Goal: Task Accomplishment & Management: Complete application form

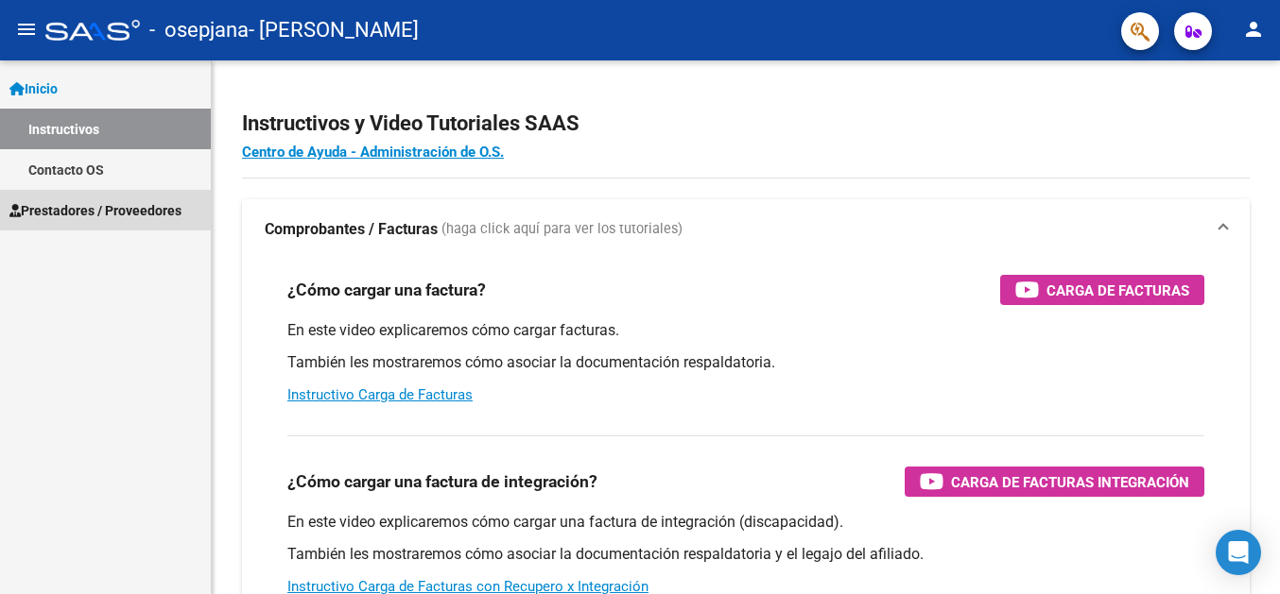
click at [129, 204] on span "Prestadores / Proveedores" at bounding box center [95, 210] width 172 height 21
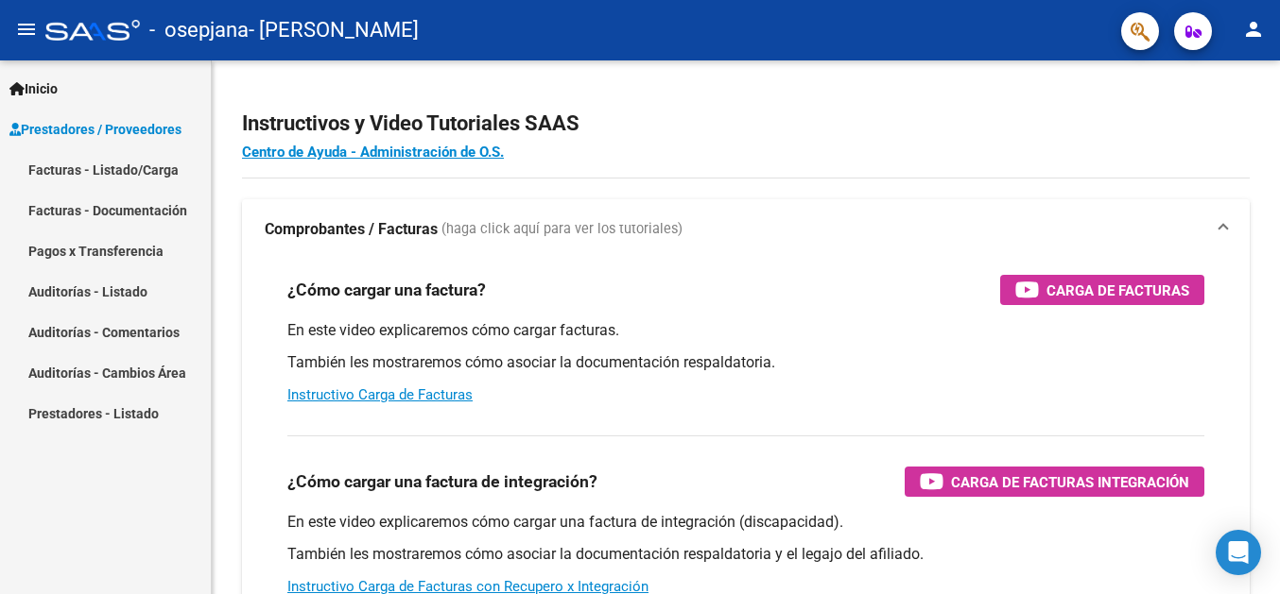
click at [156, 204] on link "Facturas - Documentación" at bounding box center [105, 210] width 211 height 41
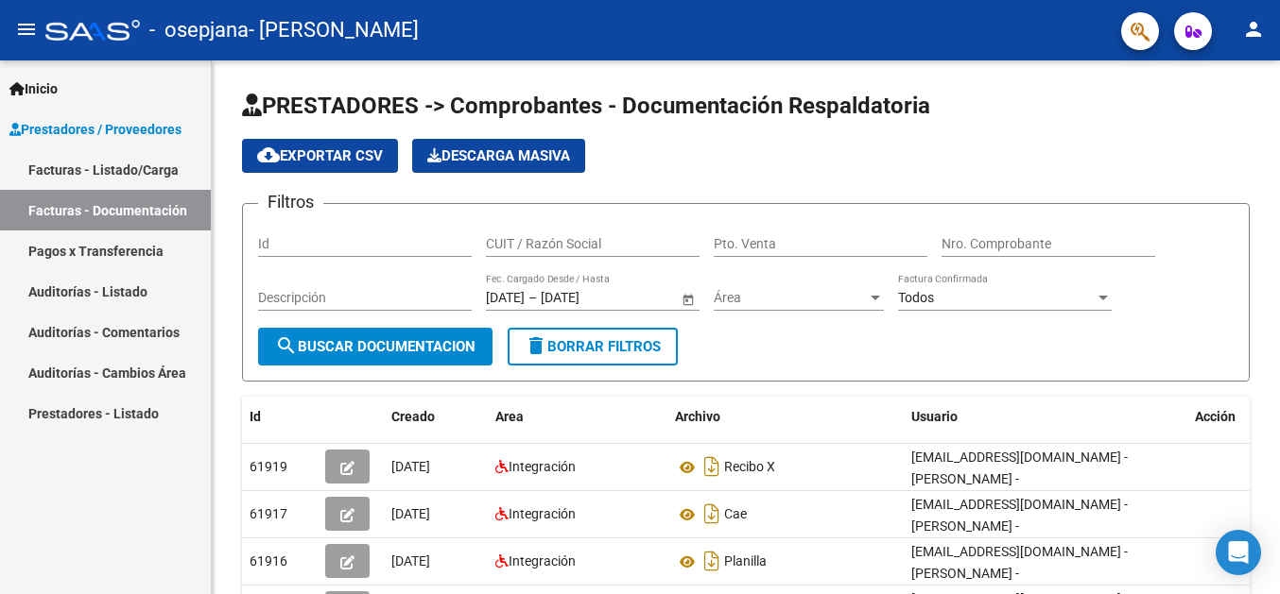
click at [140, 164] on link "Facturas - Listado/Carga" at bounding box center [105, 169] width 211 height 41
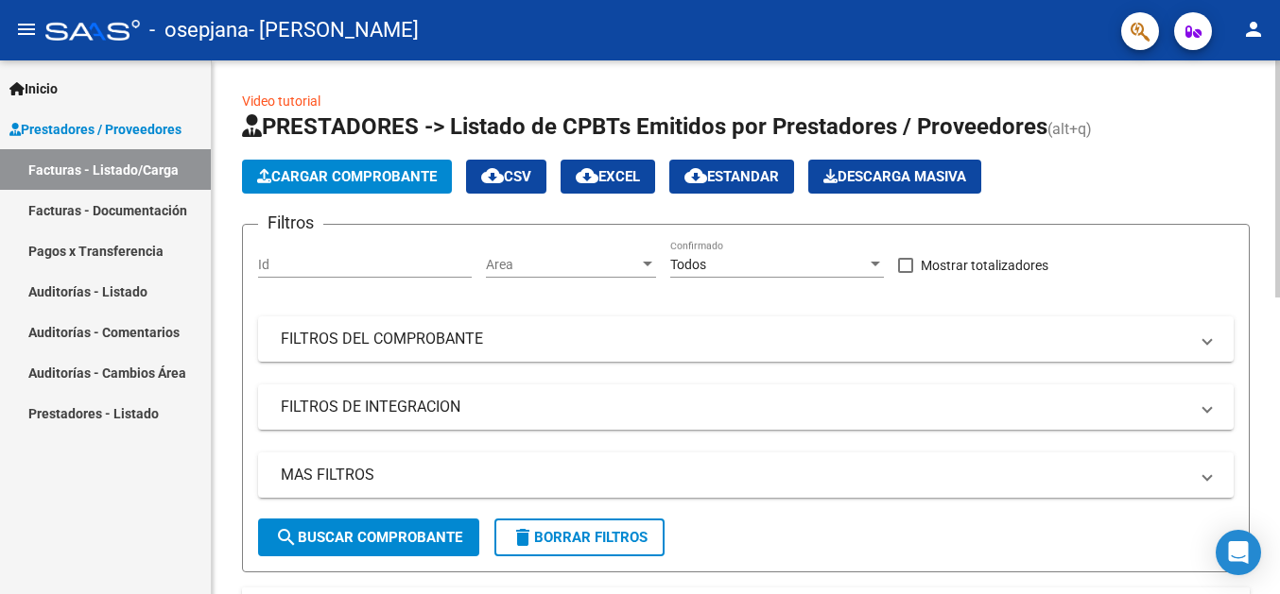
click at [359, 184] on span "Cargar Comprobante" at bounding box center [347, 176] width 180 height 17
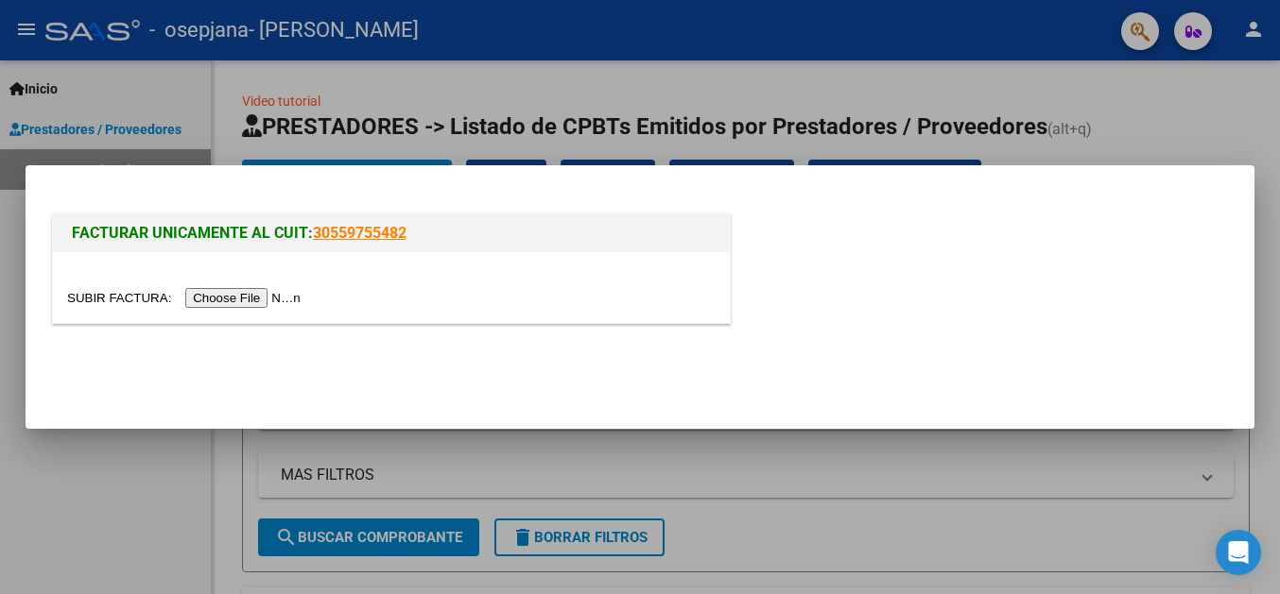
click at [111, 300] on input "file" at bounding box center [186, 298] width 239 height 20
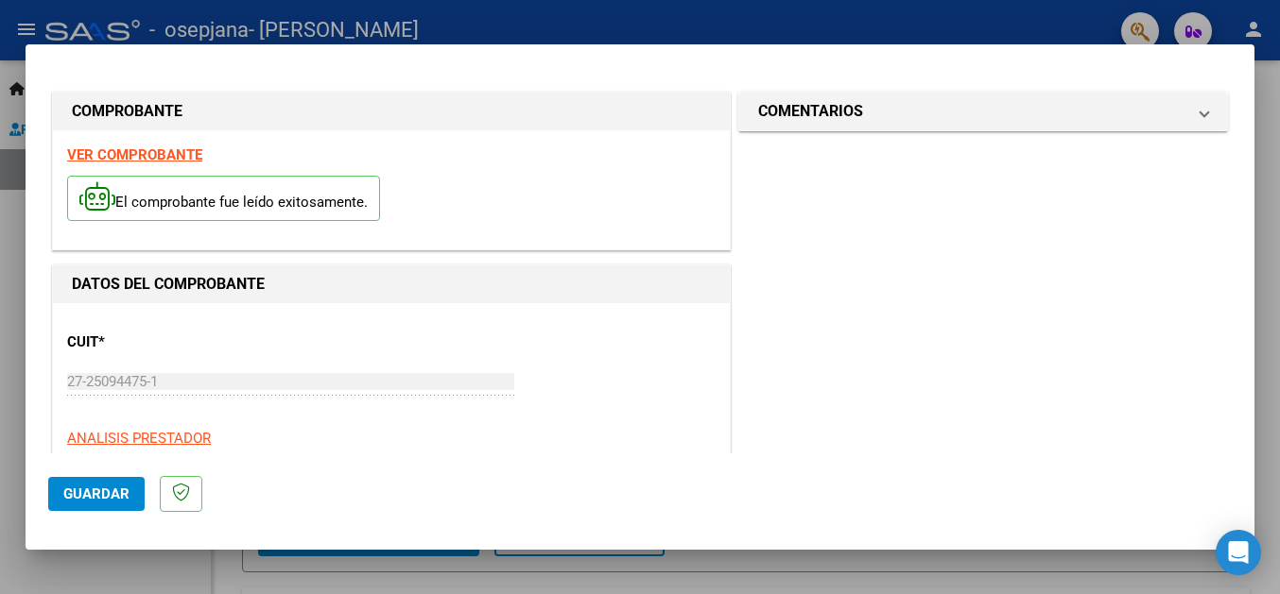
click at [1265, 371] on div at bounding box center [640, 297] width 1280 height 594
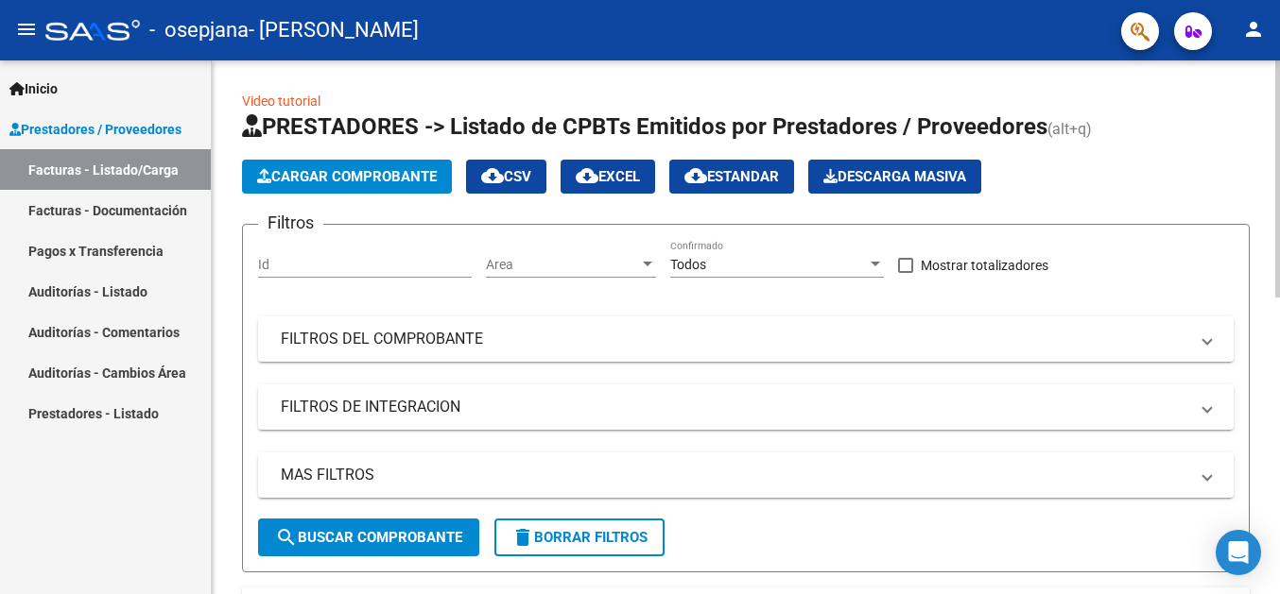
click at [391, 182] on span "Cargar Comprobante" at bounding box center [347, 176] width 180 height 17
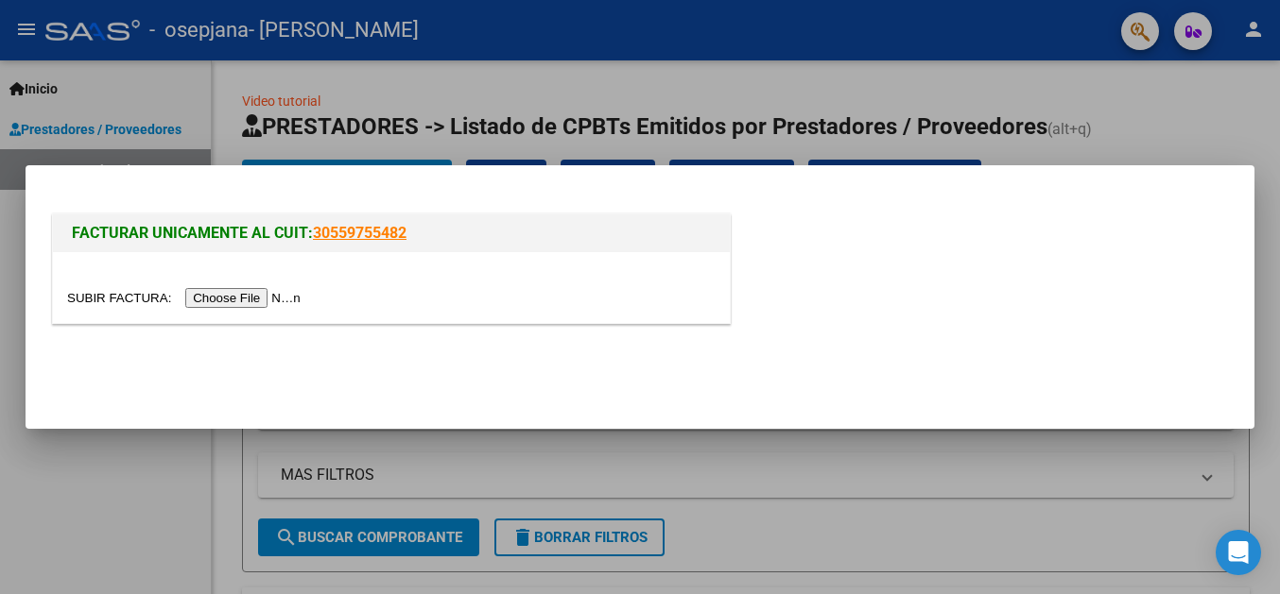
click at [126, 298] on input "file" at bounding box center [186, 298] width 239 height 20
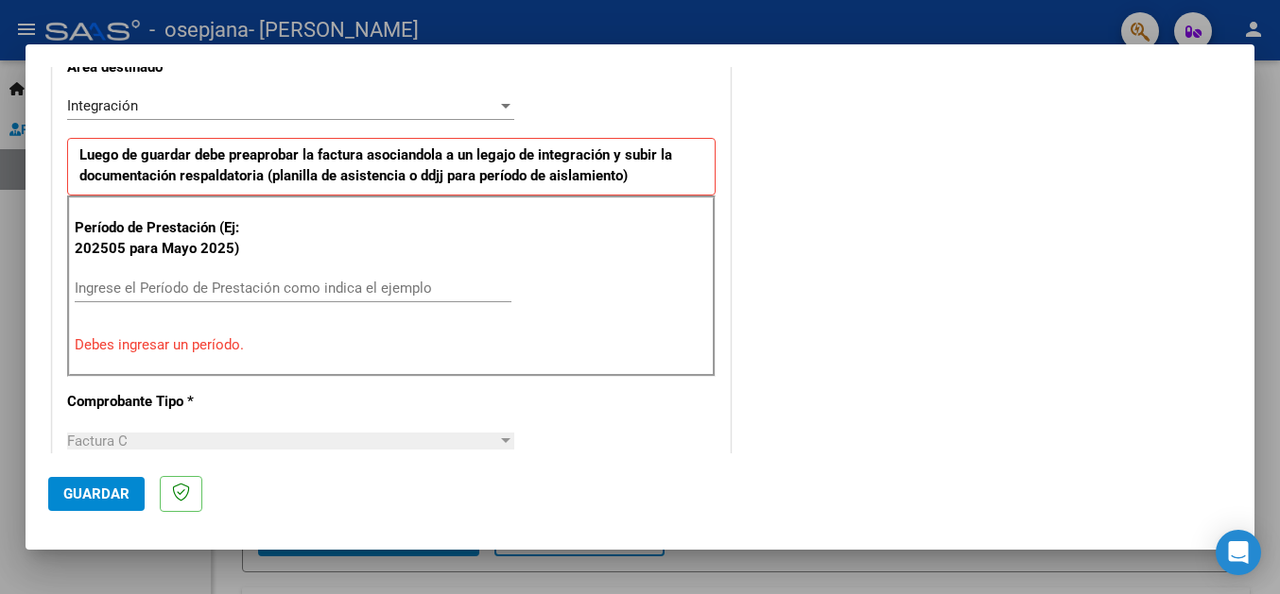
scroll to position [510, 0]
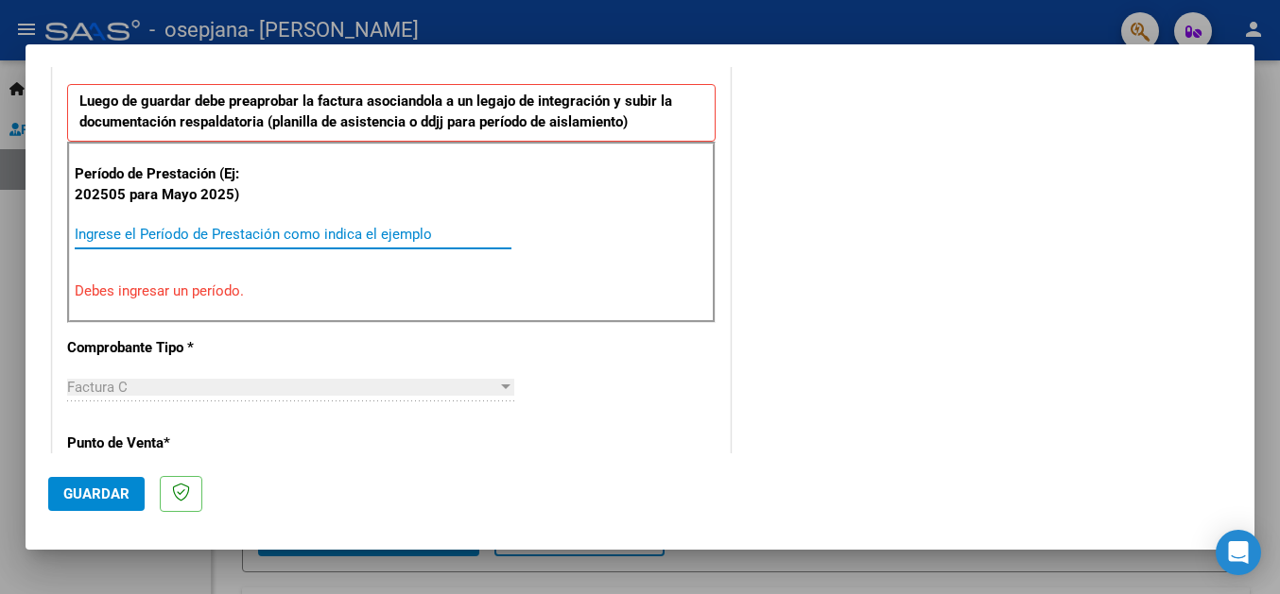
click at [156, 235] on input "Ingrese el Período de Prestación como indica el ejemplo" at bounding box center [293, 234] width 437 height 17
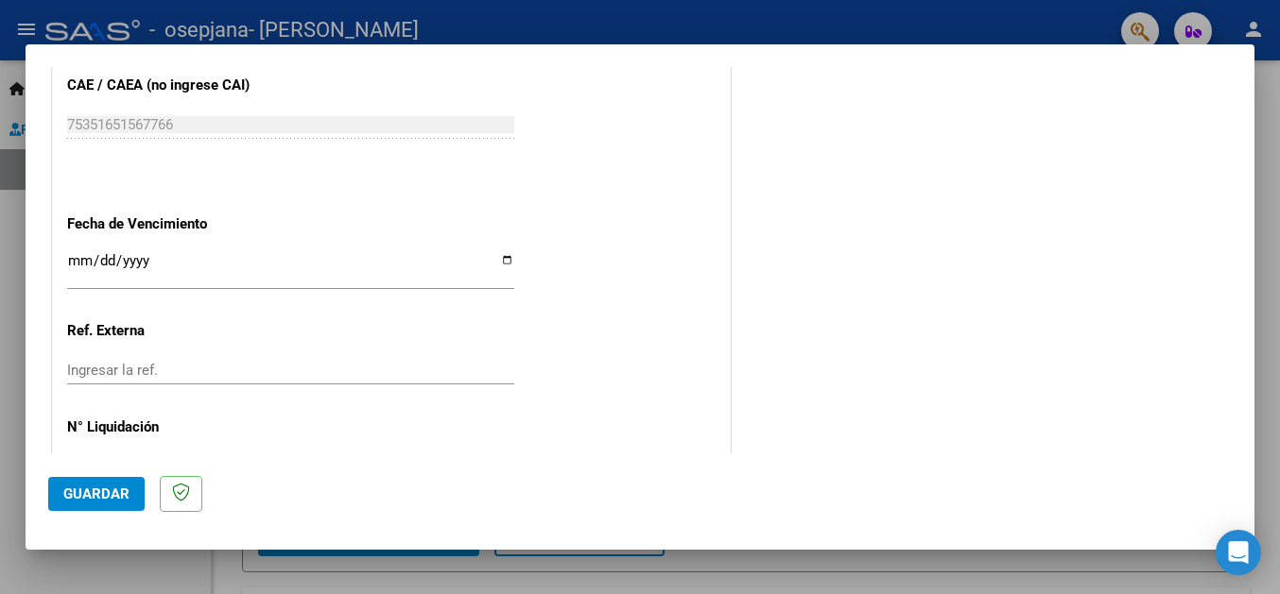
scroll to position [1225, 0]
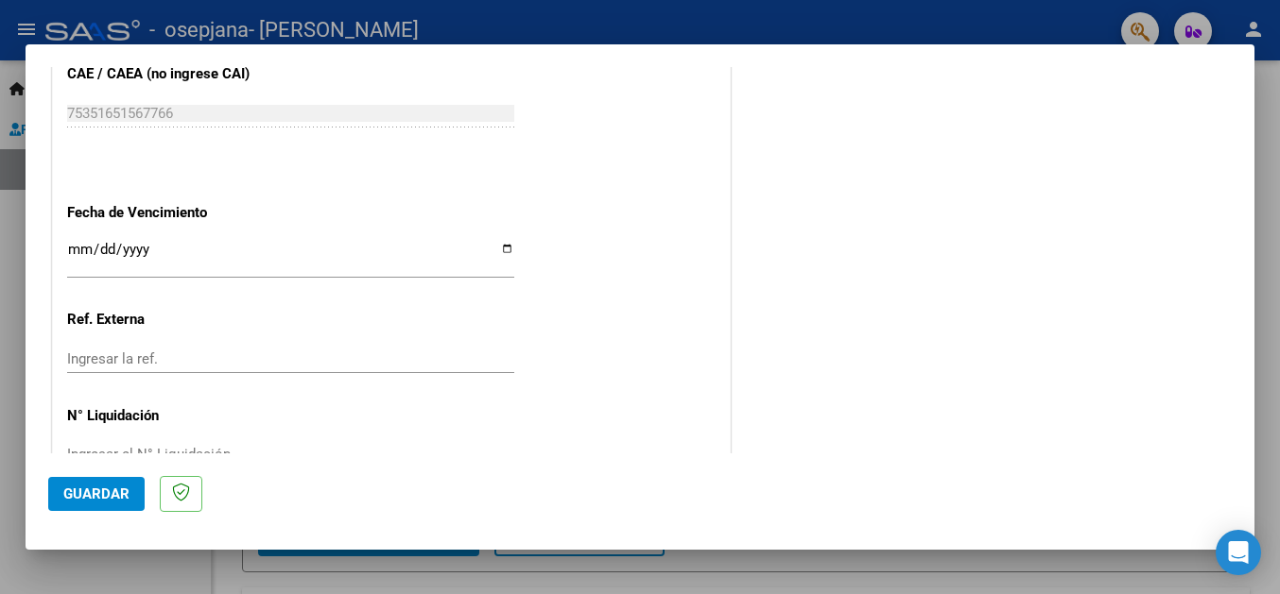
type input "202508"
click at [494, 243] on input "Ingresar la fecha" at bounding box center [290, 257] width 447 height 30
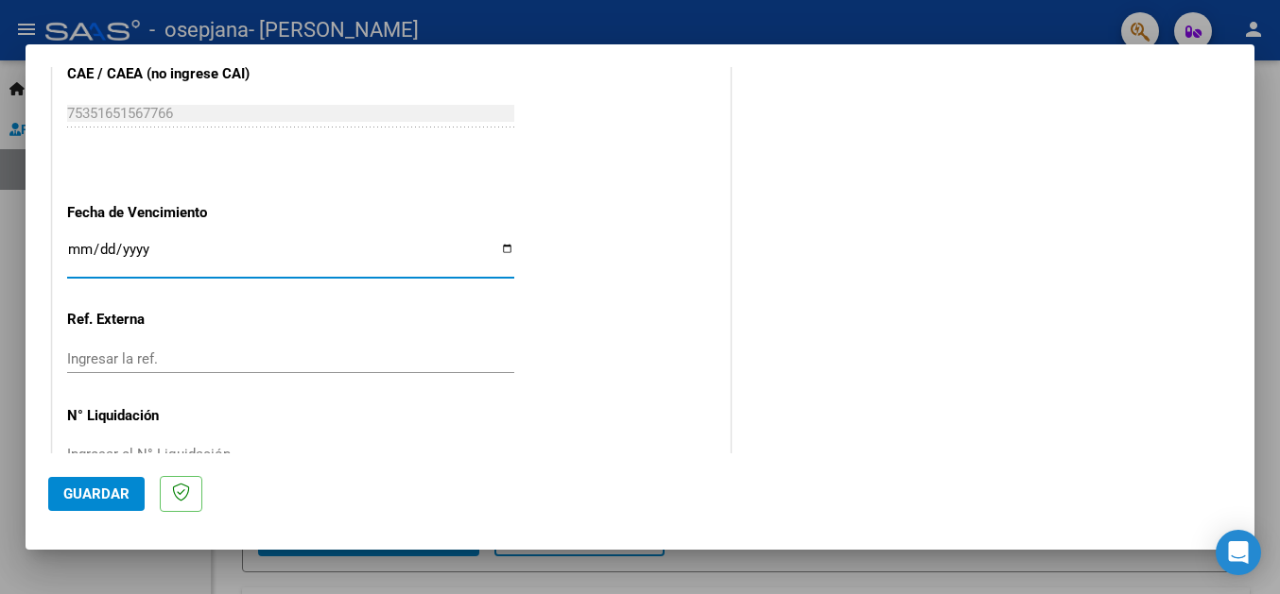
type input "[DATE]"
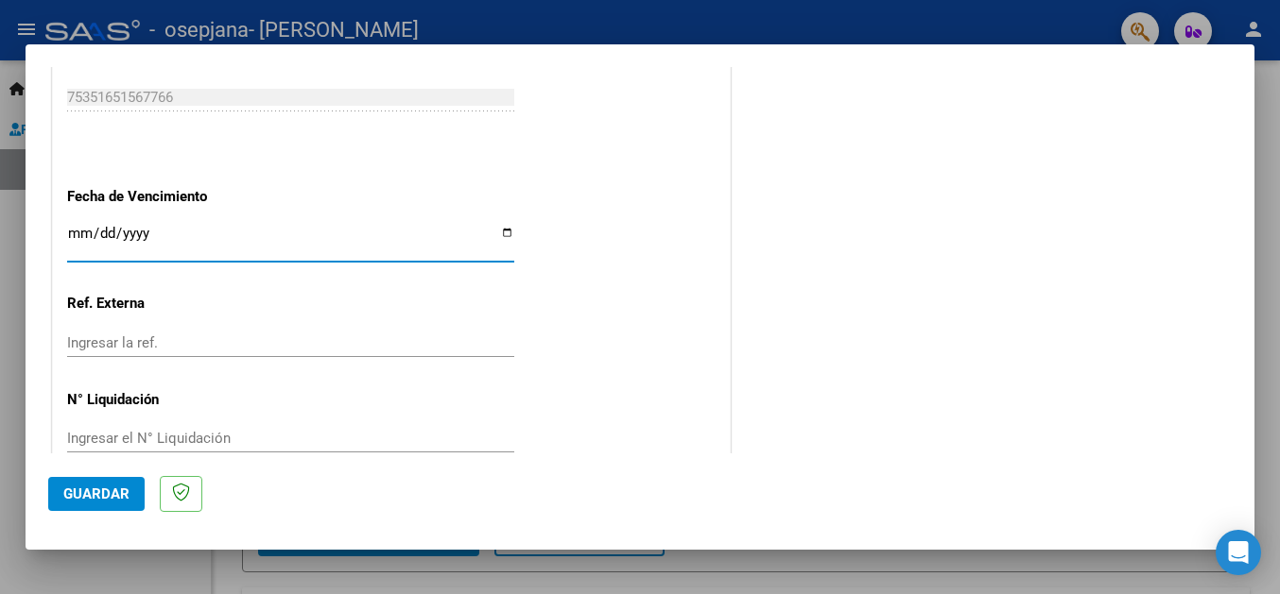
scroll to position [1253, 0]
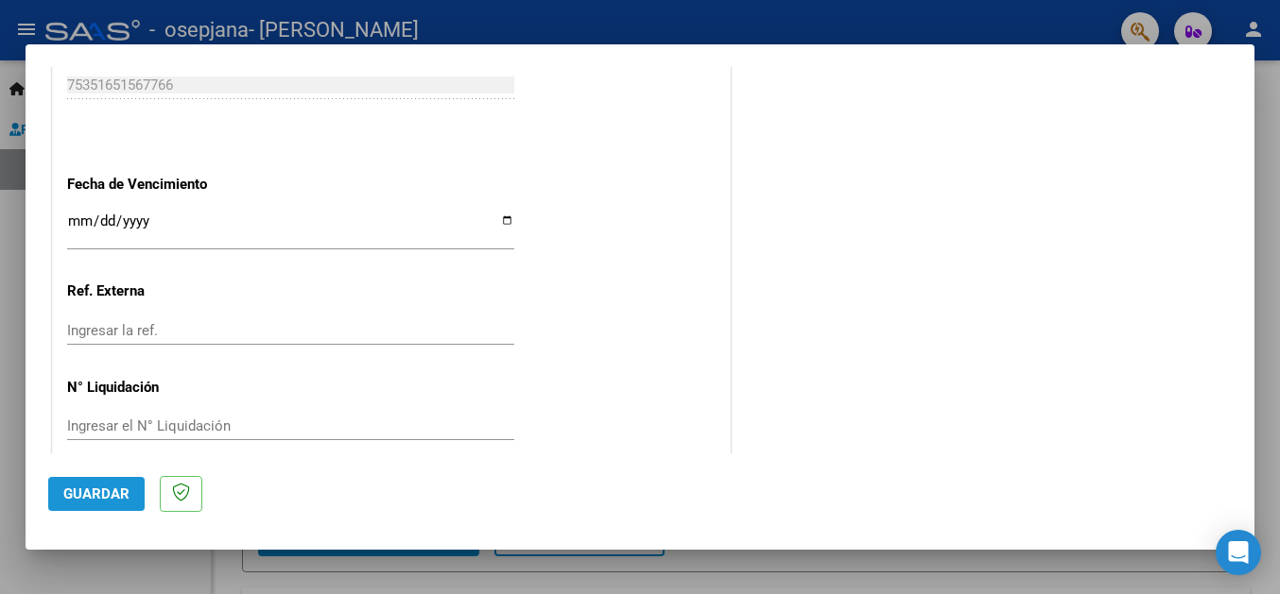
click at [104, 496] on span "Guardar" at bounding box center [96, 494] width 66 height 17
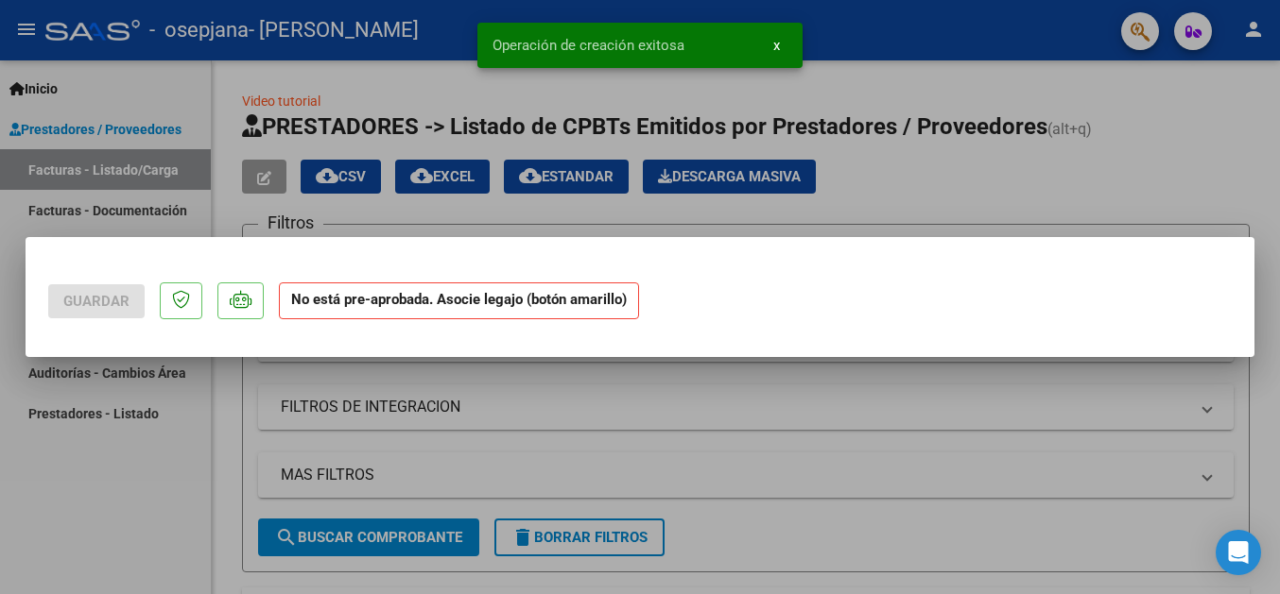
scroll to position [0, 0]
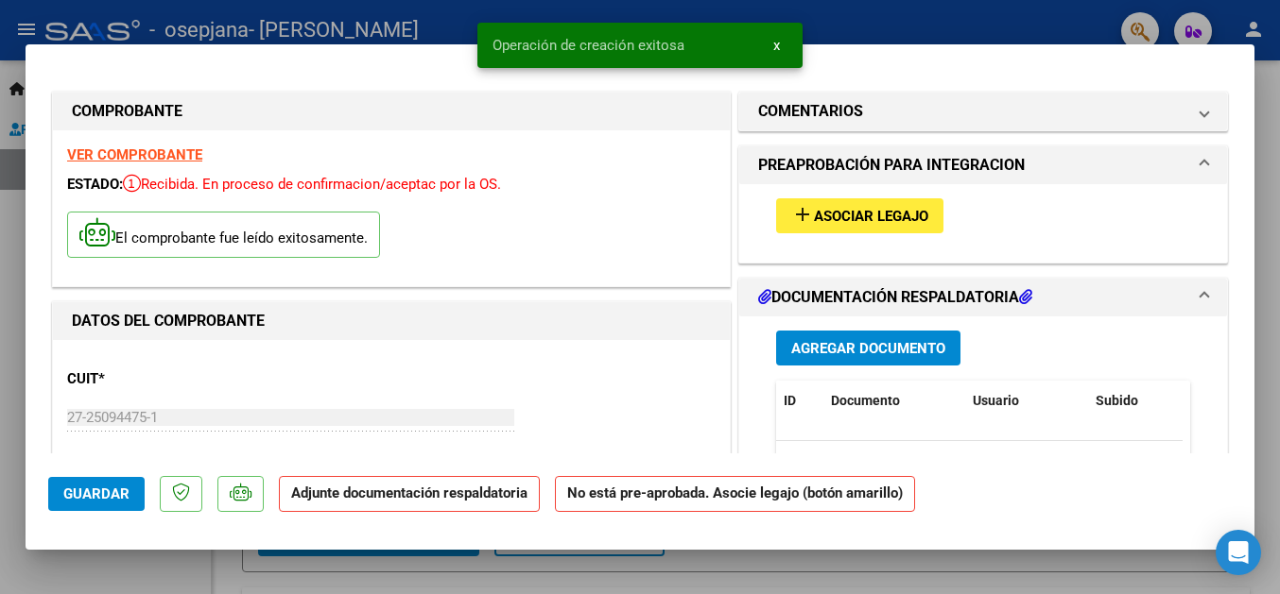
click at [821, 216] on span "Asociar Legajo" at bounding box center [871, 216] width 114 height 17
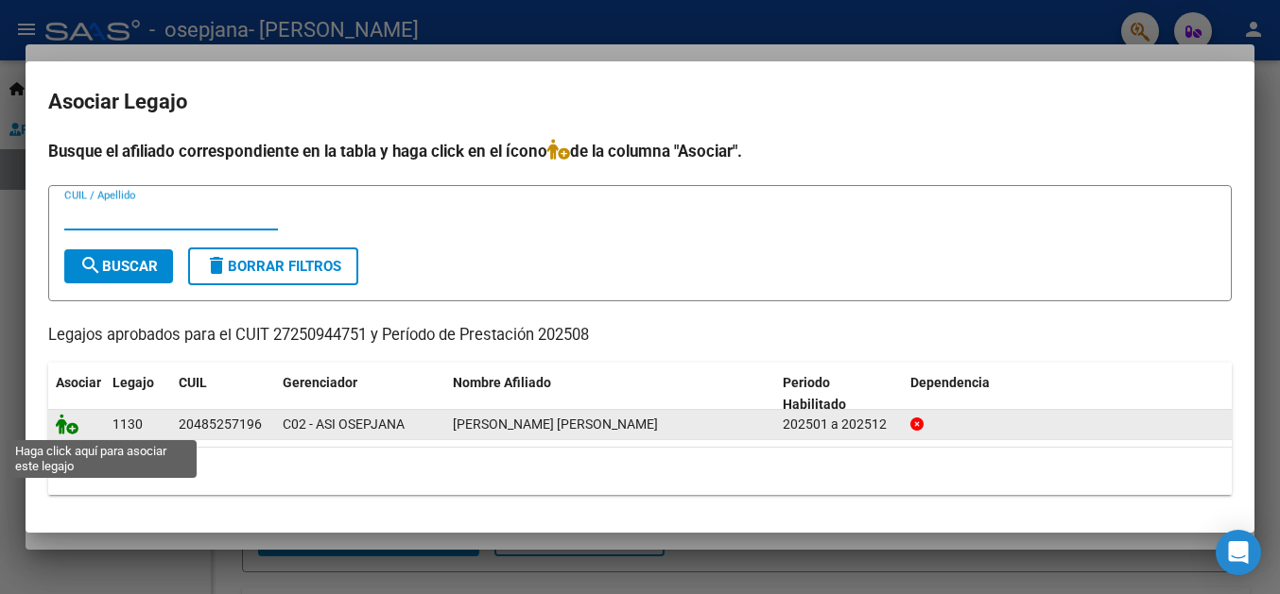
click at [75, 428] on icon at bounding box center [67, 424] width 23 height 21
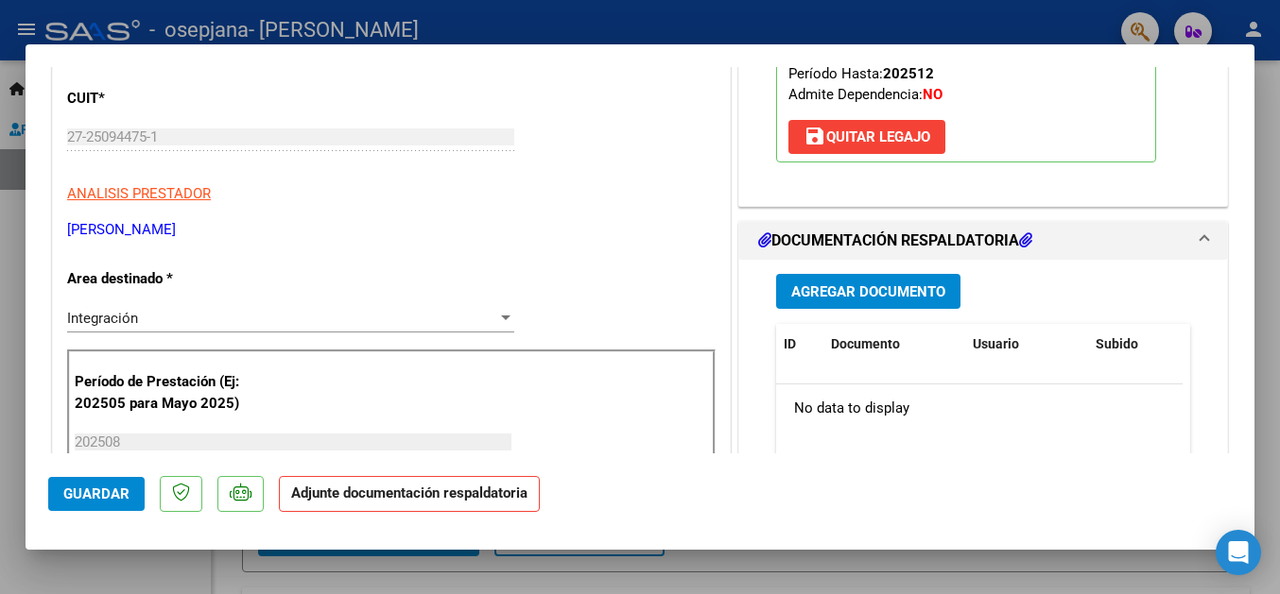
scroll to position [306, 0]
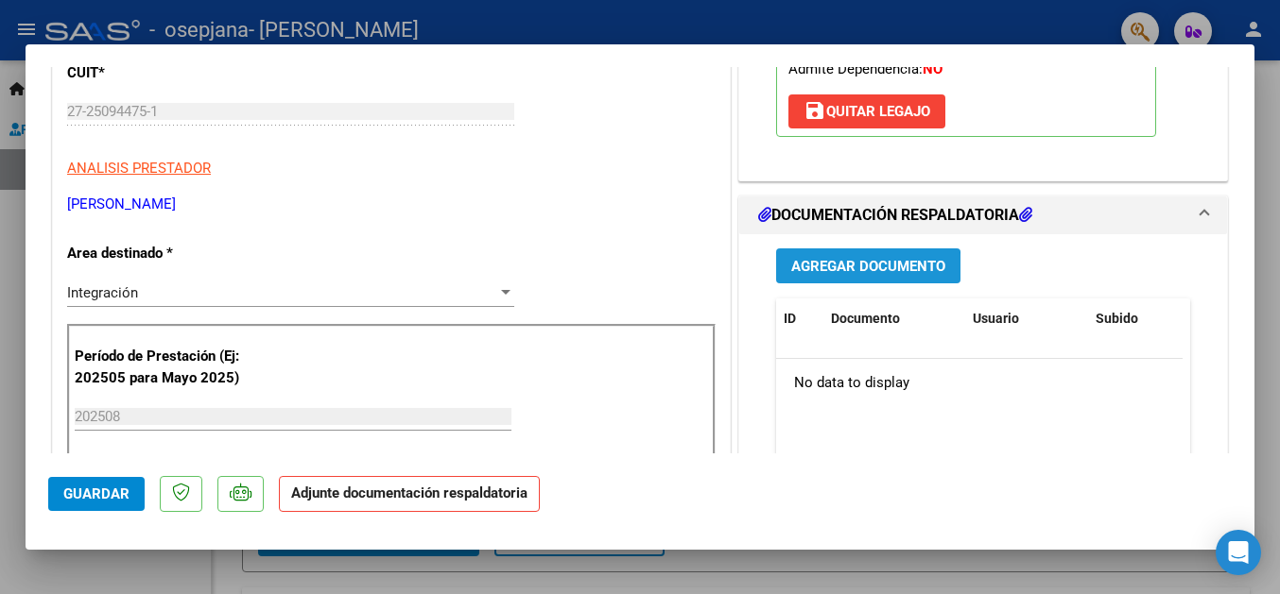
click at [850, 268] on span "Agregar Documento" at bounding box center [868, 266] width 154 height 17
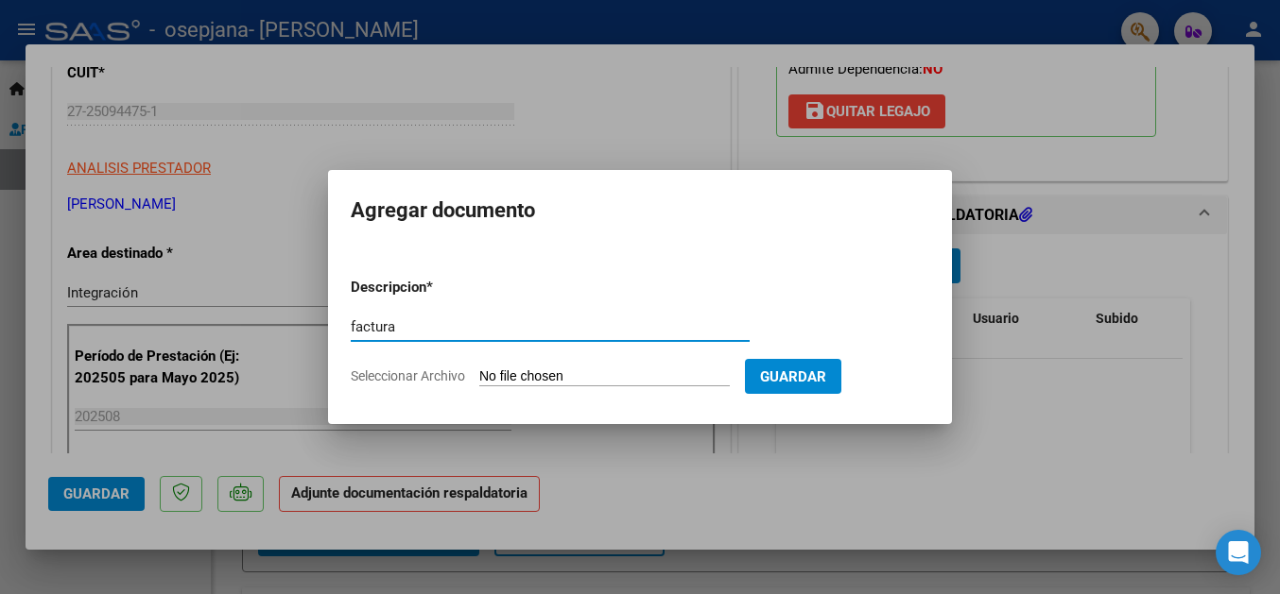
type input "factura"
click at [542, 380] on input "Seleccionar Archivo" at bounding box center [604, 378] width 250 height 18
type input "C:\fakepath\27250944751_011_00001_00000669.pdf"
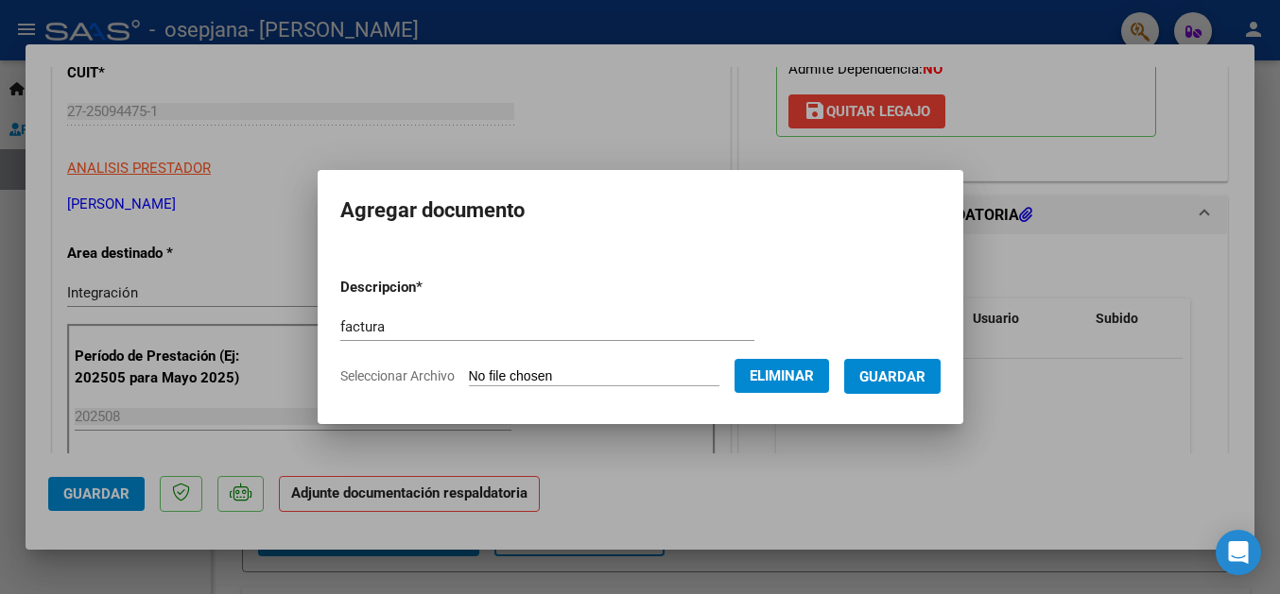
click at [921, 374] on span "Guardar" at bounding box center [892, 377] width 66 height 17
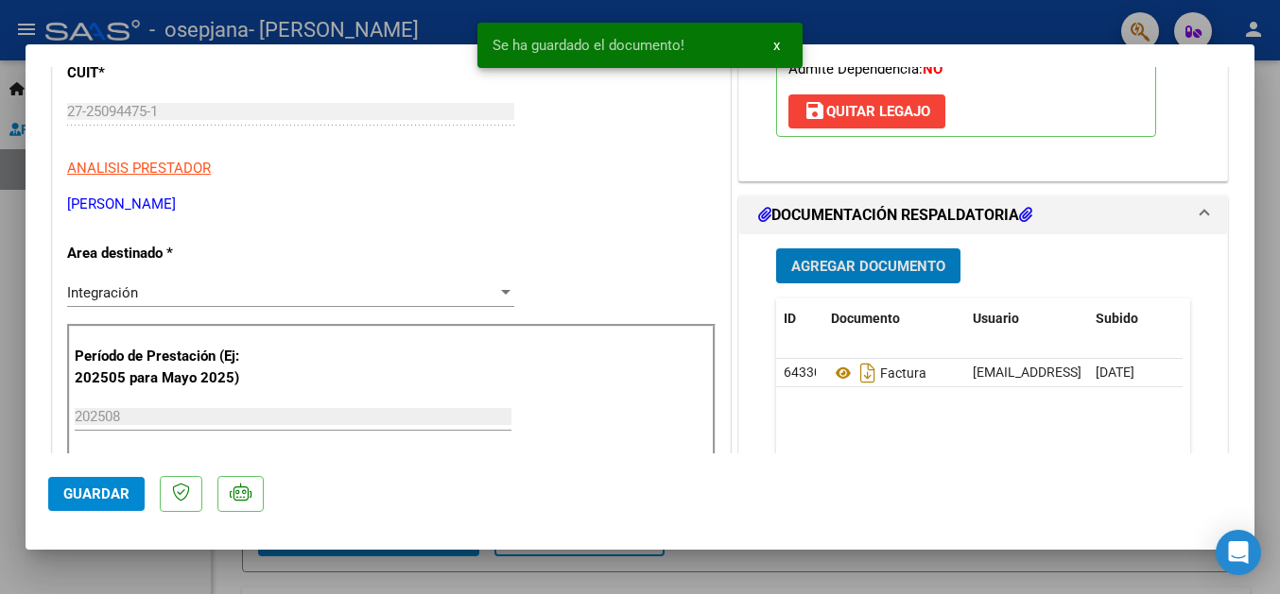
click at [881, 265] on span "Agregar Documento" at bounding box center [868, 266] width 154 height 17
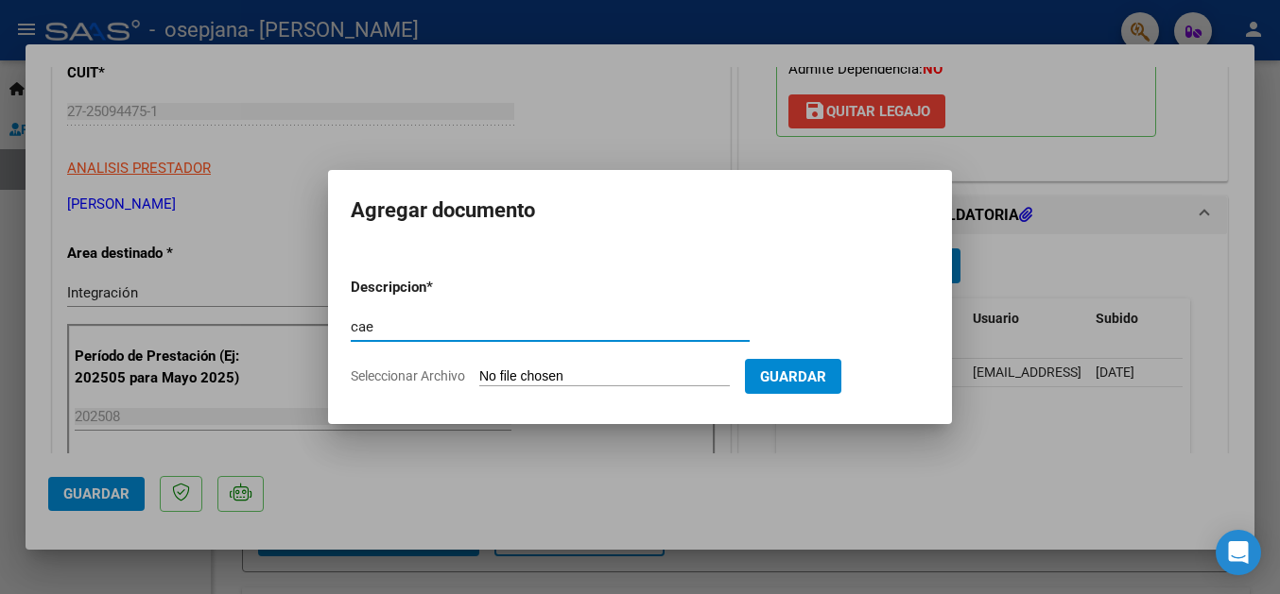
type input "cae"
click at [538, 375] on input "Seleccionar Archivo" at bounding box center [604, 378] width 250 height 18
type input "C:\fakepath\cae 08 [PERSON_NAME].jpg"
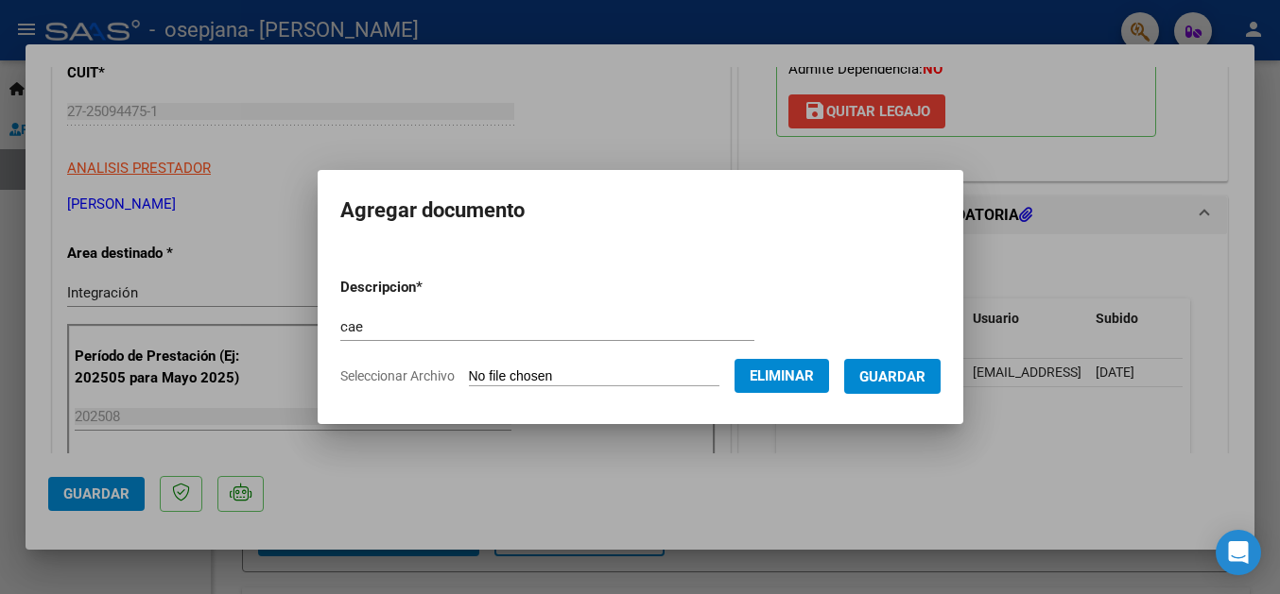
click at [893, 370] on span "Guardar" at bounding box center [892, 377] width 66 height 17
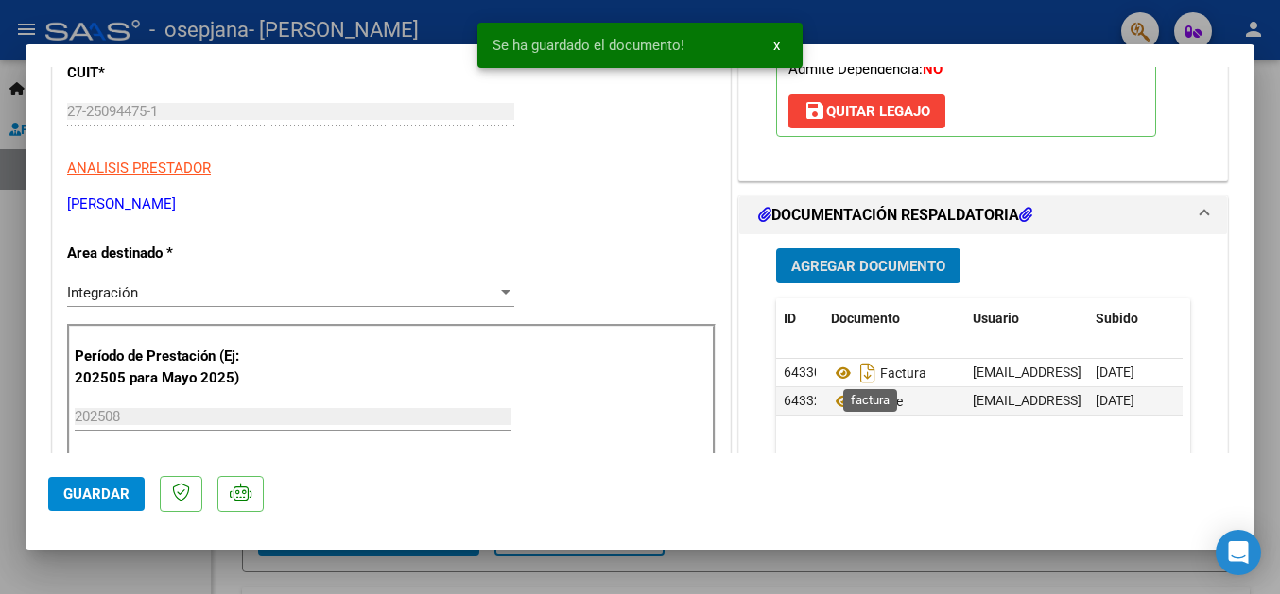
click at [837, 270] on span "Agregar Documento" at bounding box center [868, 266] width 154 height 17
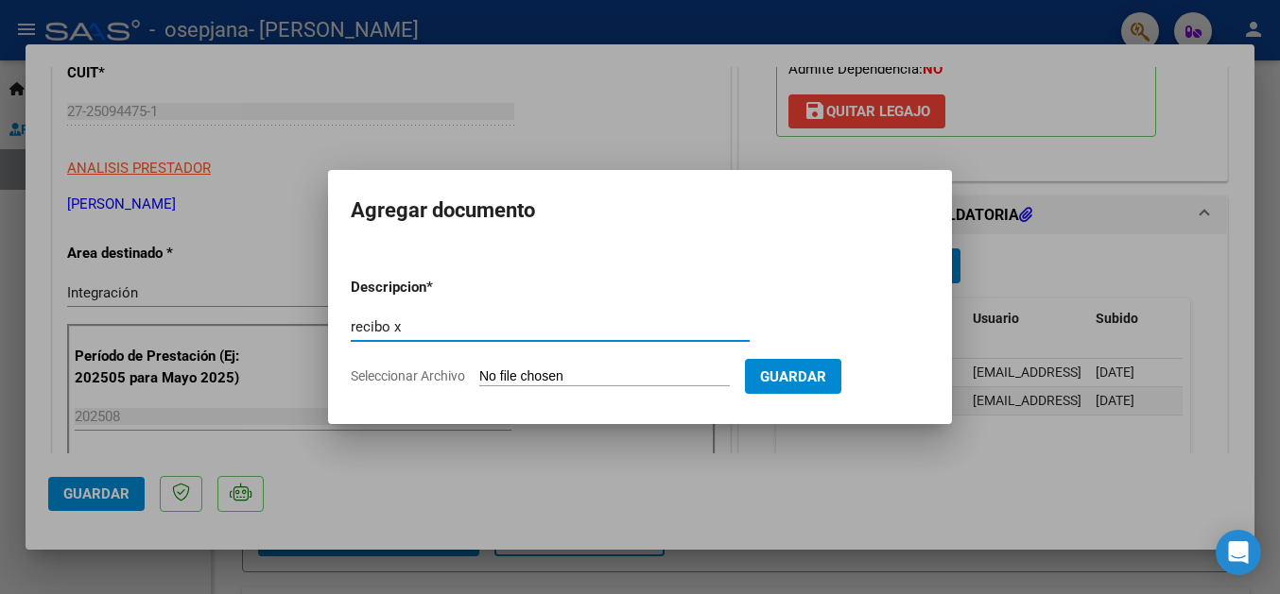
type input "recibo x"
click at [529, 378] on input "Seleccionar Archivo" at bounding box center [604, 378] width 250 height 18
type input "C:\fakepath\recibo x 6 [PERSON_NAME].pdf"
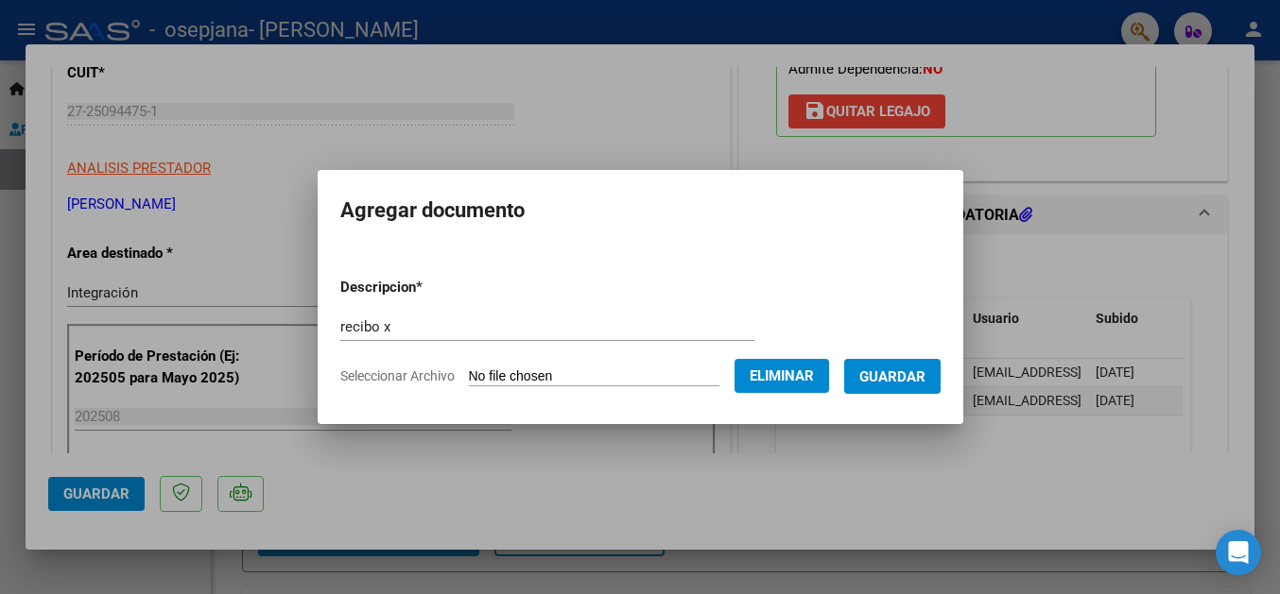
click at [903, 381] on span "Guardar" at bounding box center [892, 377] width 66 height 17
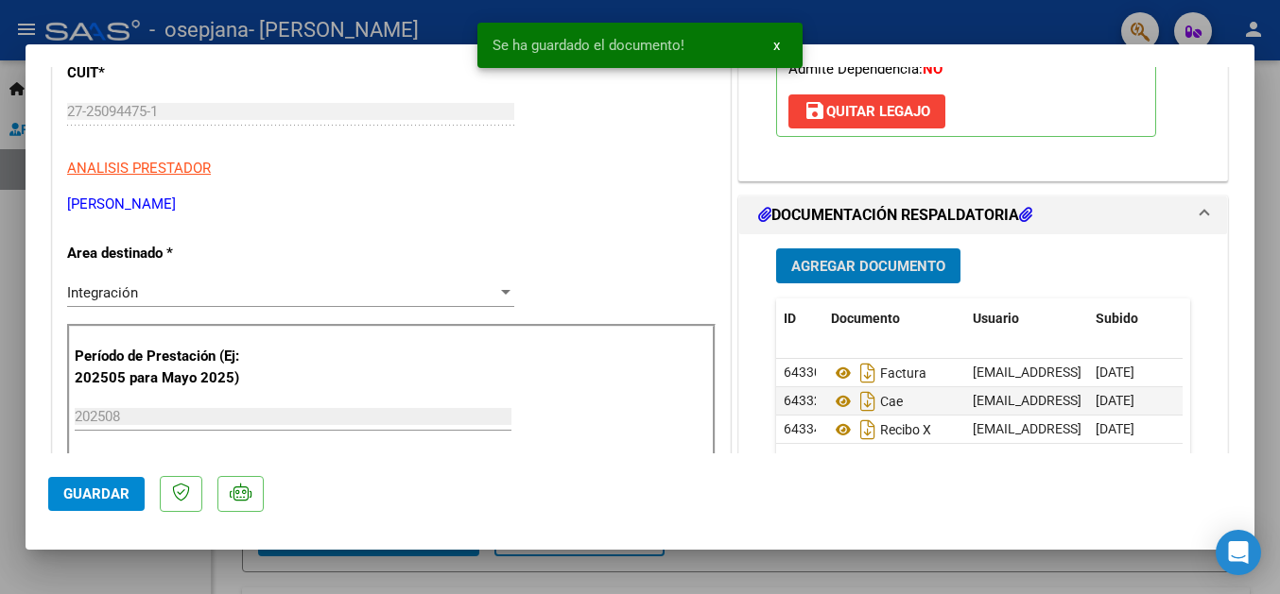
scroll to position [510, 0]
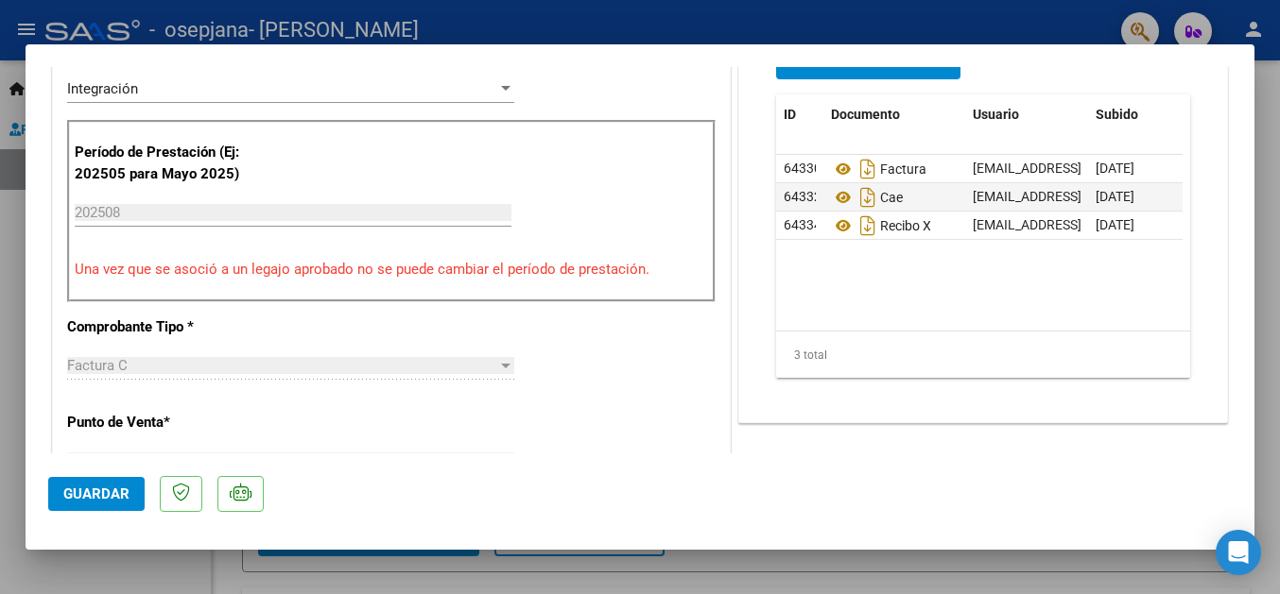
drag, startPoint x: 710, startPoint y: 492, endPoint x: 840, endPoint y: 428, distance: 145.4
click at [715, 498] on mat-dialog-actions "Guardar" at bounding box center [639, 491] width 1183 height 75
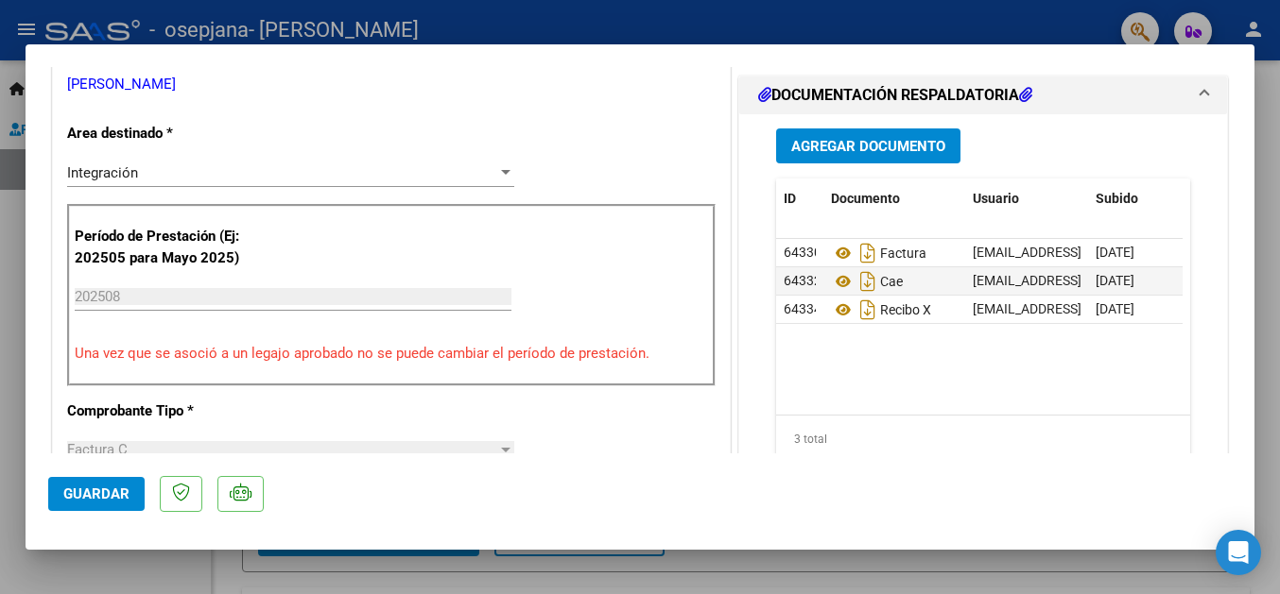
scroll to position [306, 0]
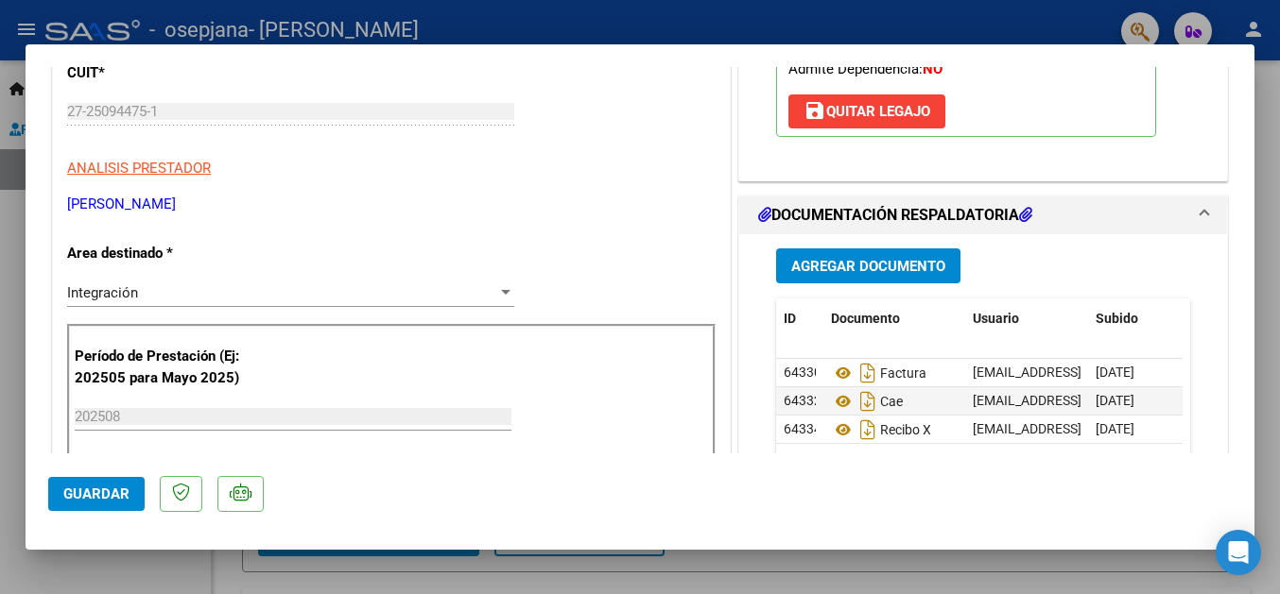
click at [843, 270] on span "Agregar Documento" at bounding box center [868, 266] width 154 height 17
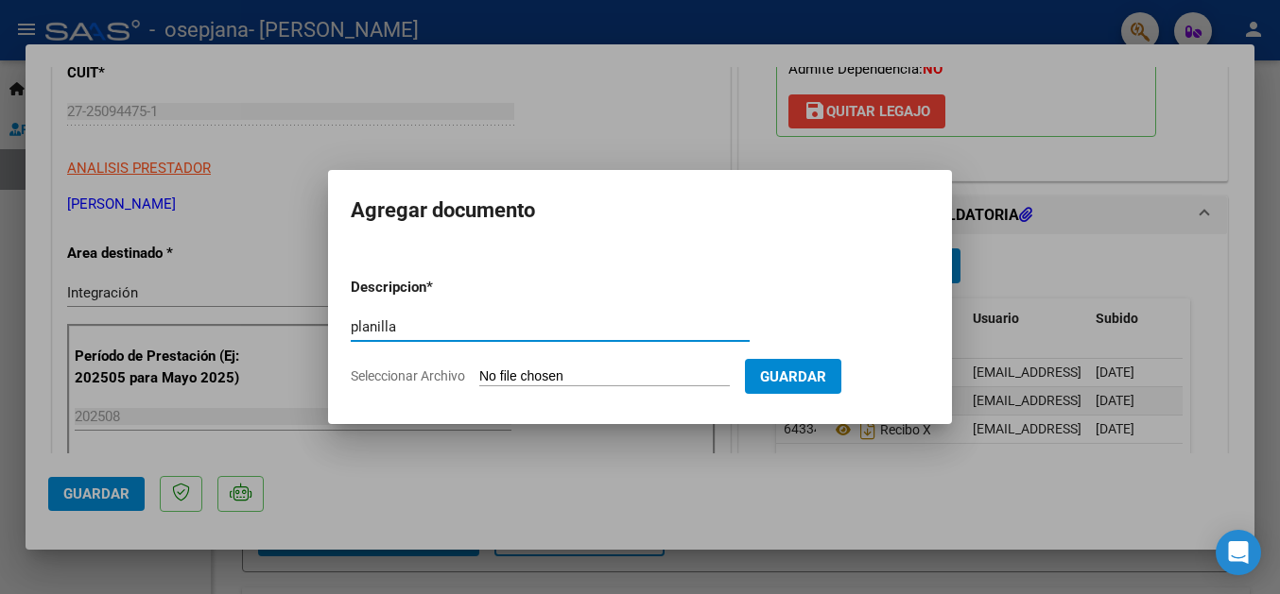
type input "planilla"
click at [515, 380] on input "Seleccionar Archivo" at bounding box center [604, 378] width 250 height 18
type input "C:\fakepath\planilla [DATE] [PERSON_NAME].pdf"
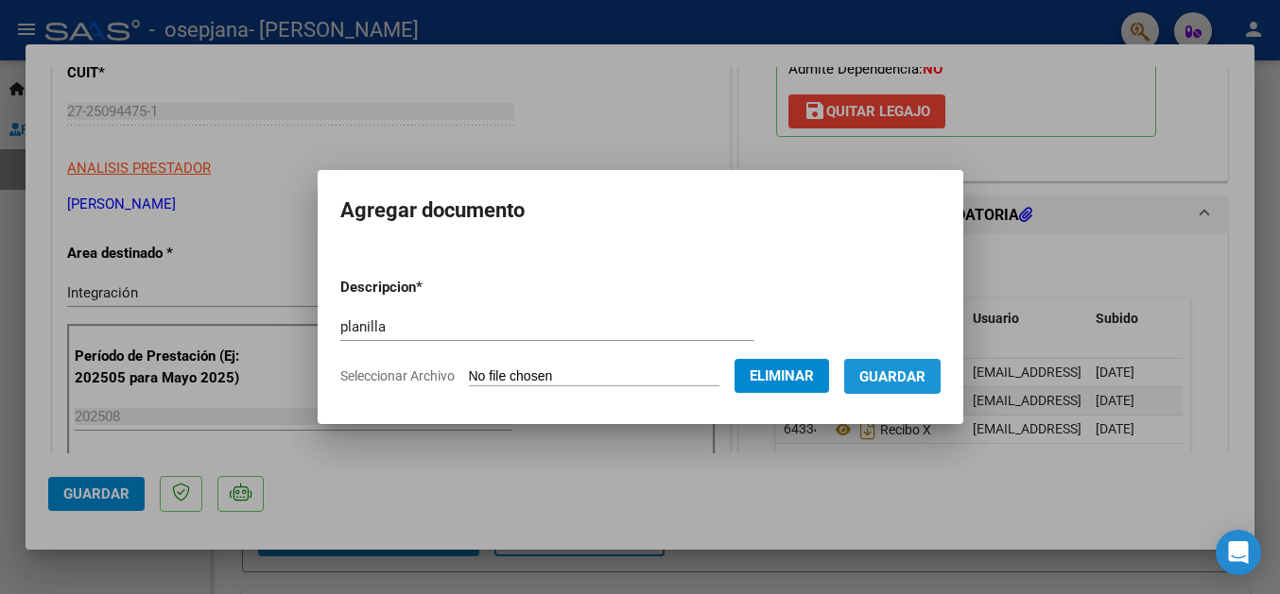
click at [898, 384] on span "Guardar" at bounding box center [892, 377] width 66 height 17
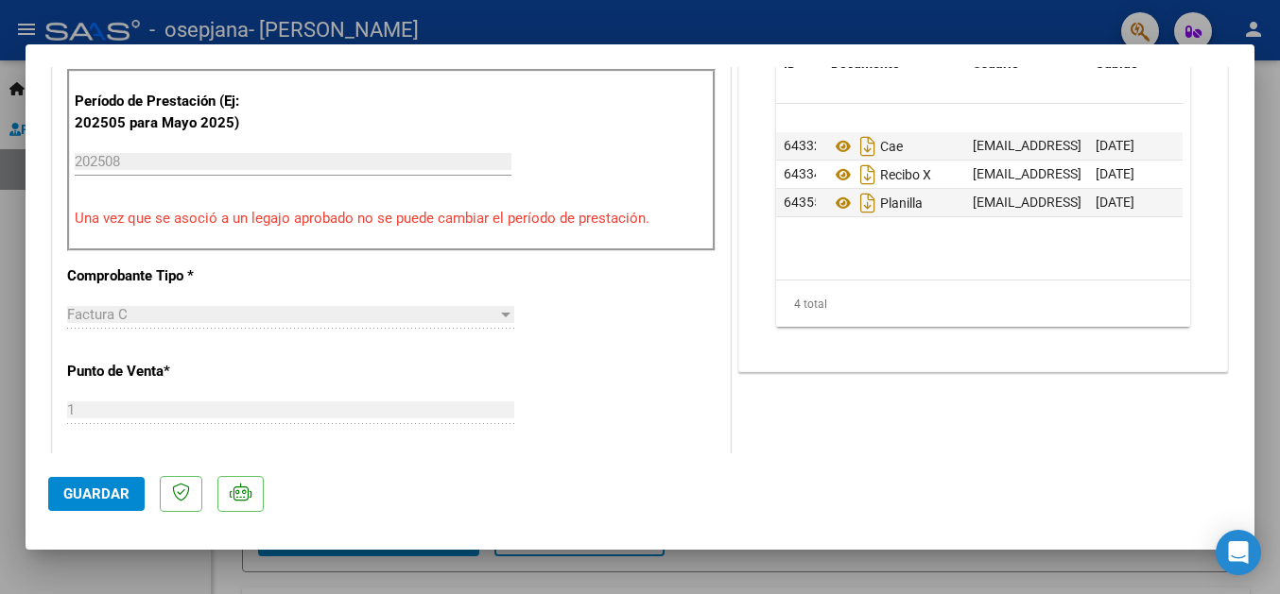
scroll to position [10, 0]
click at [110, 496] on span "Guardar" at bounding box center [96, 494] width 66 height 17
click at [1268, 155] on div at bounding box center [640, 297] width 1280 height 594
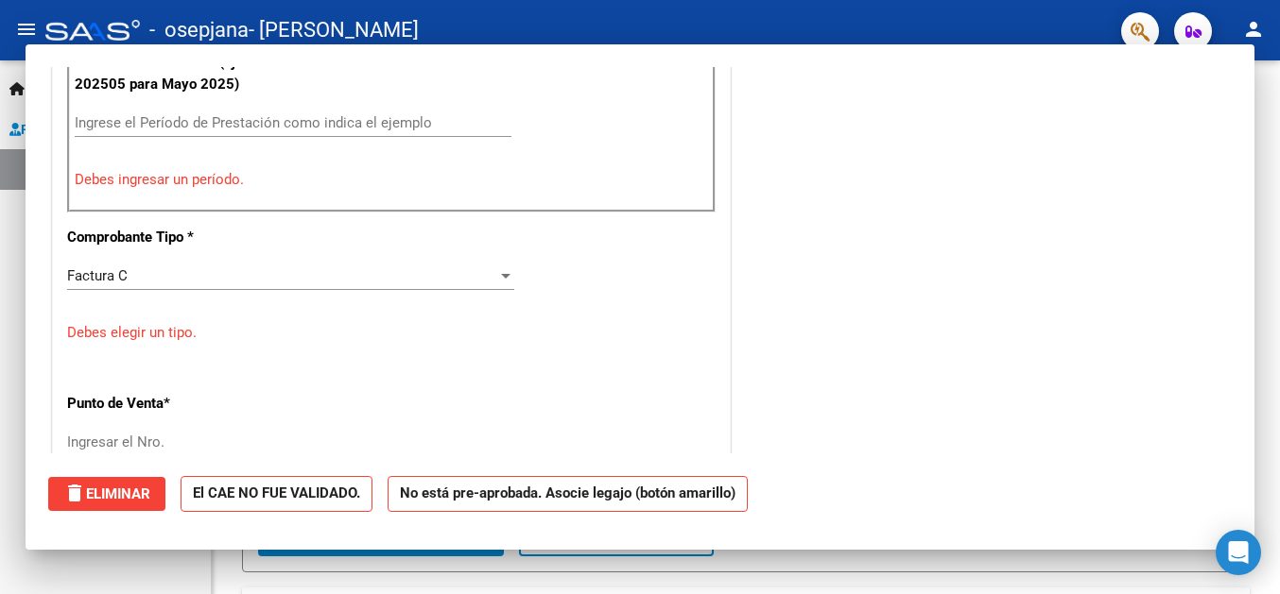
scroll to position [0, 0]
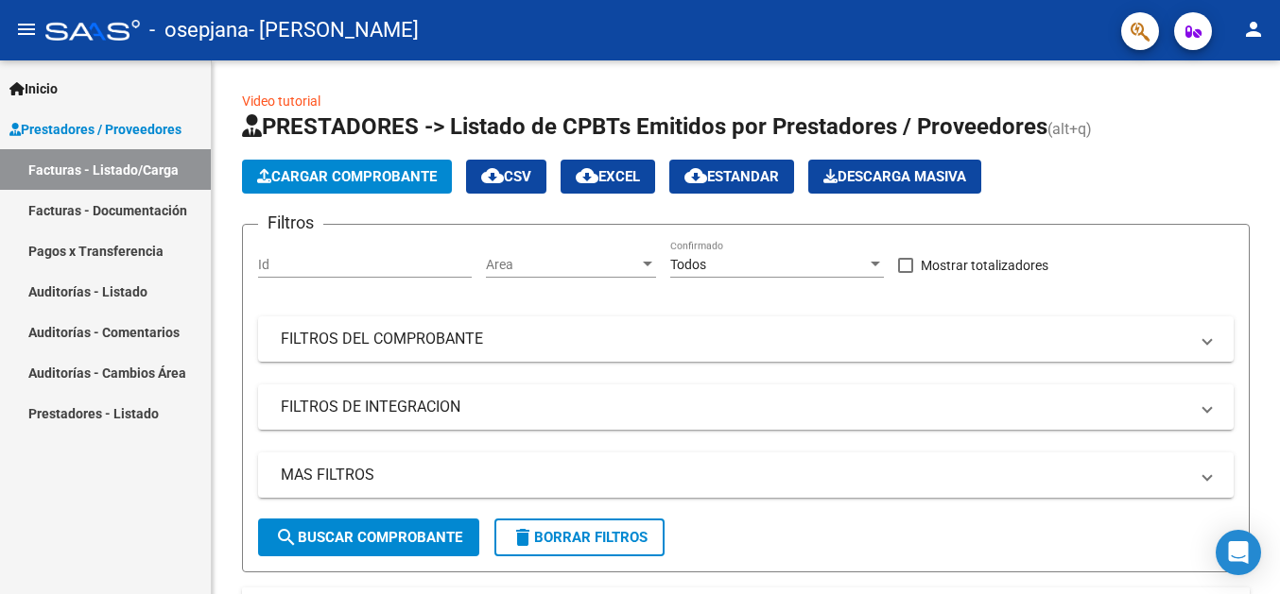
click at [117, 211] on link "Facturas - Documentación" at bounding box center [105, 210] width 211 height 41
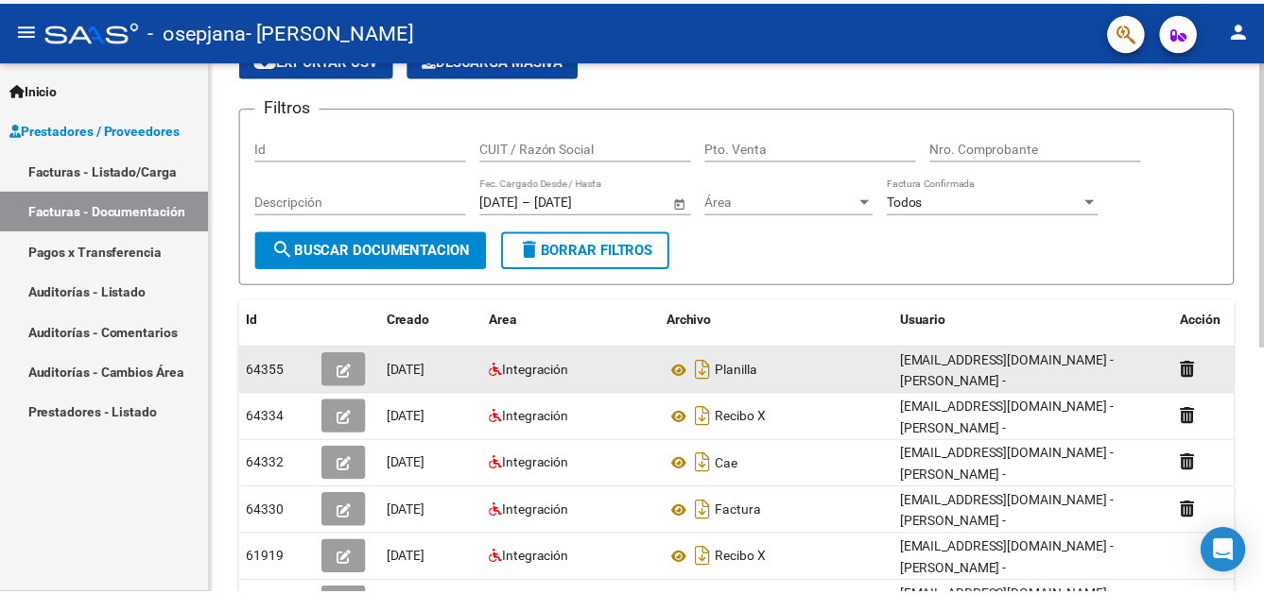
scroll to position [193, 0]
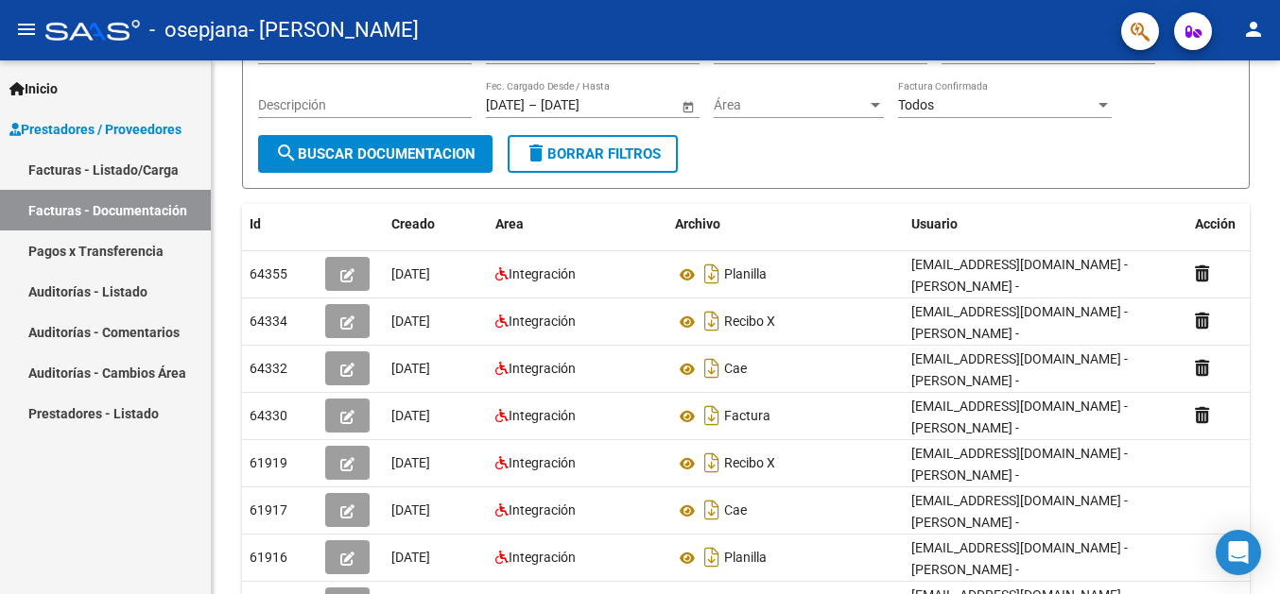
click at [1252, 27] on mat-icon "person" at bounding box center [1253, 29] width 23 height 23
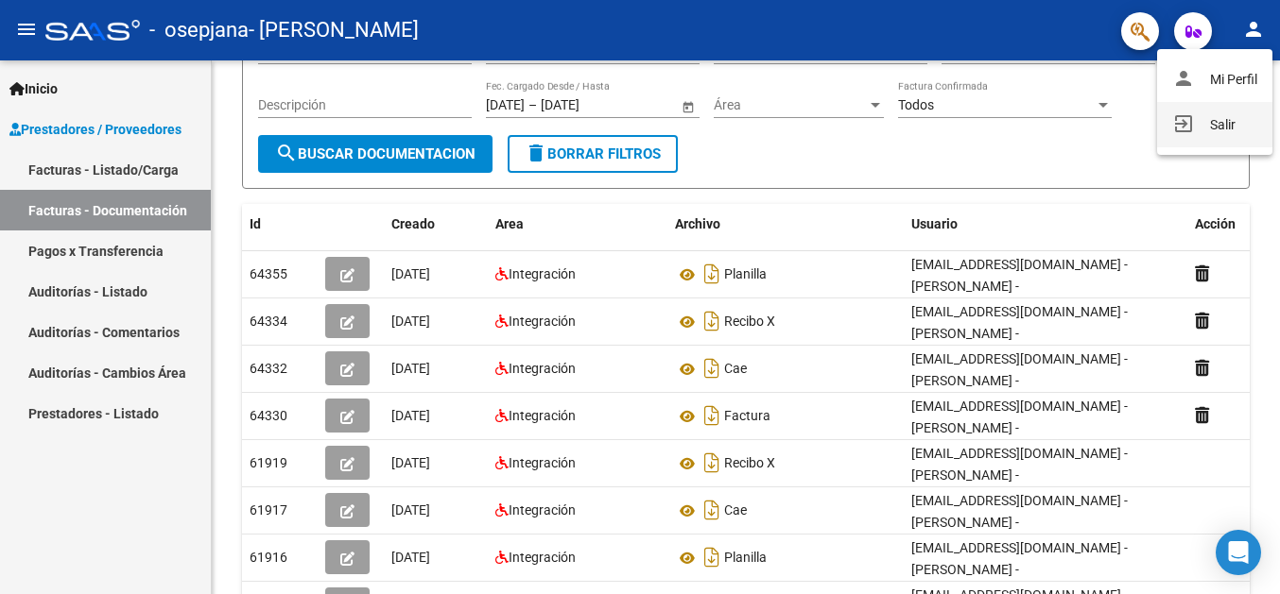
click at [1218, 121] on button "exit_to_app Salir" at bounding box center [1214, 124] width 115 height 45
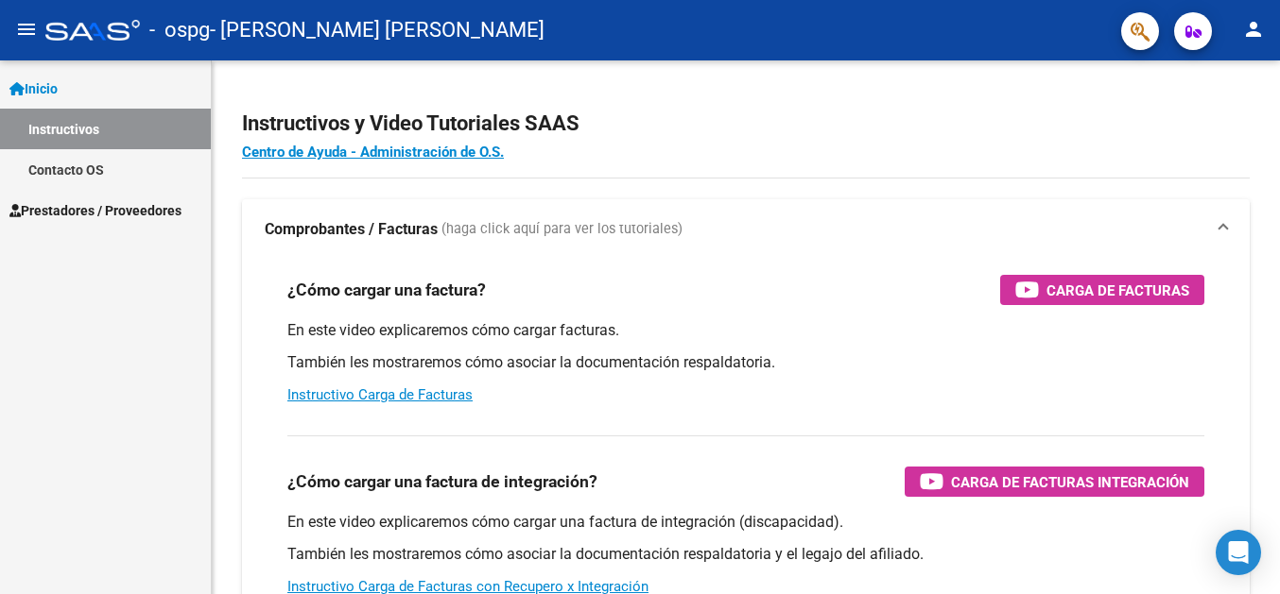
click at [115, 218] on span "Prestadores / Proveedores" at bounding box center [95, 210] width 172 height 21
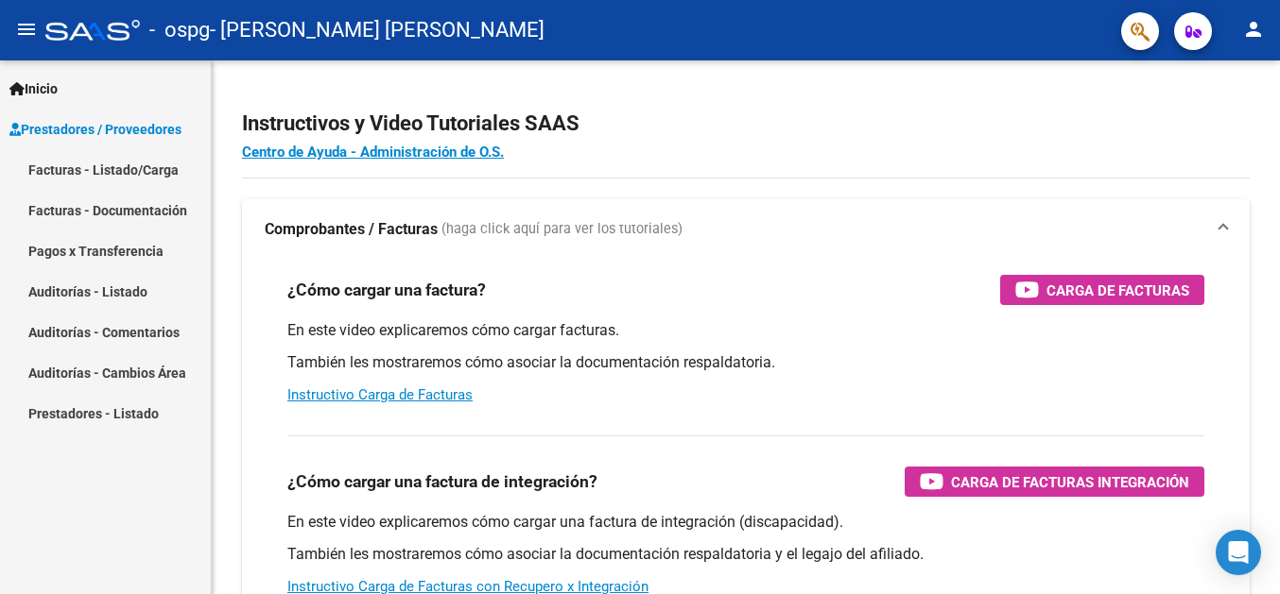
click at [149, 173] on link "Facturas - Listado/Carga" at bounding box center [105, 169] width 211 height 41
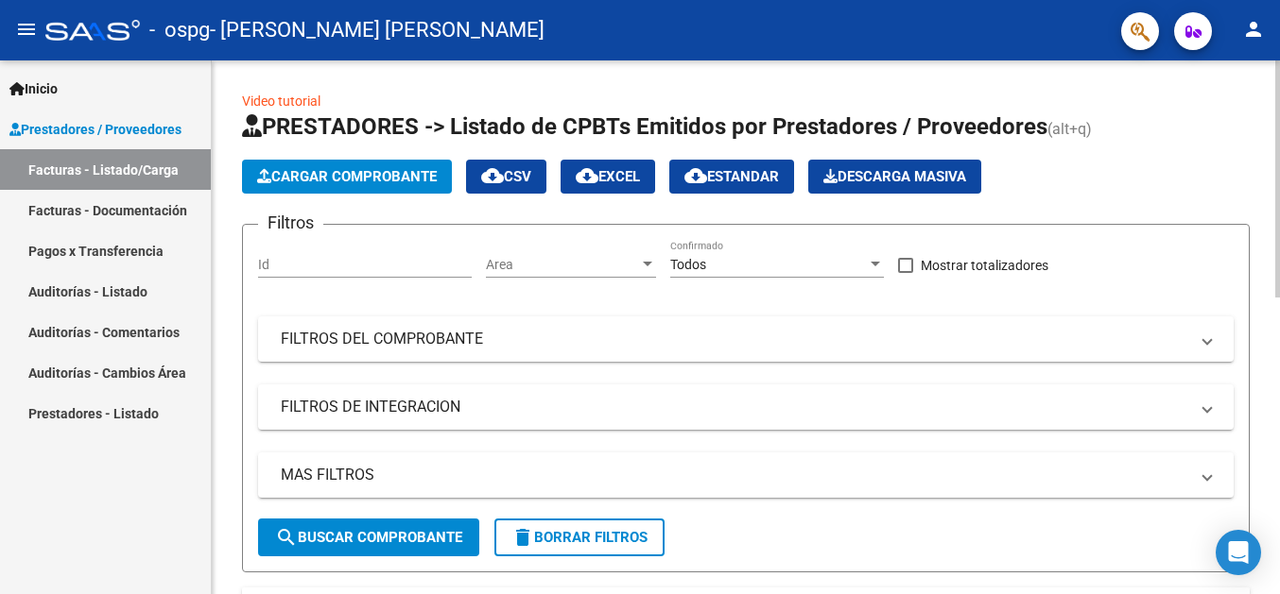
click at [352, 170] on span "Cargar Comprobante" at bounding box center [347, 176] width 180 height 17
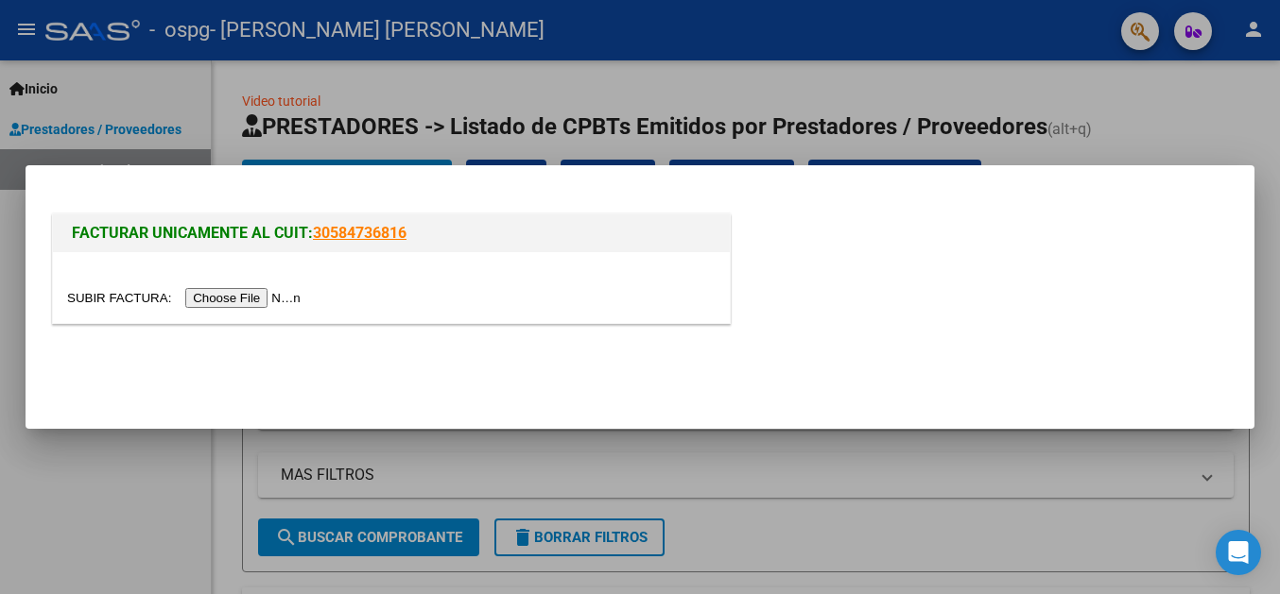
click at [112, 301] on input "file" at bounding box center [186, 298] width 239 height 20
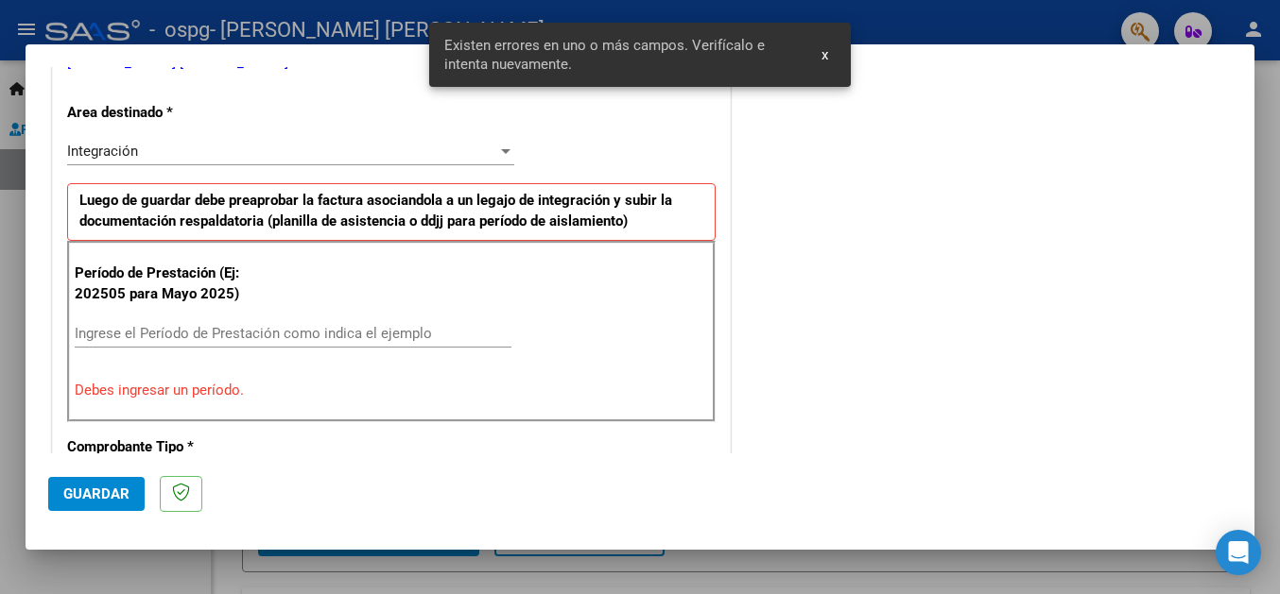
scroll to position [447, 0]
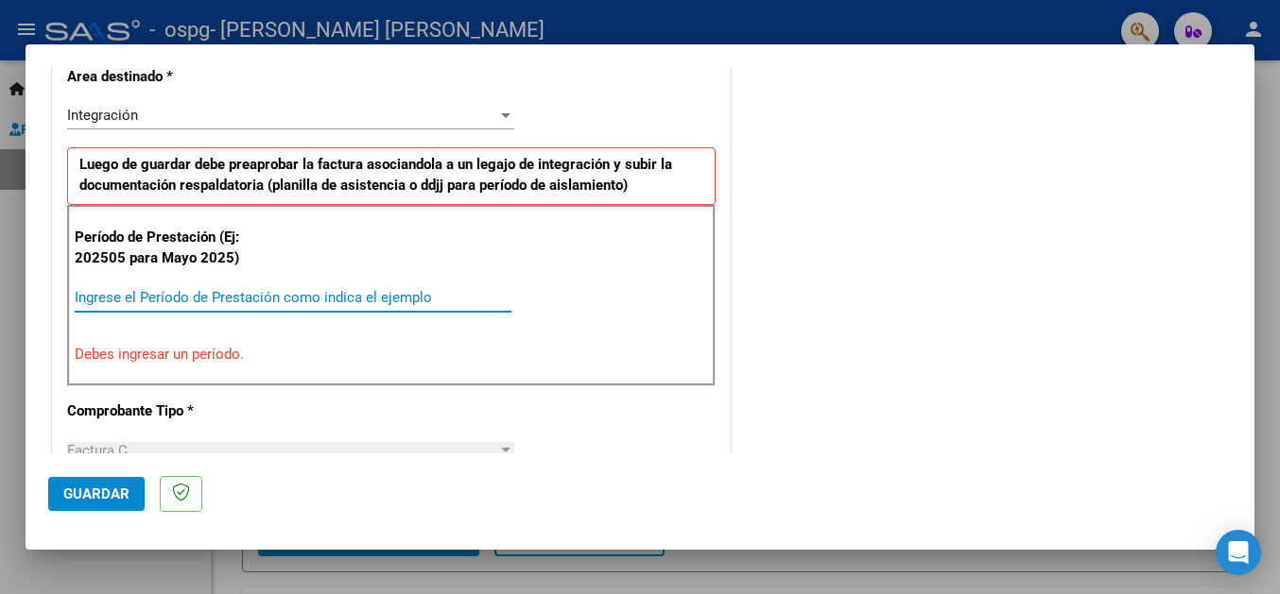
click at [170, 301] on input "Ingrese el Período de Prestación como indica el ejemplo" at bounding box center [293, 297] width 437 height 17
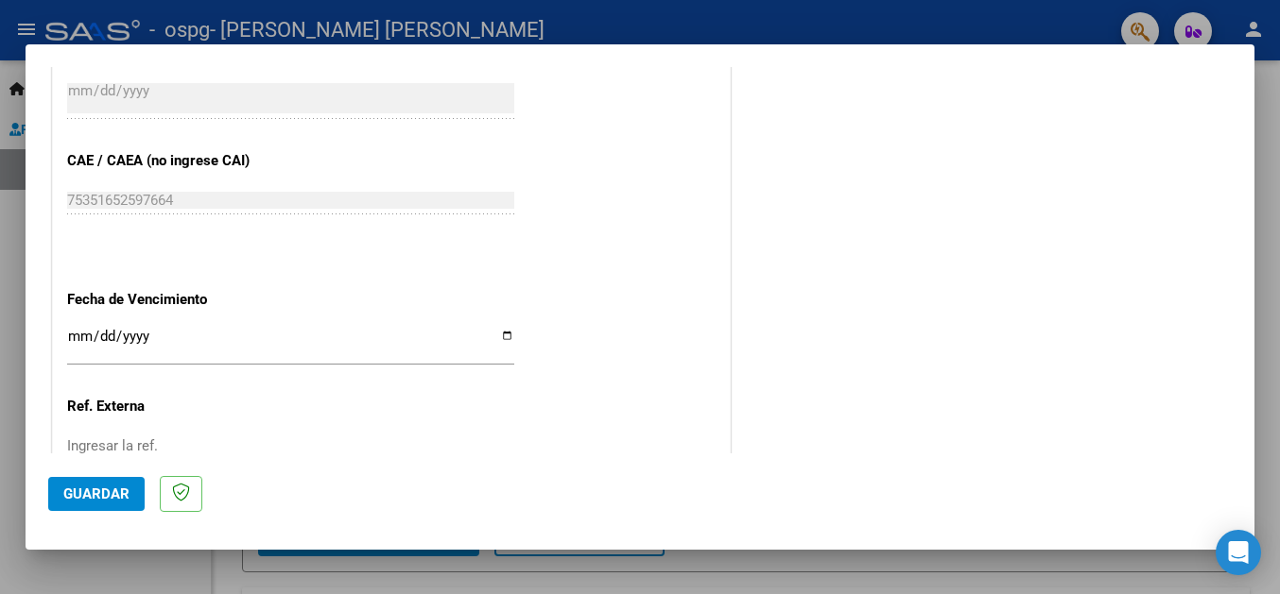
scroll to position [1162, 0]
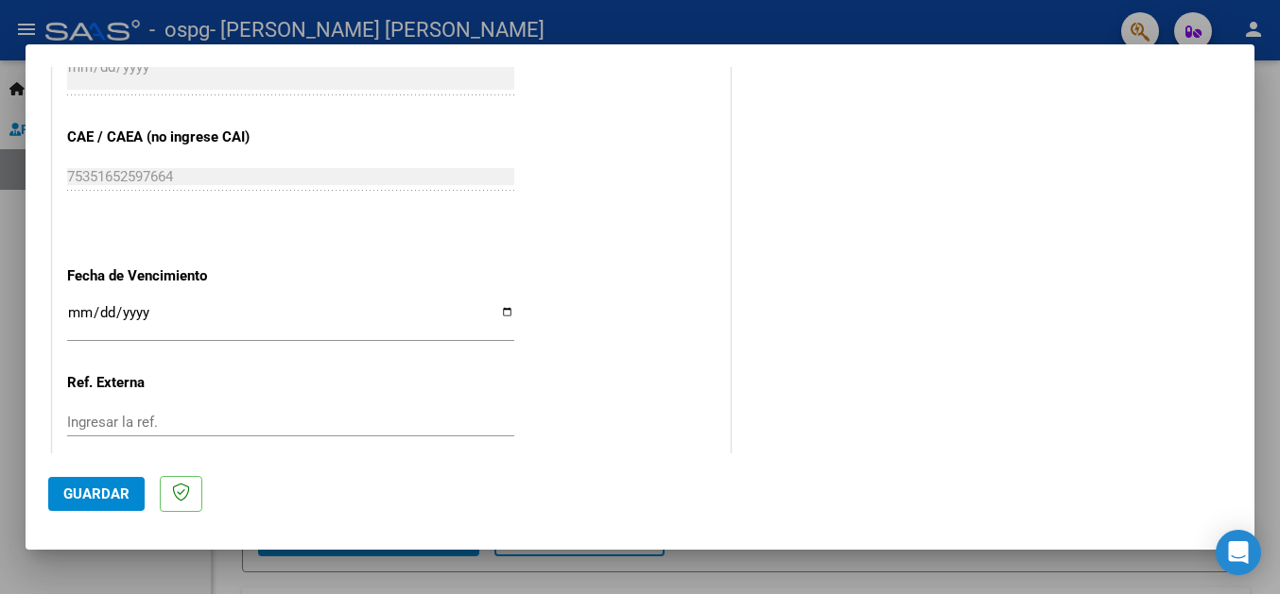
type input "202508"
click at [493, 305] on input "Ingresar la fecha" at bounding box center [290, 320] width 447 height 30
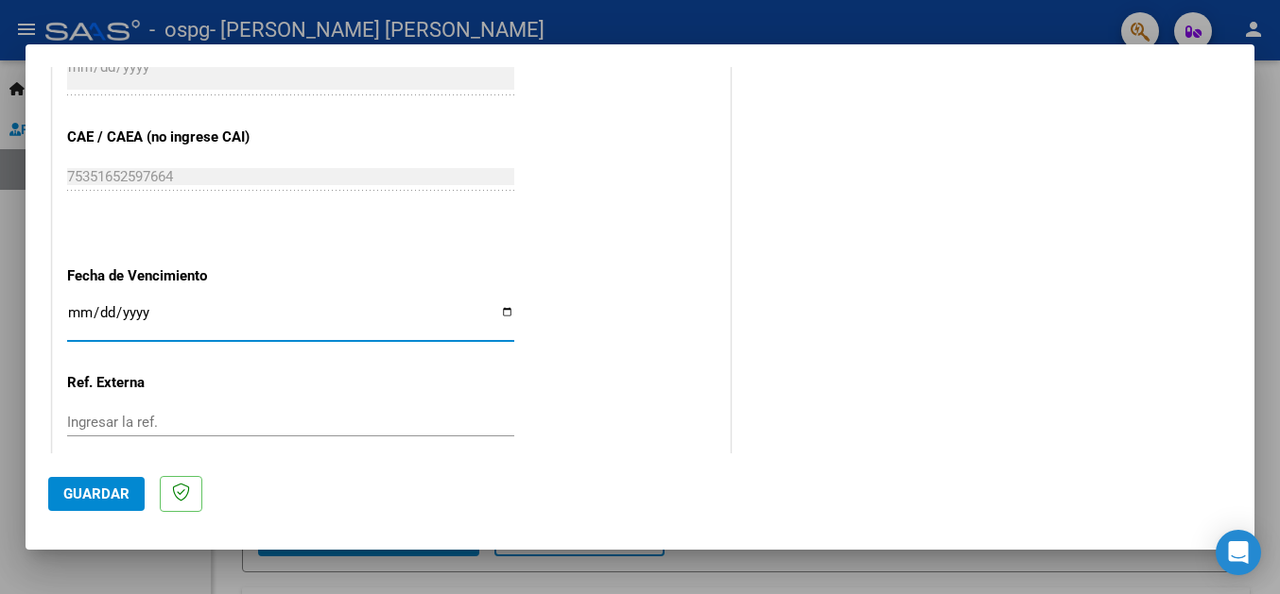
type input "[DATE]"
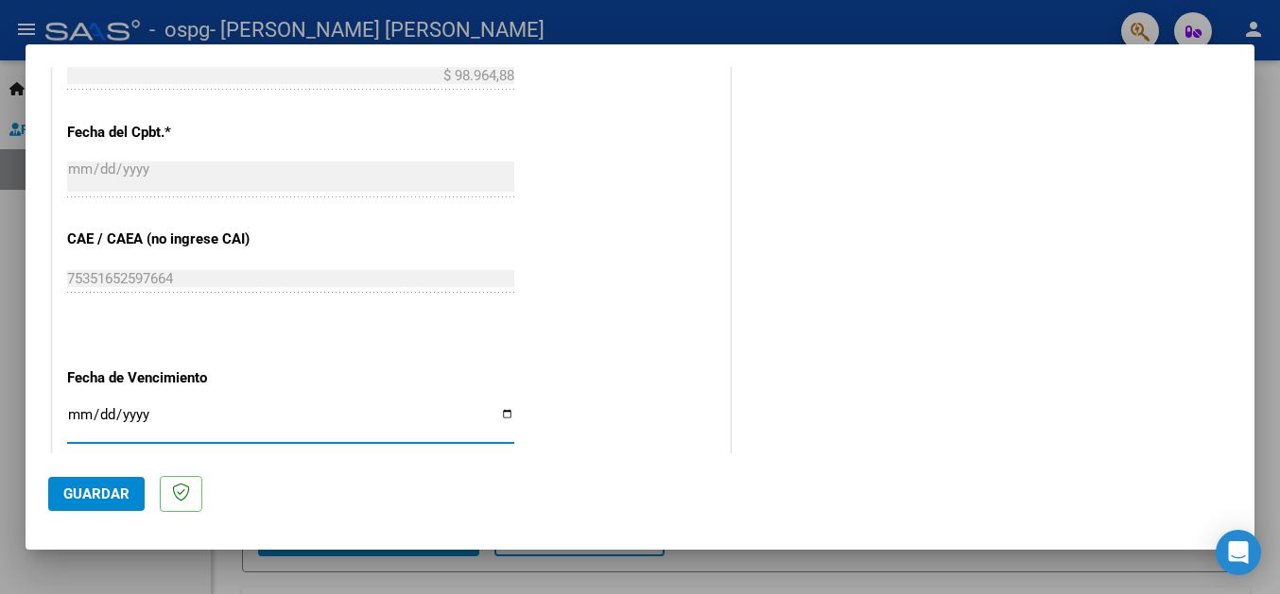
scroll to position [1253, 0]
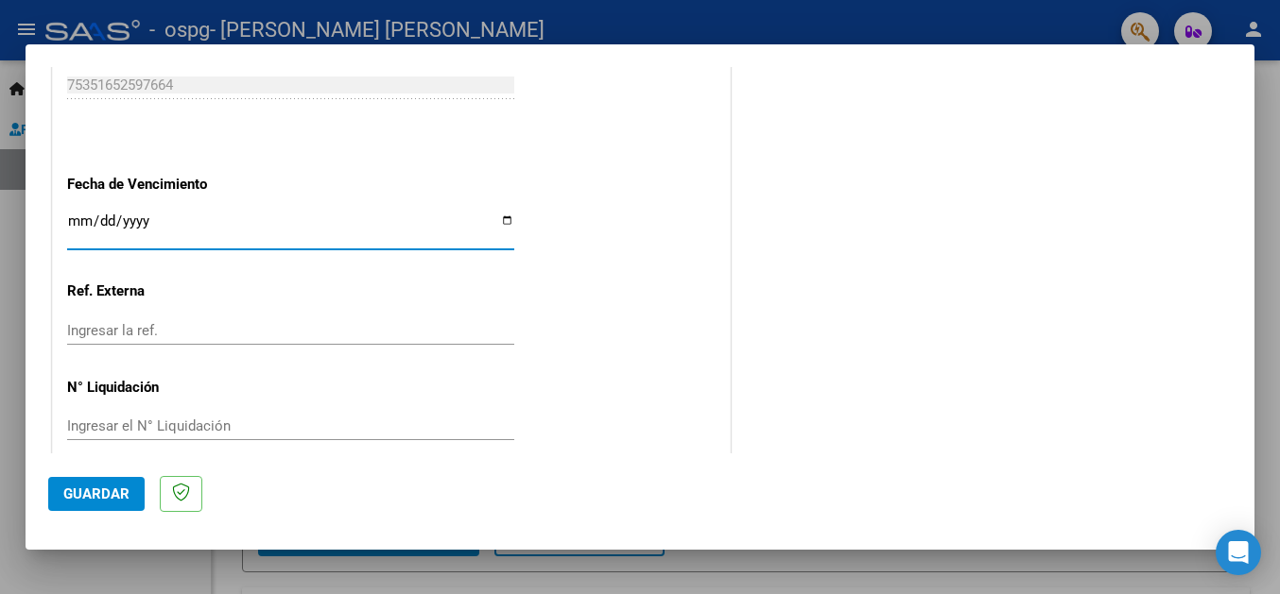
click at [101, 500] on span "Guardar" at bounding box center [96, 494] width 66 height 17
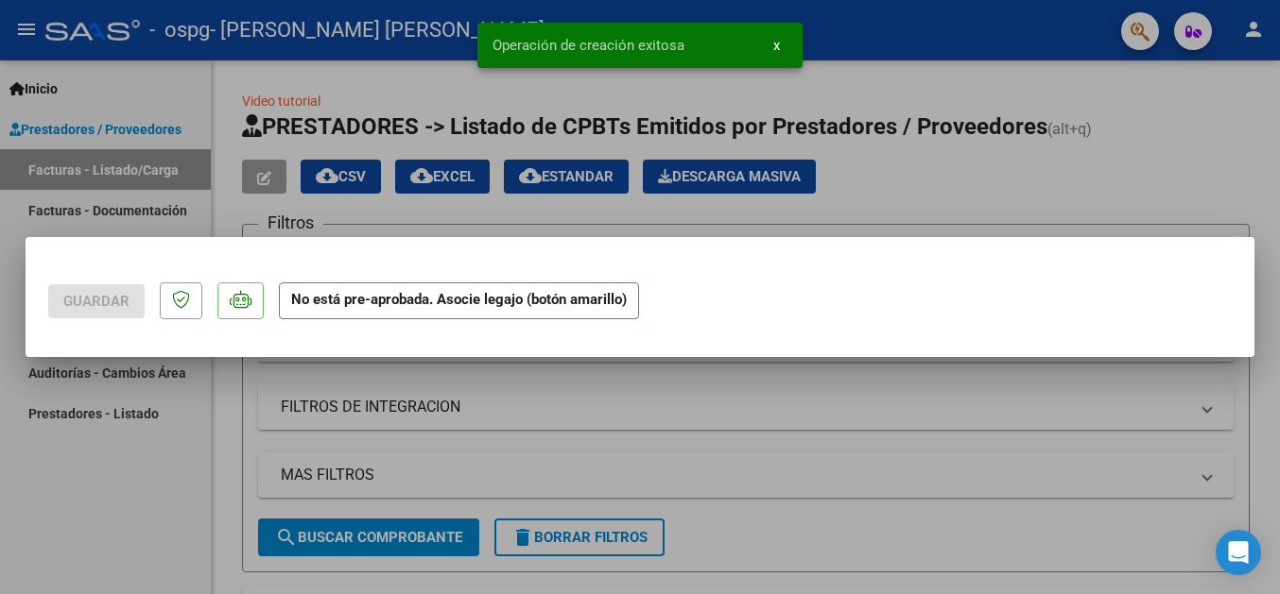
scroll to position [0, 0]
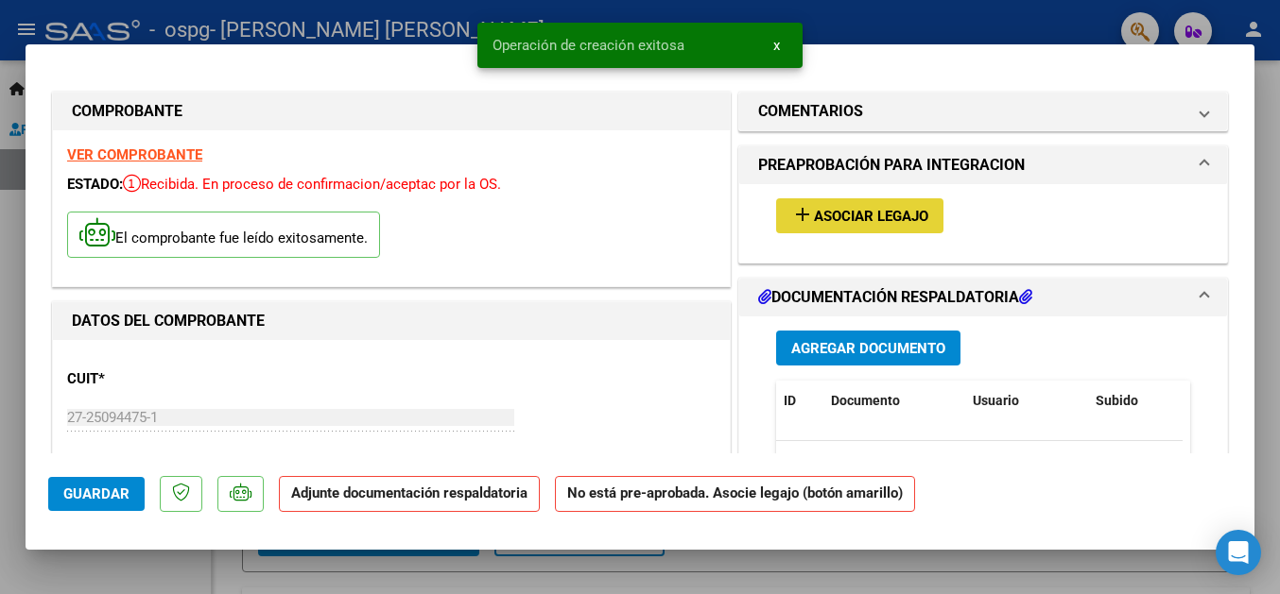
click at [814, 223] on span "Asociar Legajo" at bounding box center [871, 216] width 114 height 17
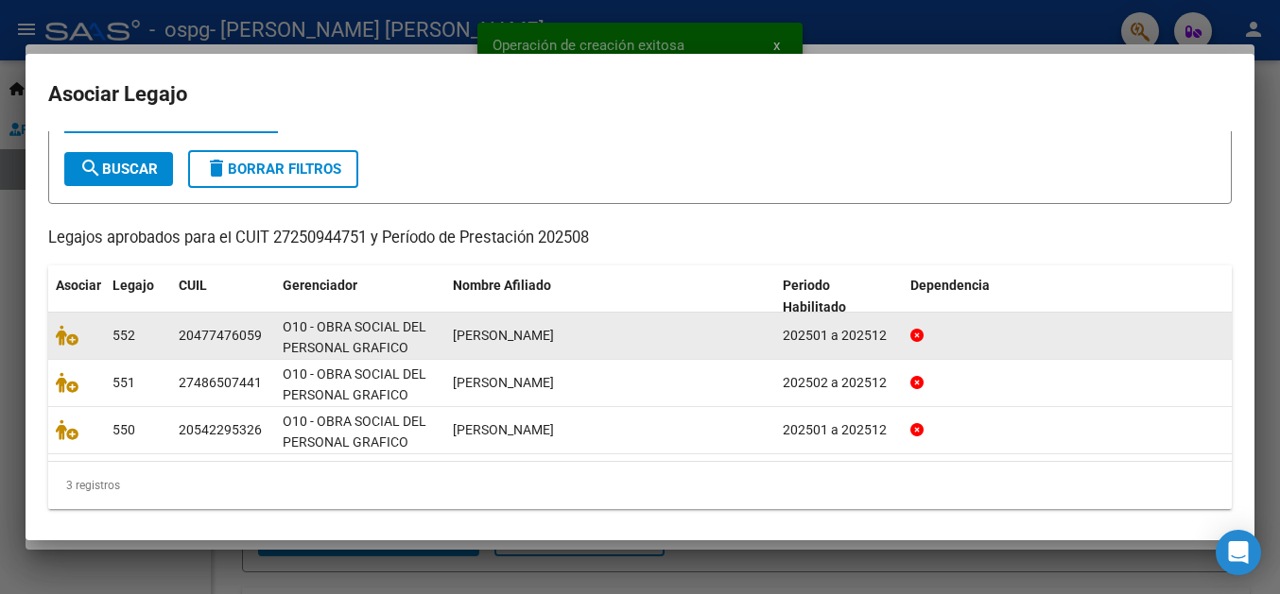
scroll to position [95, 0]
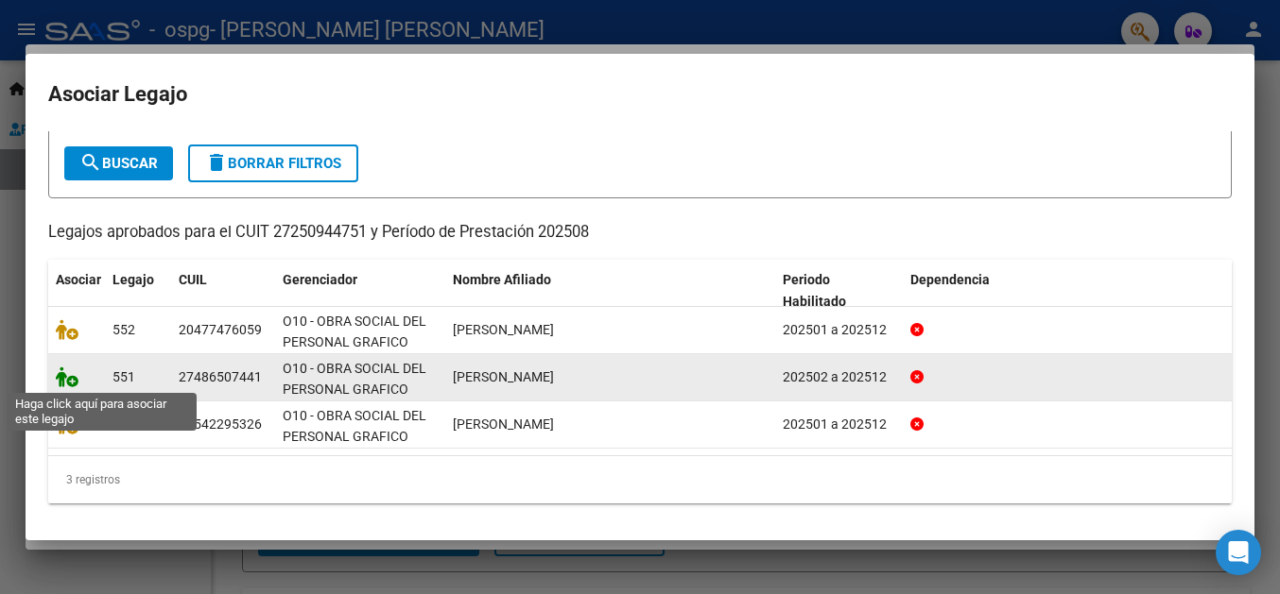
click at [72, 381] on icon at bounding box center [67, 377] width 23 height 21
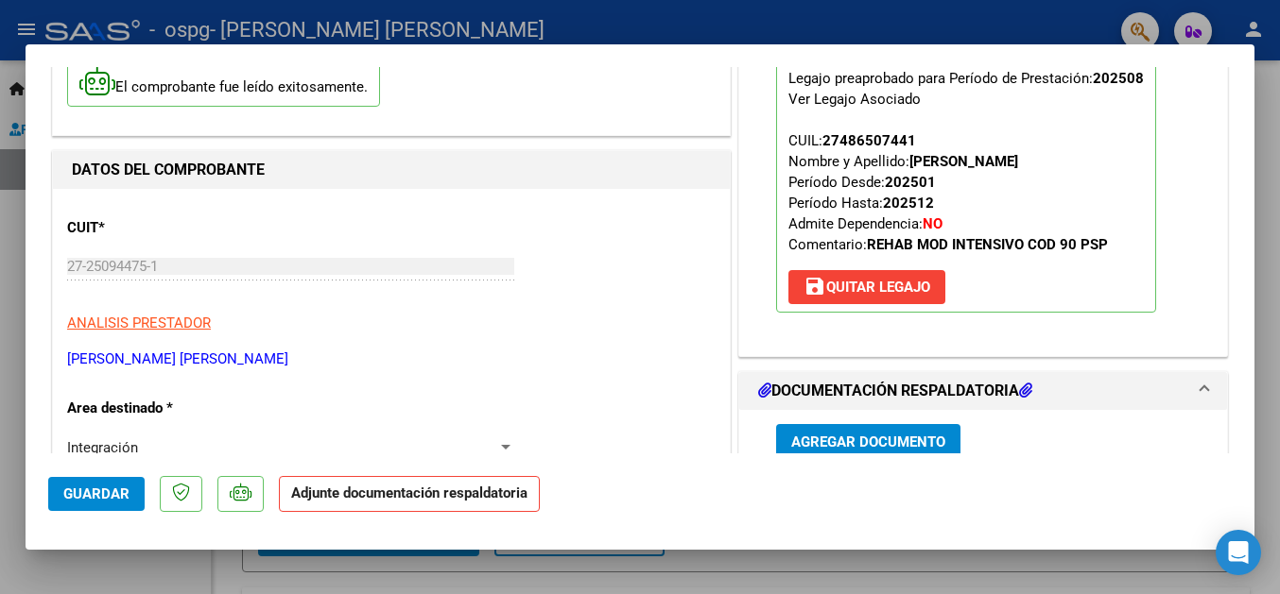
scroll to position [204, 0]
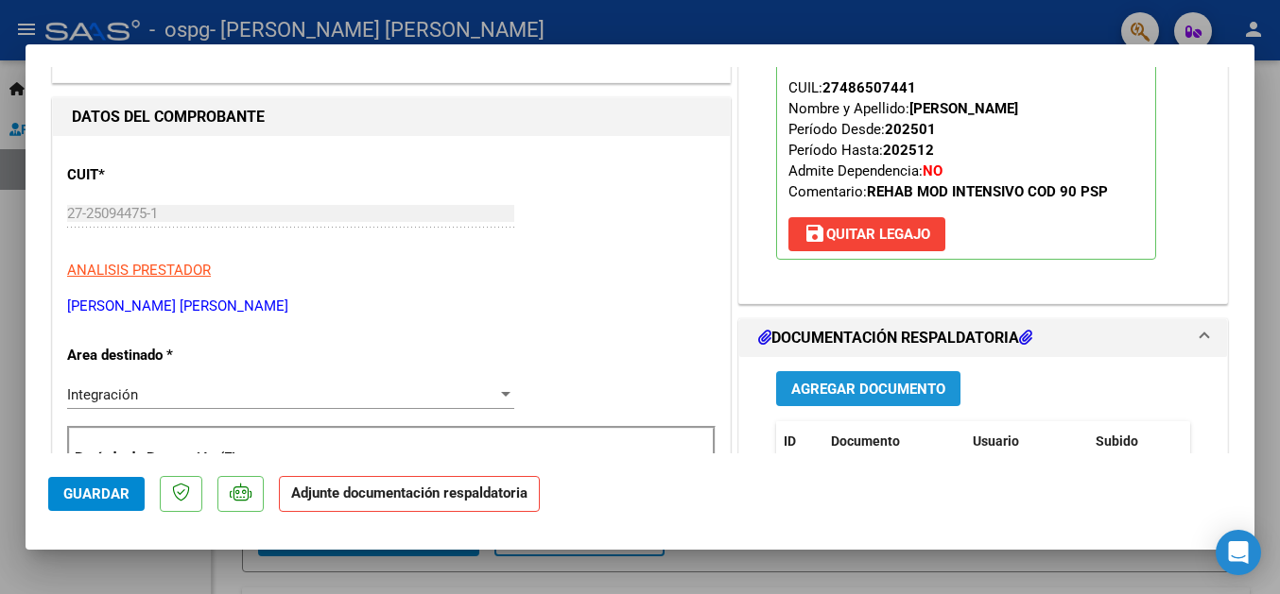
click at [878, 394] on span "Agregar Documento" at bounding box center [868, 389] width 154 height 17
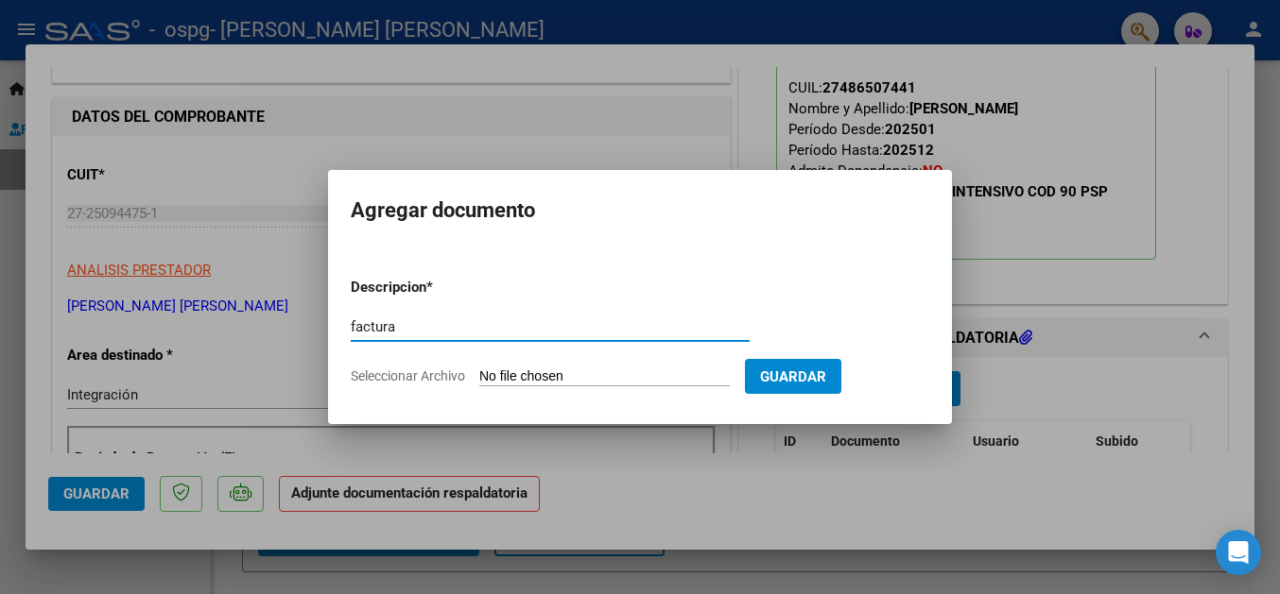
type input "factura"
click at [508, 369] on input "Seleccionar Archivo" at bounding box center [604, 378] width 250 height 18
type input "C:\fakepath\27250944751_011_00001_00000672.pdf"
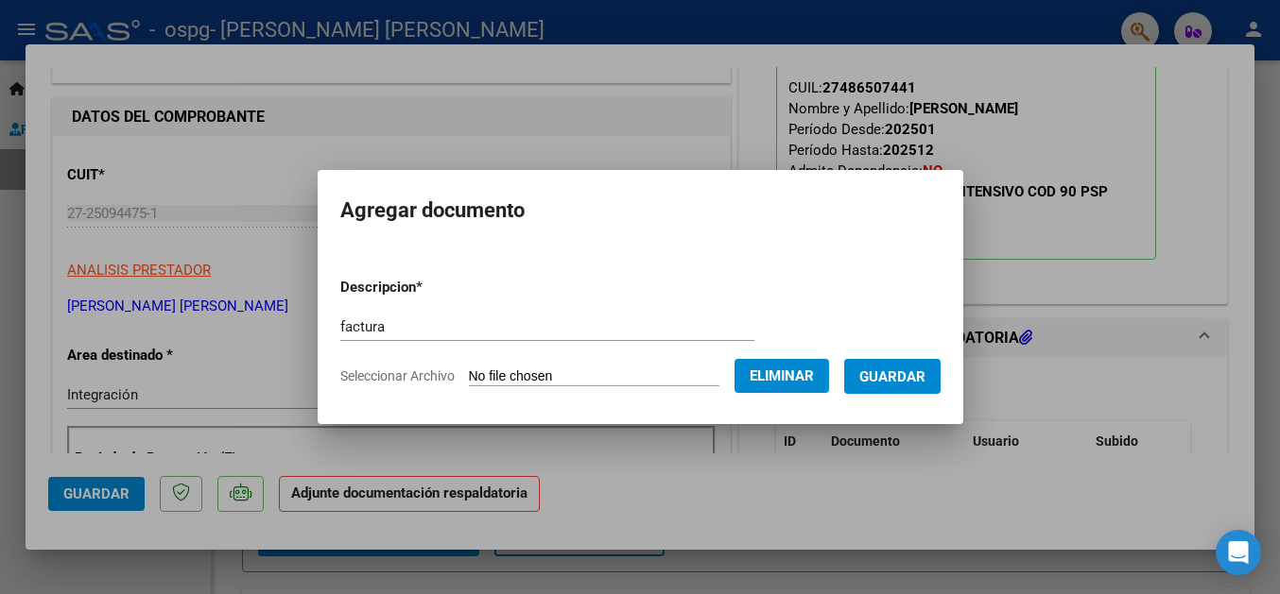
click at [925, 379] on span "Guardar" at bounding box center [892, 377] width 66 height 17
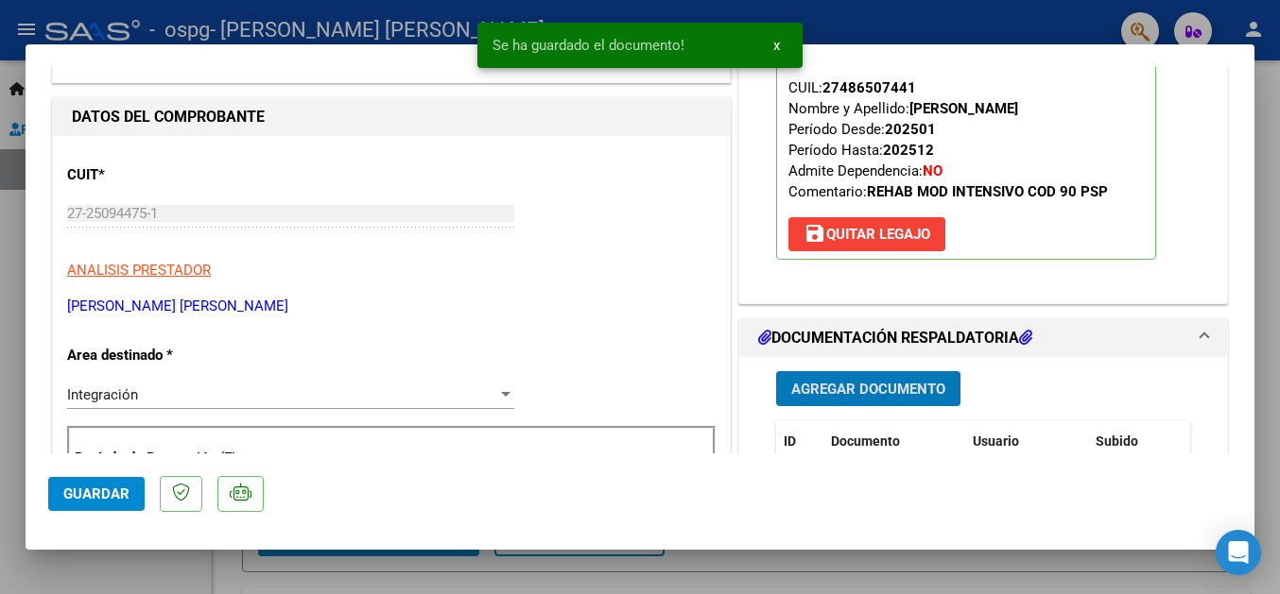
click at [883, 387] on span "Agregar Documento" at bounding box center [868, 389] width 154 height 17
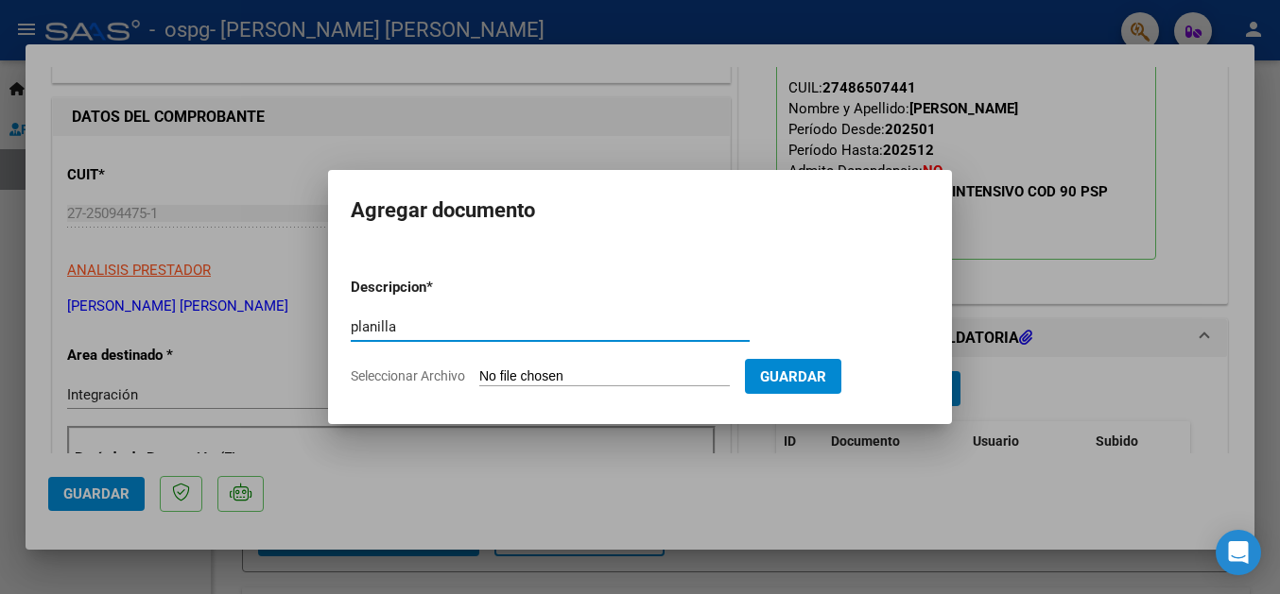
type input "planilla"
click at [527, 377] on input "Seleccionar Archivo" at bounding box center [604, 378] width 250 height 18
type input "C:\fakepath\planilla agosto 2025 avril.pdf"
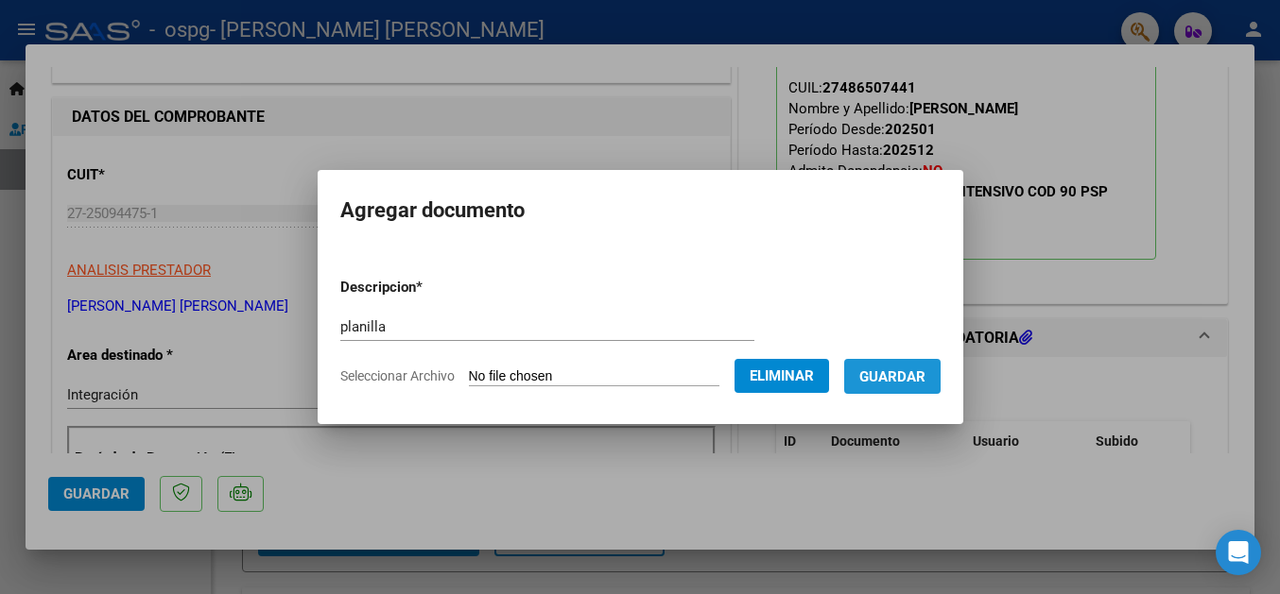
click at [904, 383] on span "Guardar" at bounding box center [892, 377] width 66 height 17
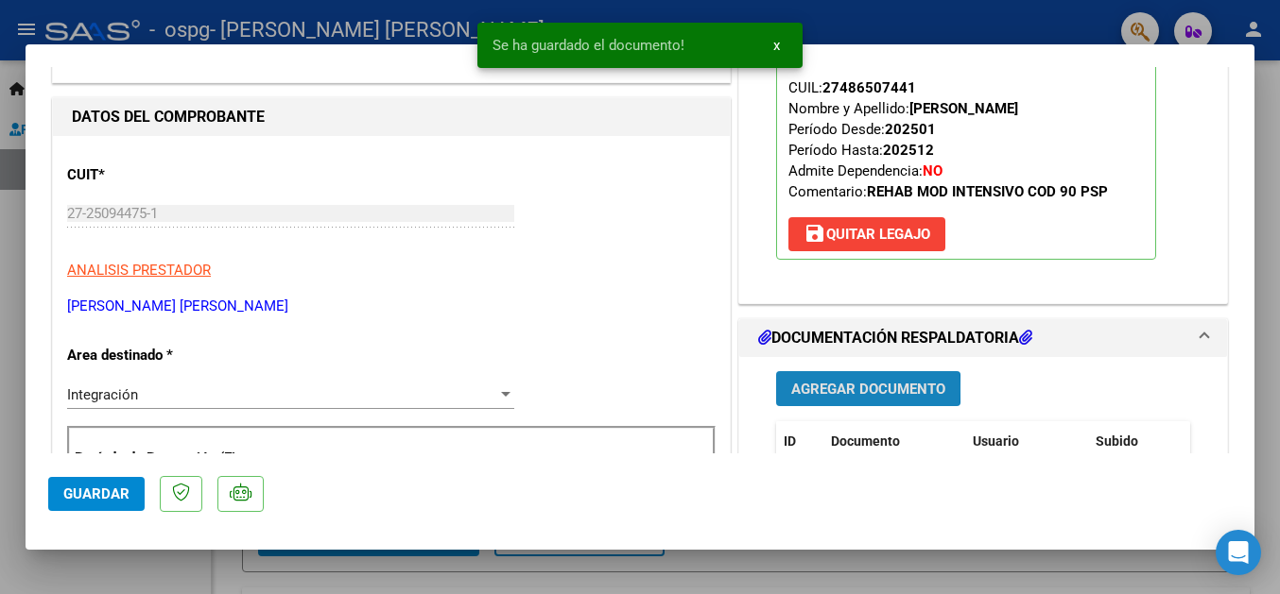
click at [840, 389] on span "Agregar Documento" at bounding box center [868, 389] width 154 height 17
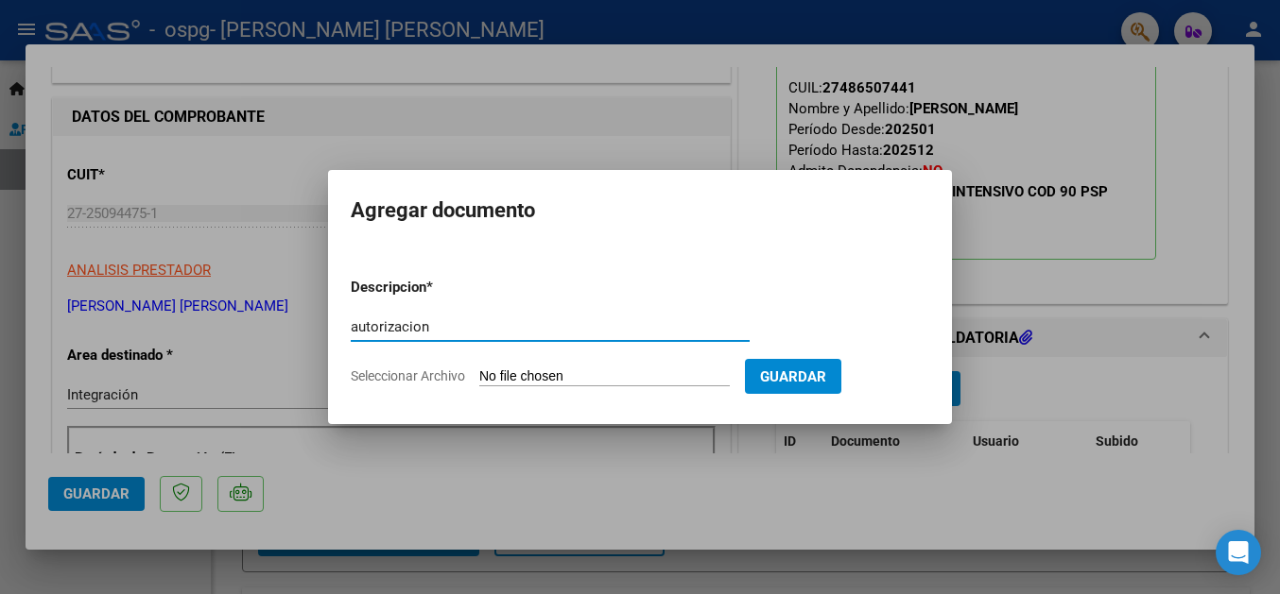
type input "autorizacion"
click at [508, 374] on input "Seleccionar Archivo" at bounding box center [604, 378] width 250 height 18
type input "C:\fakepath\AUTORIZACION 2025 (1).odt"
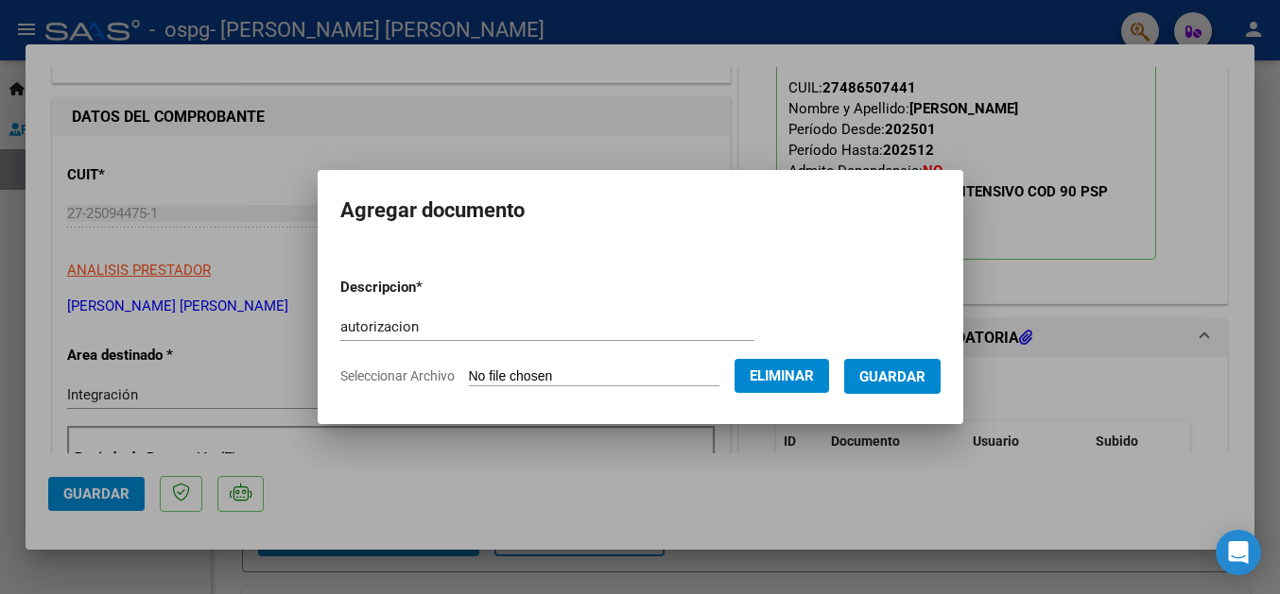
click at [894, 377] on span "Guardar" at bounding box center [892, 377] width 66 height 17
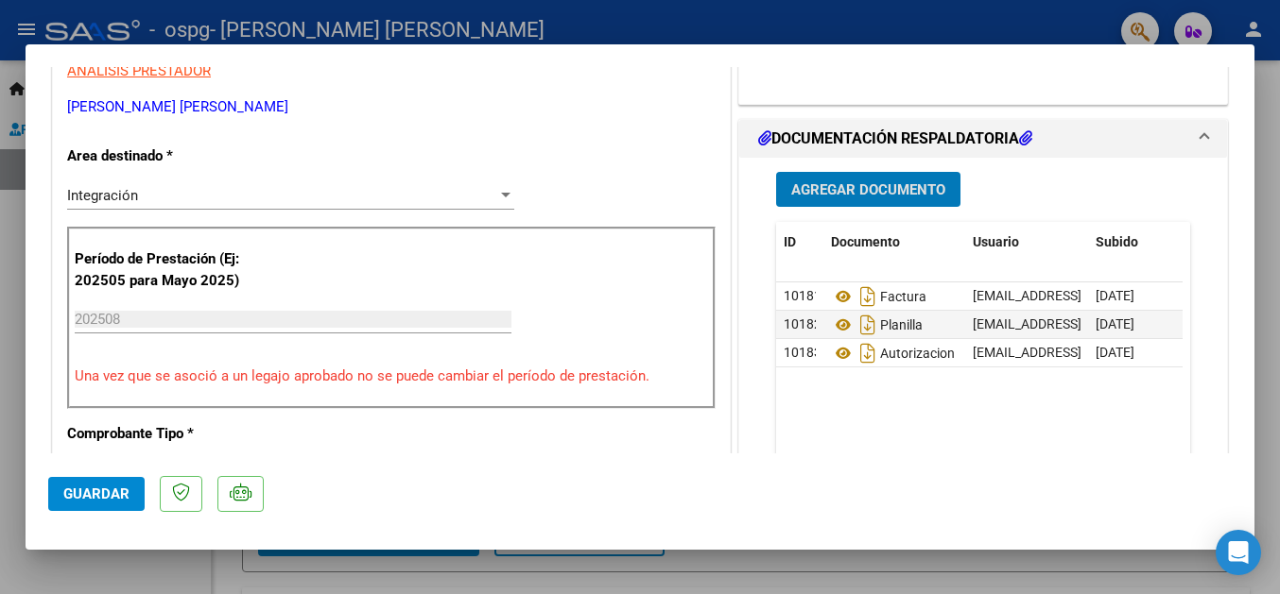
scroll to position [408, 0]
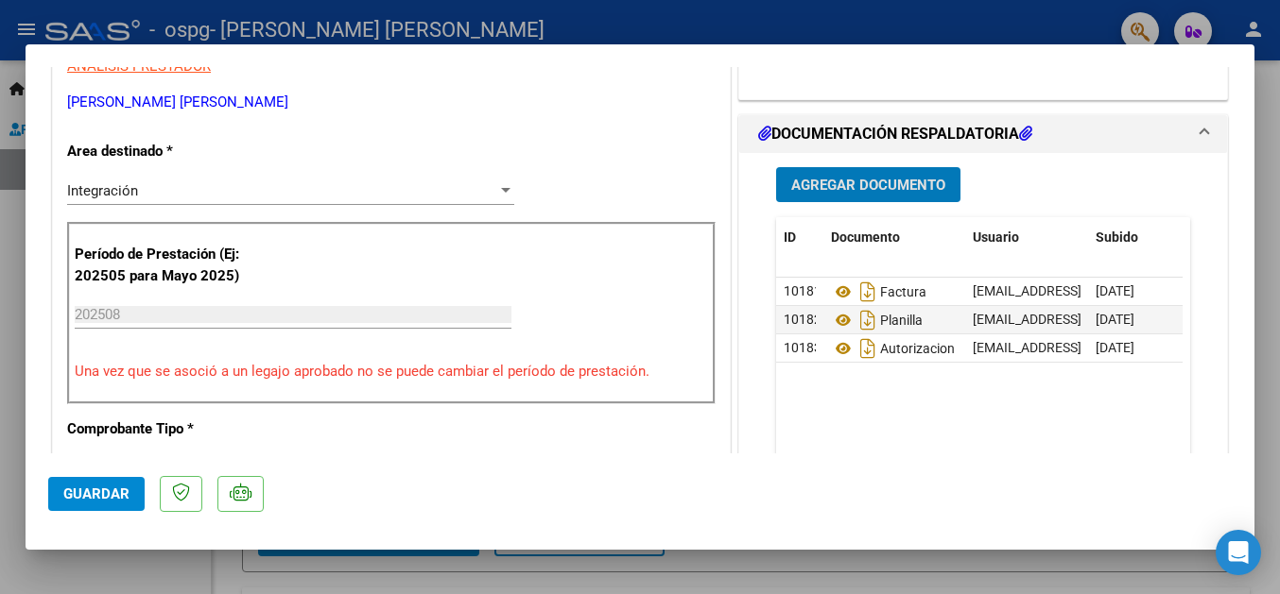
click at [126, 504] on button "Guardar" at bounding box center [96, 494] width 96 height 34
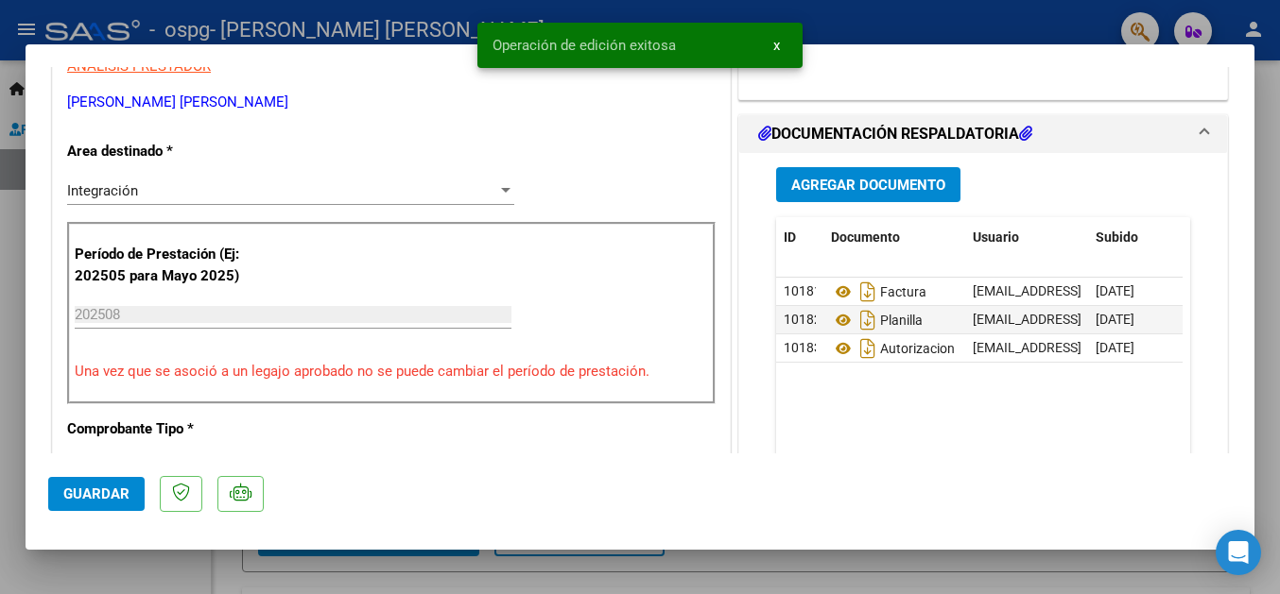
click at [1273, 220] on div at bounding box center [640, 297] width 1280 height 594
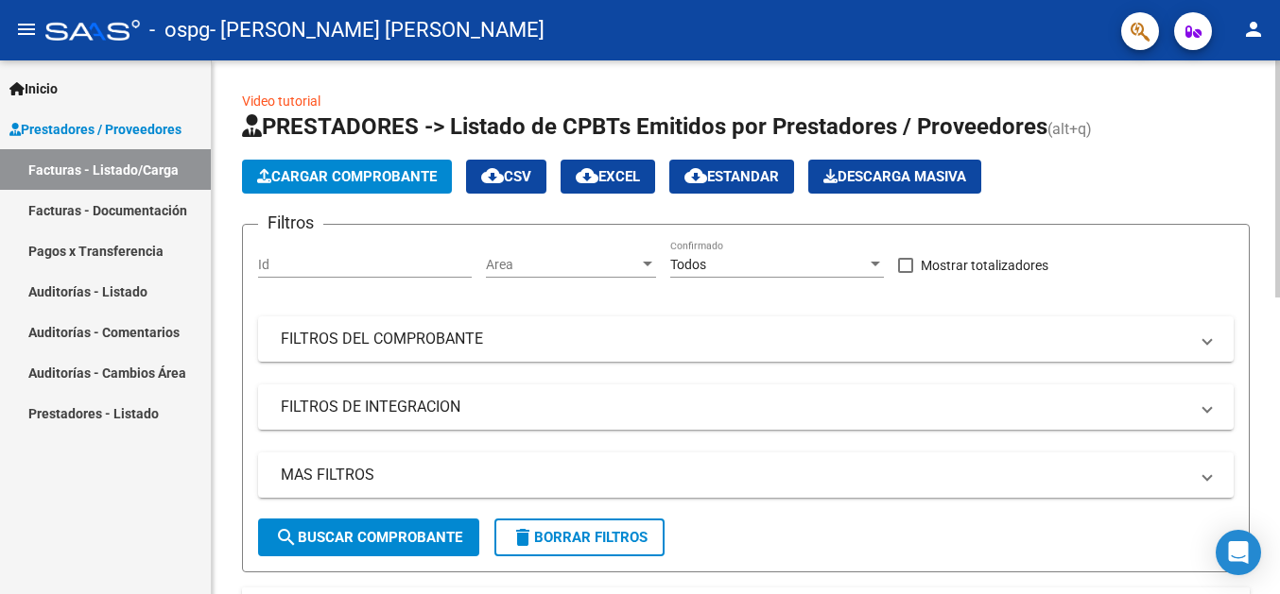
click at [332, 176] on span "Cargar Comprobante" at bounding box center [347, 176] width 180 height 17
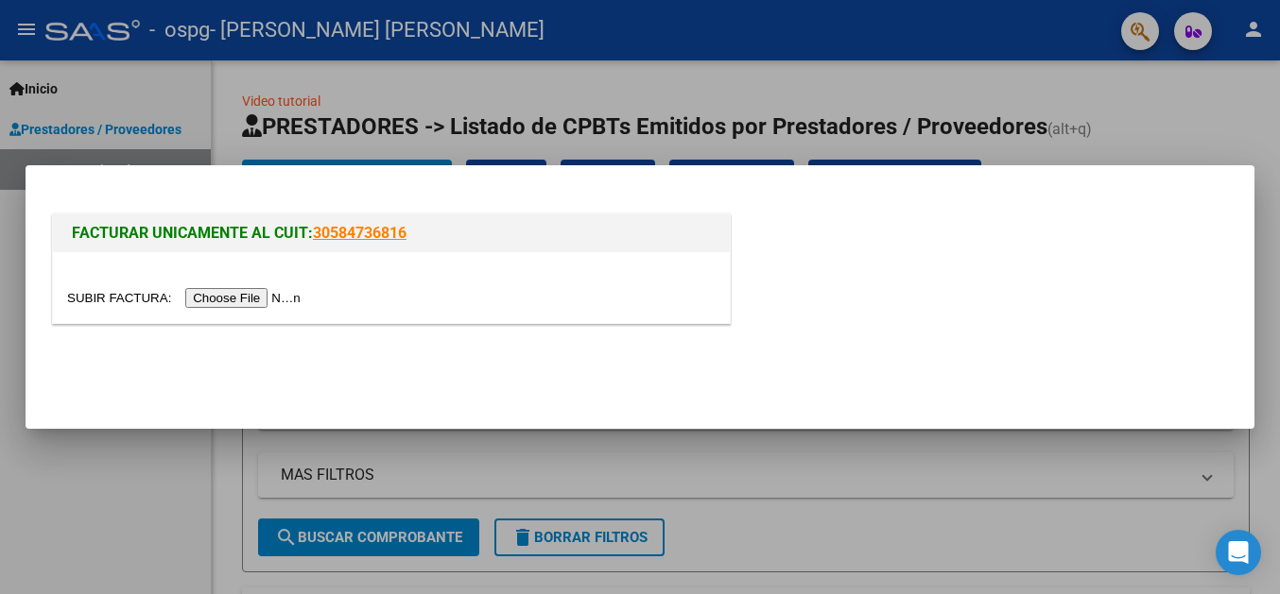
click at [99, 300] on input "file" at bounding box center [186, 298] width 239 height 20
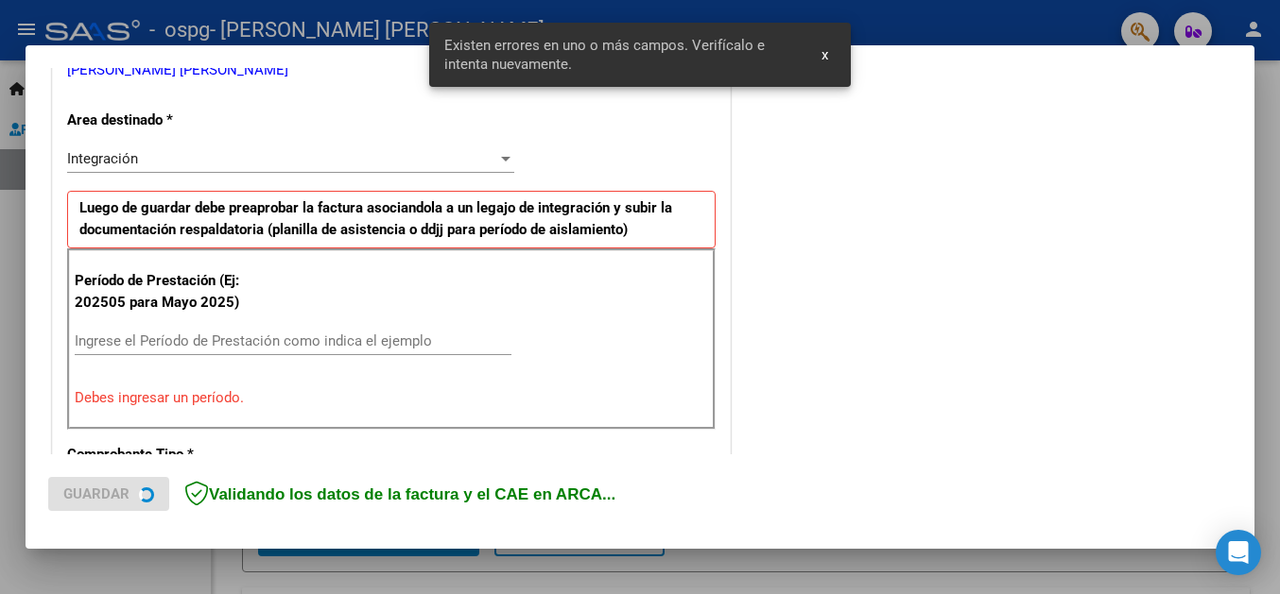
scroll to position [411, 0]
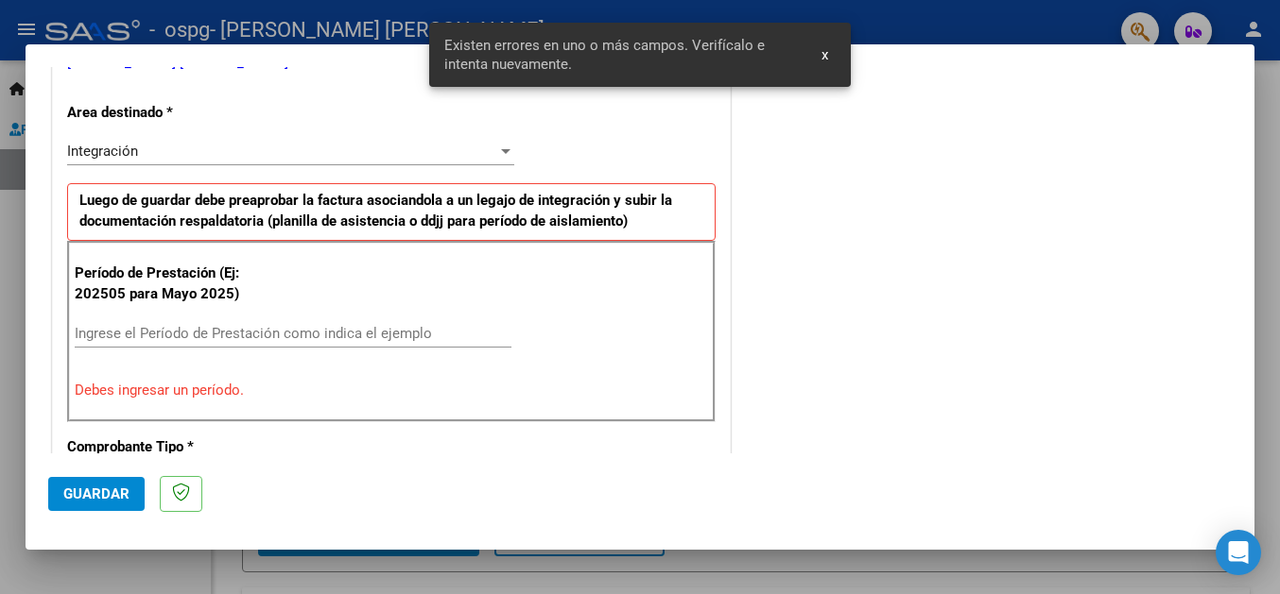
click at [149, 334] on input "Ingrese el Período de Prestación como indica el ejemplo" at bounding box center [293, 333] width 437 height 17
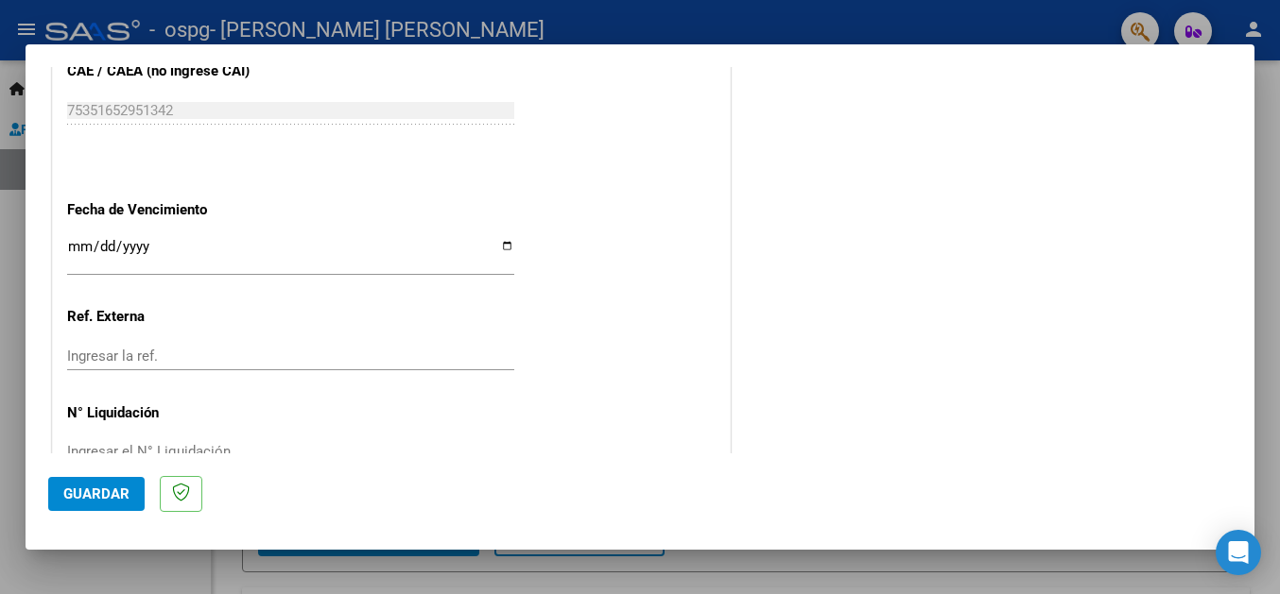
scroll to position [1253, 0]
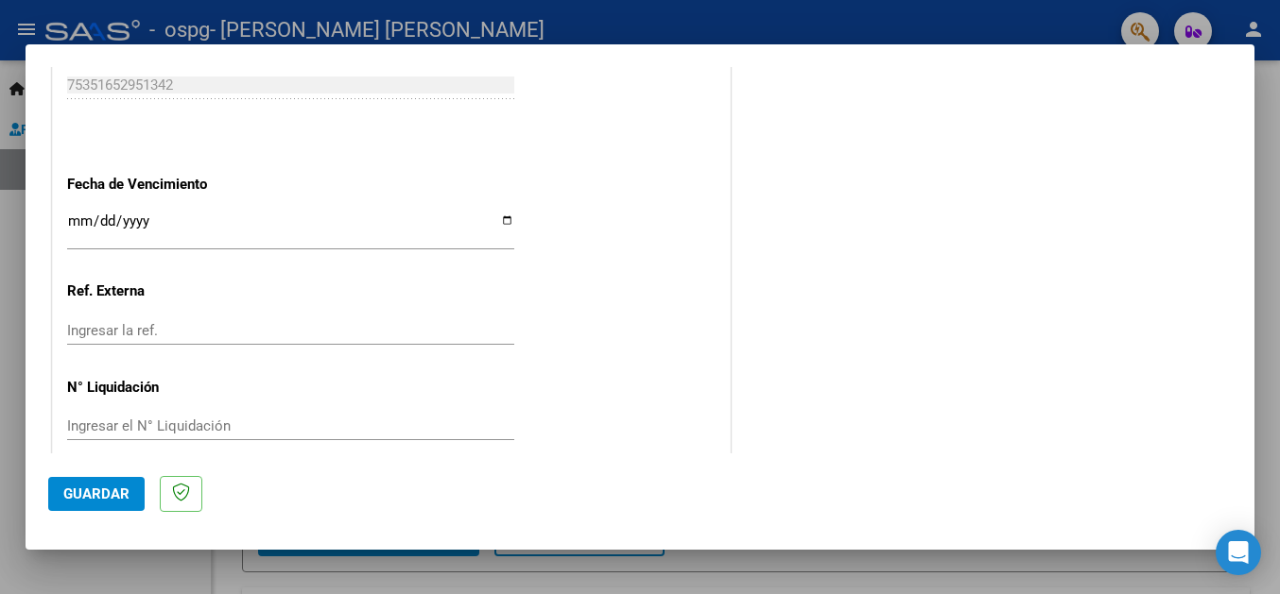
type input "202508"
click at [492, 214] on input "Ingresar la fecha" at bounding box center [290, 229] width 447 height 30
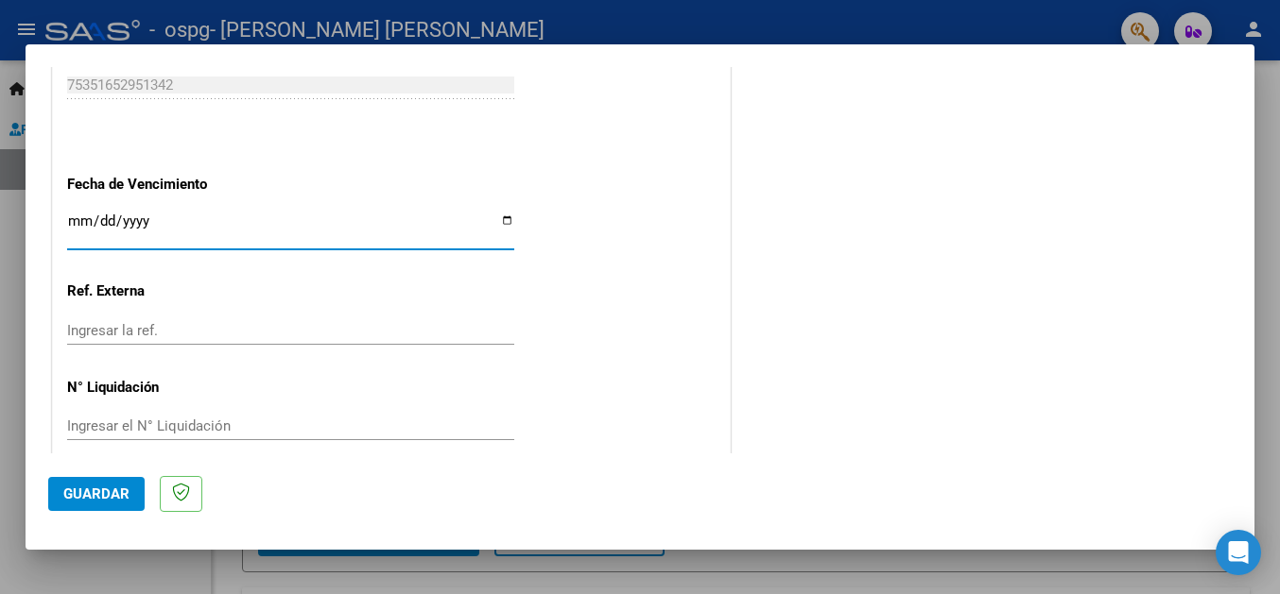
type input "[DATE]"
click at [105, 501] on span "Guardar" at bounding box center [96, 494] width 66 height 17
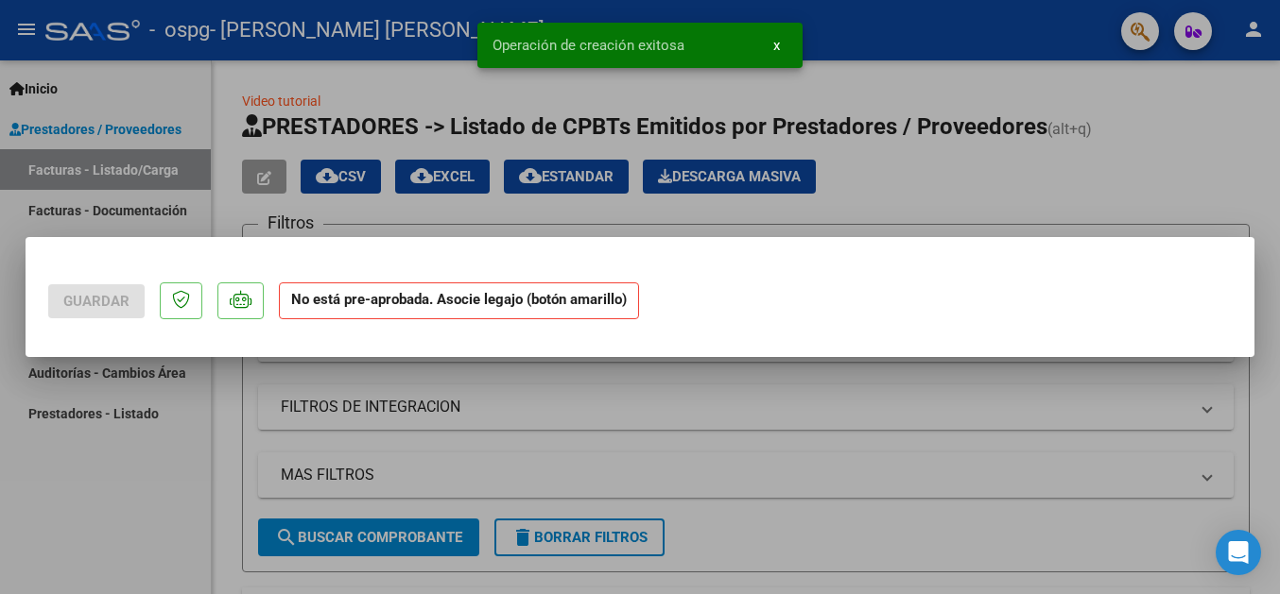
scroll to position [0, 0]
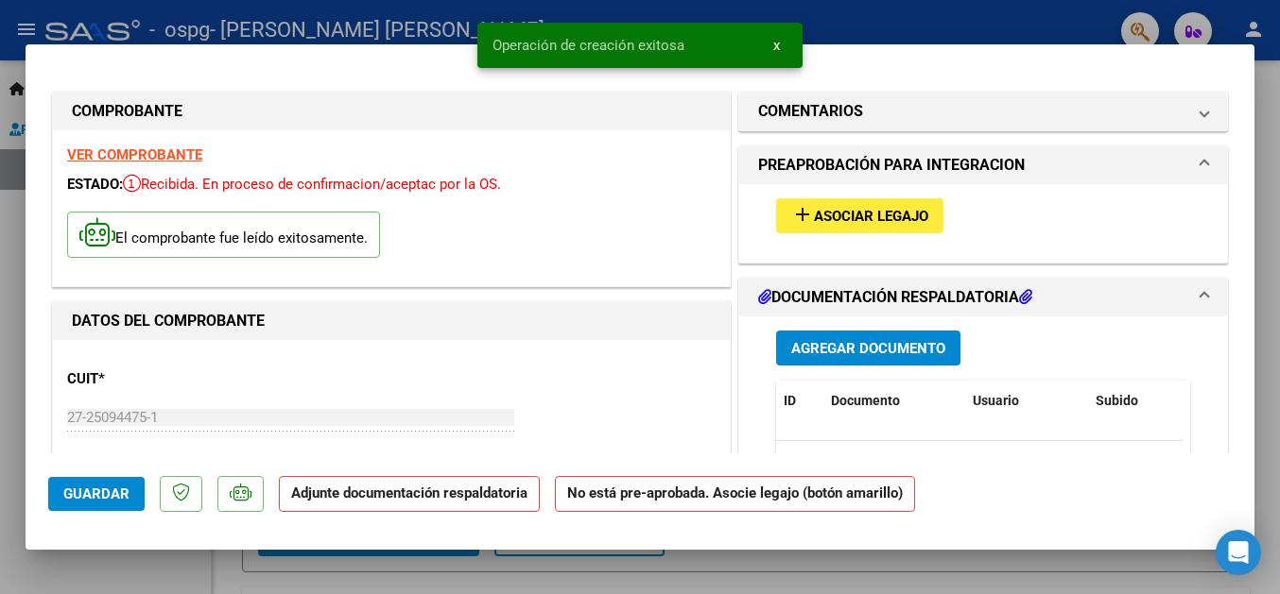
click at [791, 211] on mat-icon "add" at bounding box center [802, 214] width 23 height 23
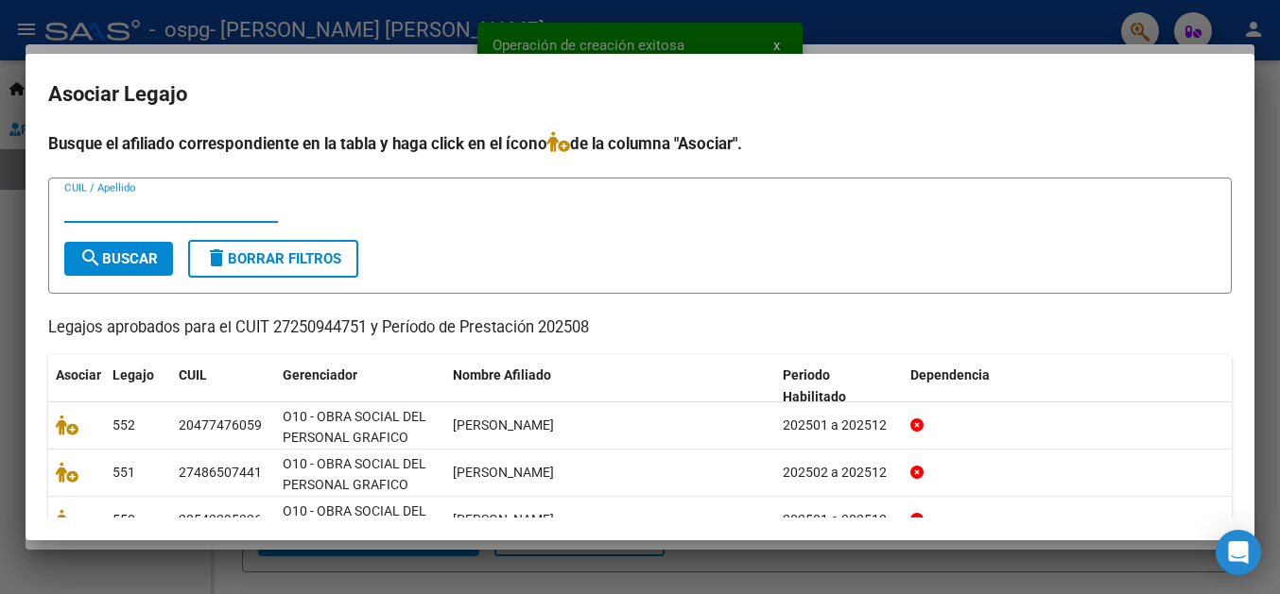
scroll to position [95, 0]
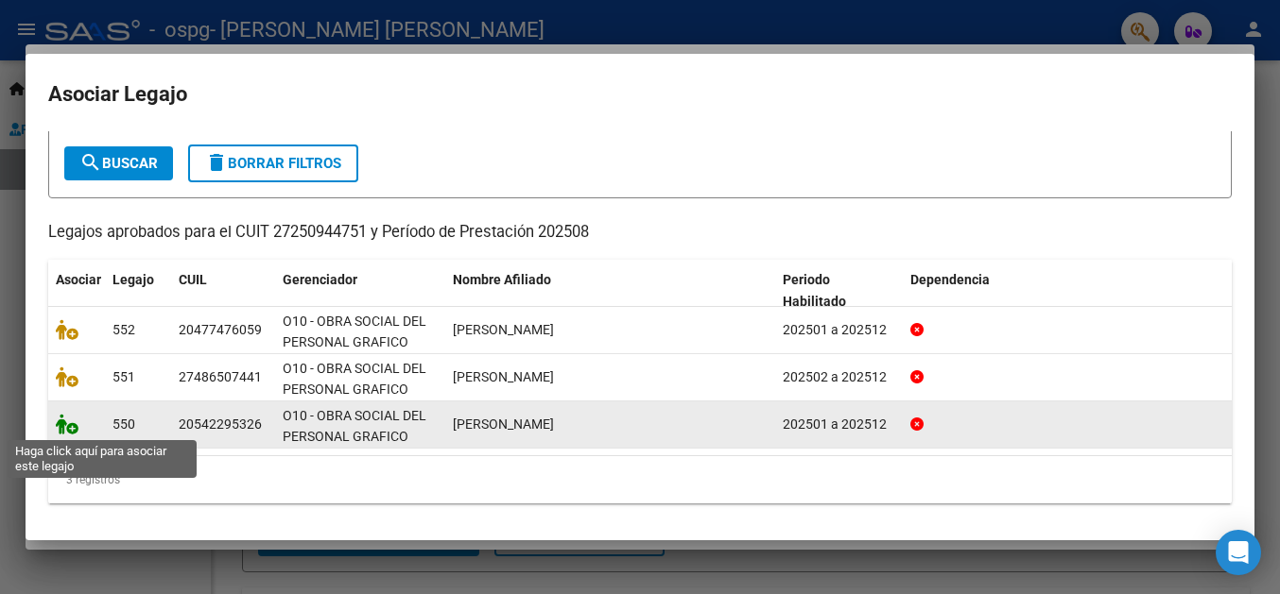
click at [71, 426] on icon at bounding box center [67, 424] width 23 height 21
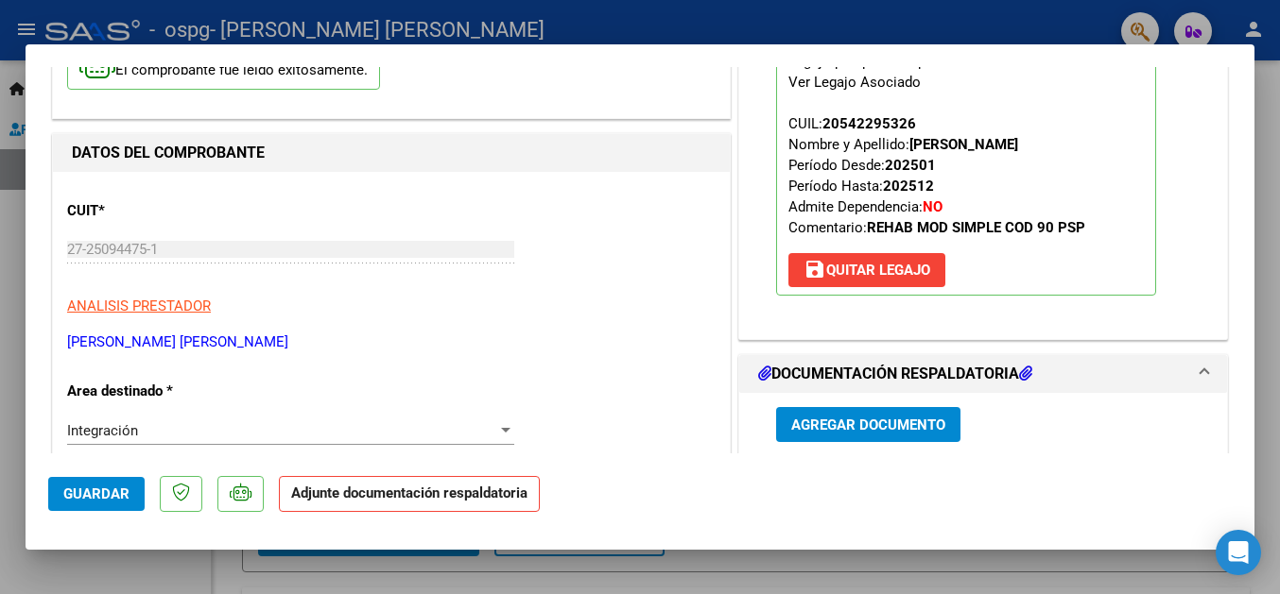
scroll to position [306, 0]
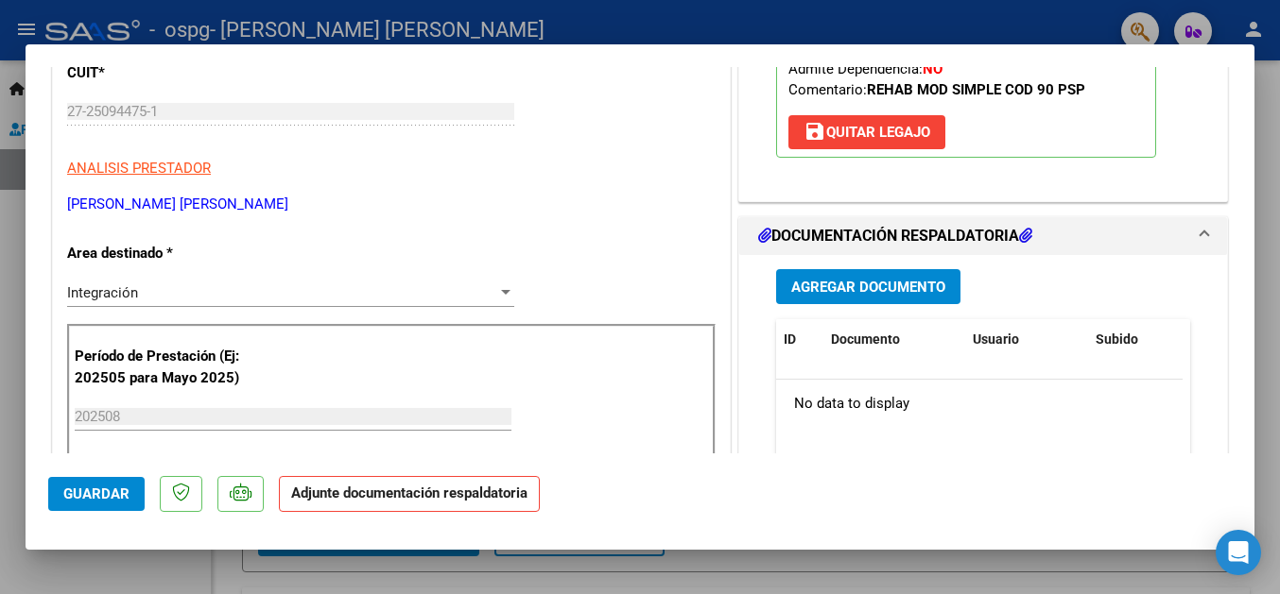
click at [881, 285] on span "Agregar Documento" at bounding box center [868, 287] width 154 height 17
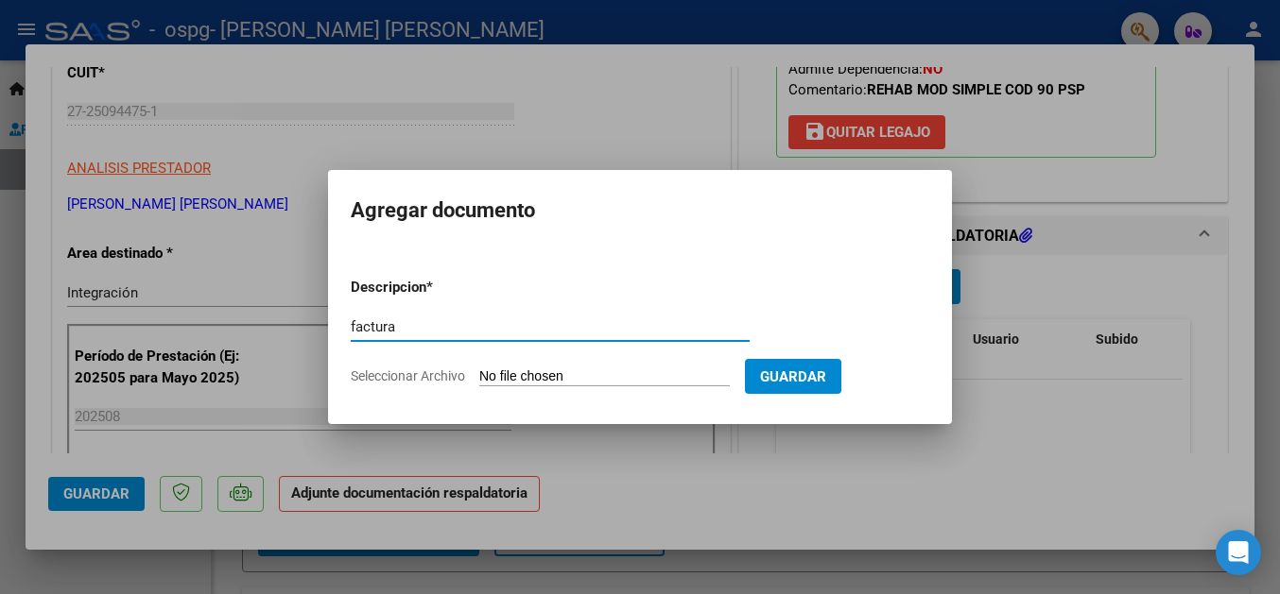
type input "factura"
click at [523, 380] on input "Seleccionar Archivo" at bounding box center [604, 378] width 250 height 18
type input "C:\fakepath\27250944751_011_00001_00000673.pdf"
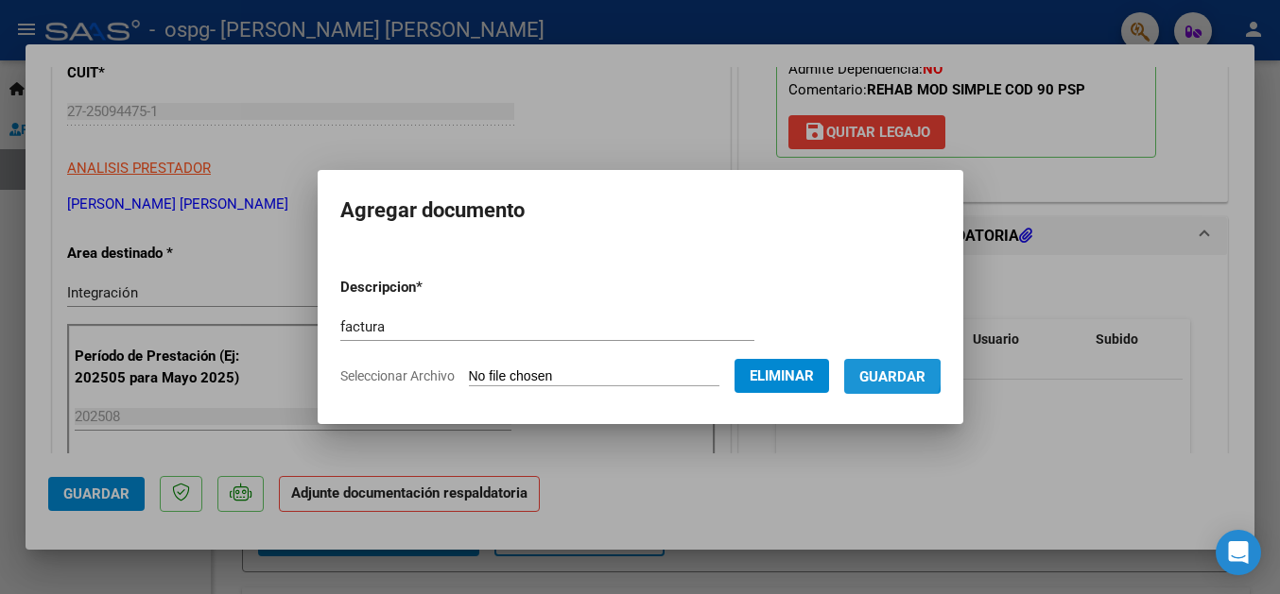
click at [925, 373] on span "Guardar" at bounding box center [892, 377] width 66 height 17
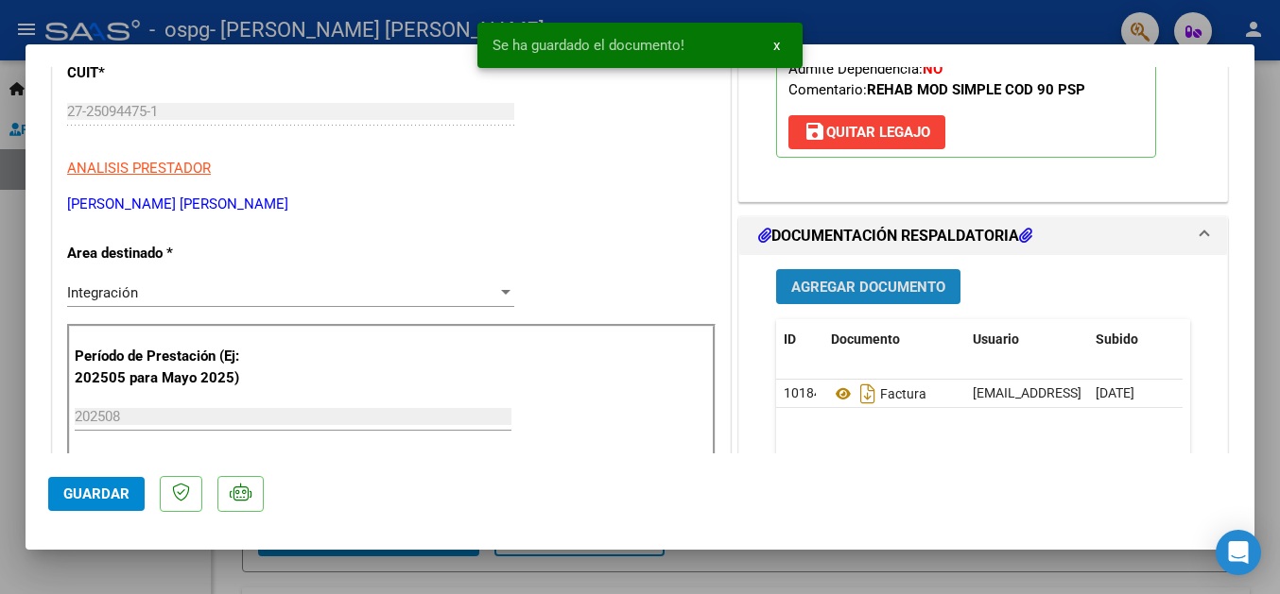
click at [891, 291] on span "Agregar Documento" at bounding box center [868, 287] width 154 height 17
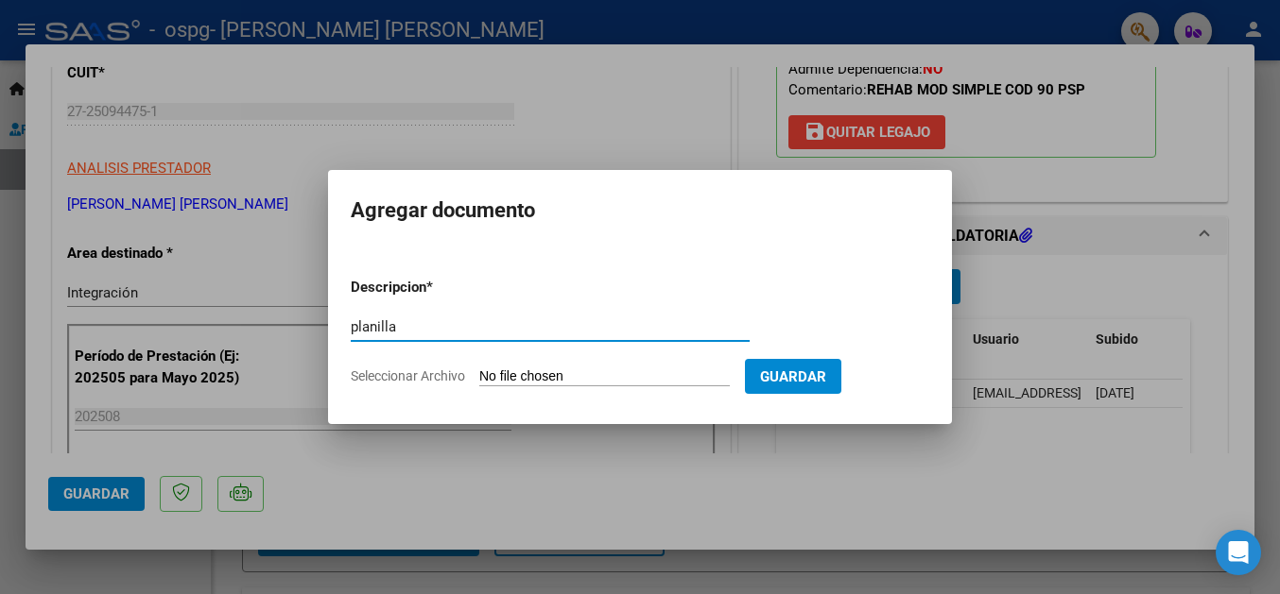
type input "planilla"
click at [514, 370] on input "Seleccionar Archivo" at bounding box center [604, 378] width 250 height 18
type input "C:\fakepath\planilla agosto 2025 isaias.pdf"
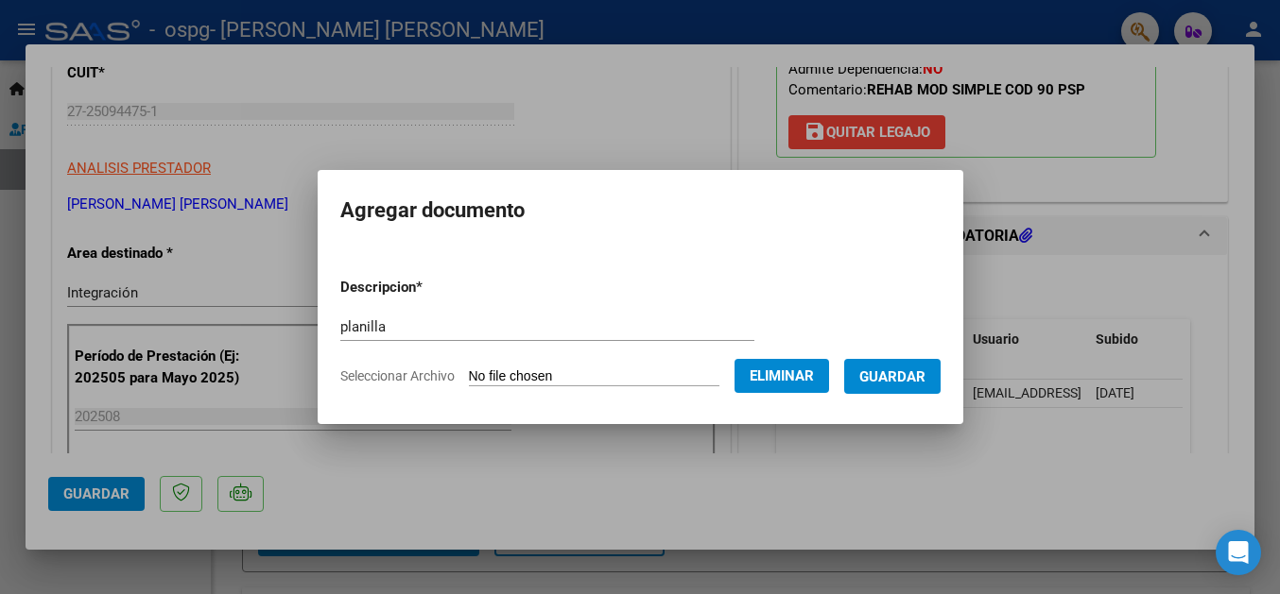
click at [902, 374] on span "Guardar" at bounding box center [892, 377] width 66 height 17
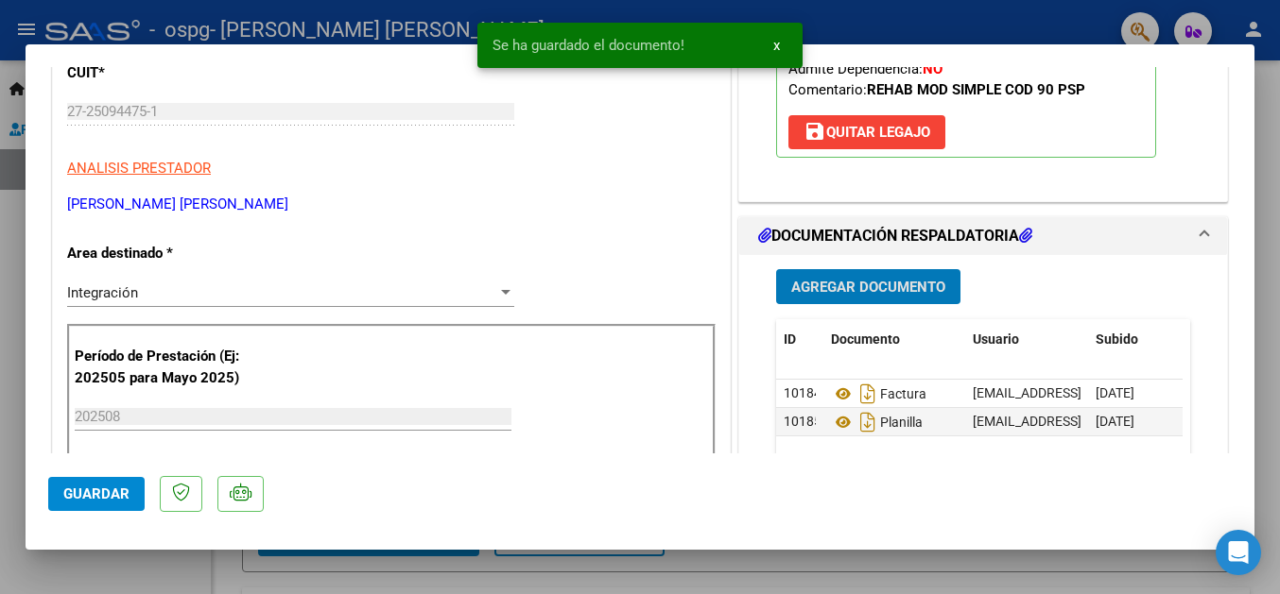
click at [882, 294] on span "Agregar Documento" at bounding box center [868, 287] width 154 height 17
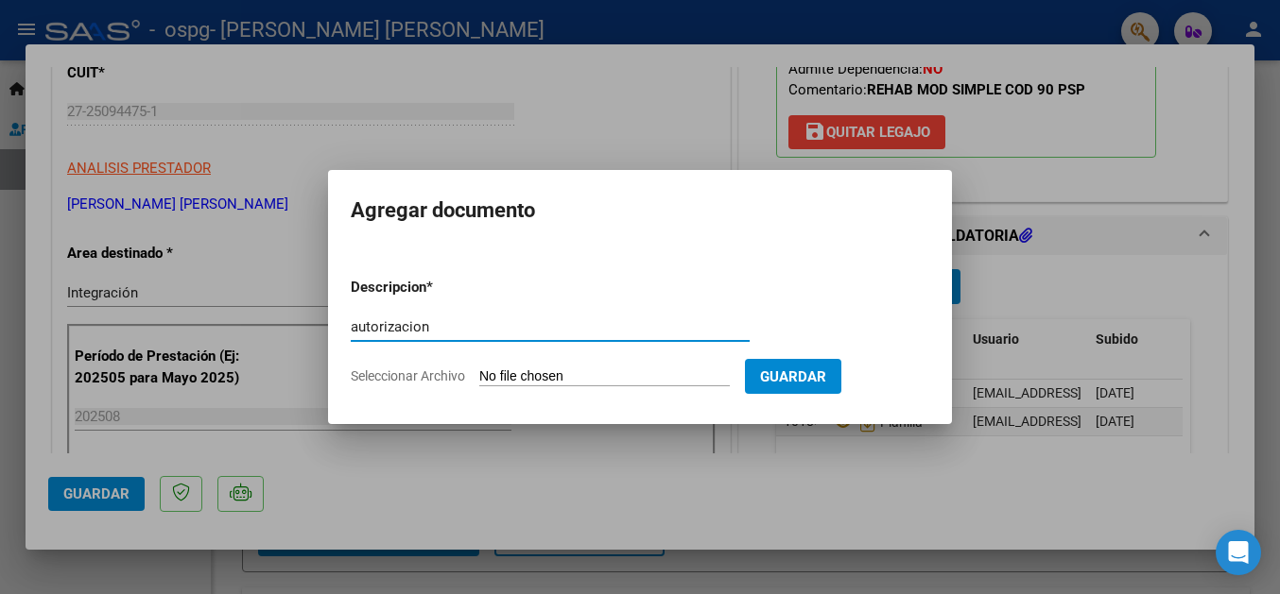
type input "autorizacion"
click at [536, 370] on input "Seleccionar Archivo" at bounding box center [604, 378] width 250 height 18
type input "C:\fakepath\AUTORIZACION 2025 (2).odt"
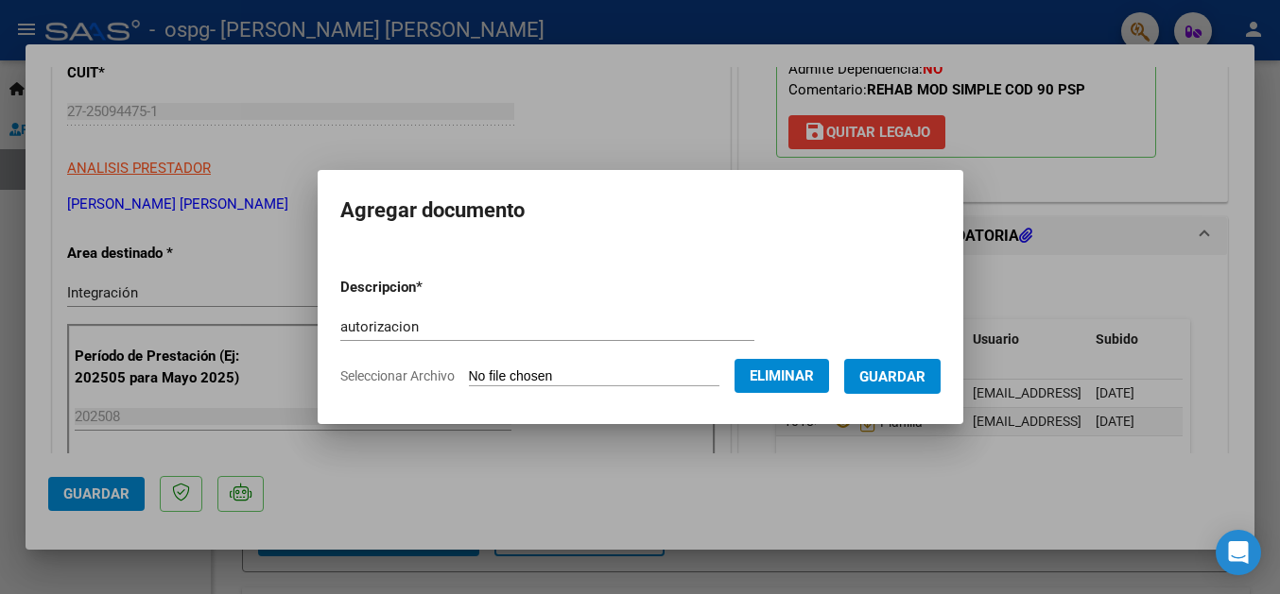
click at [906, 382] on span "Guardar" at bounding box center [892, 377] width 66 height 17
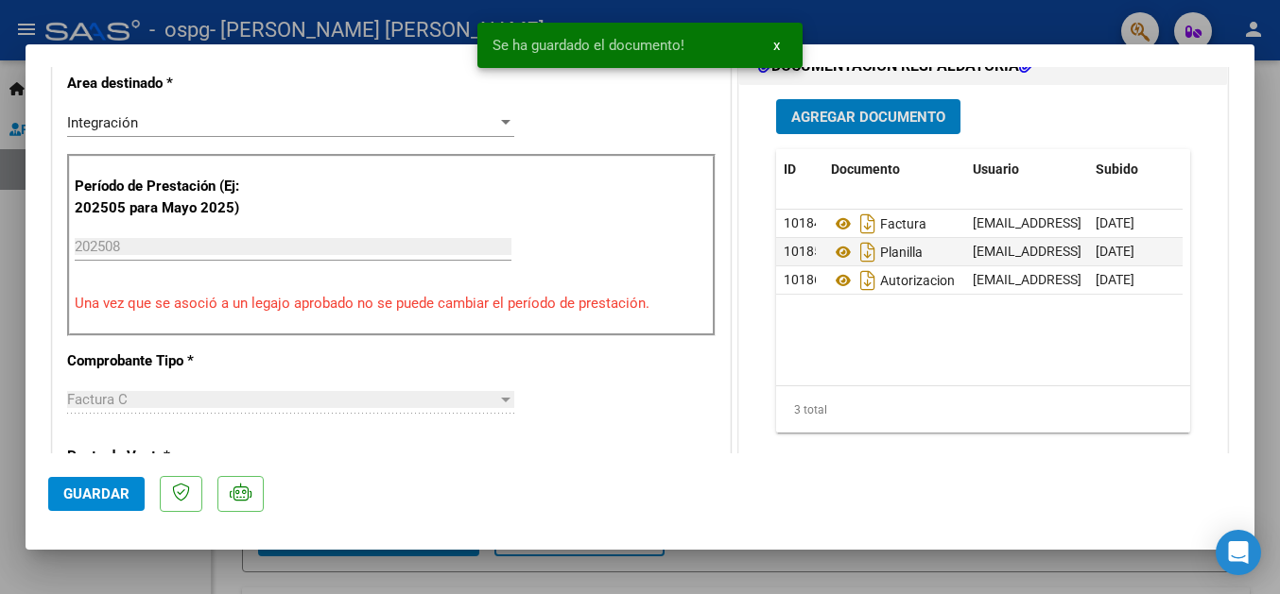
scroll to position [510, 0]
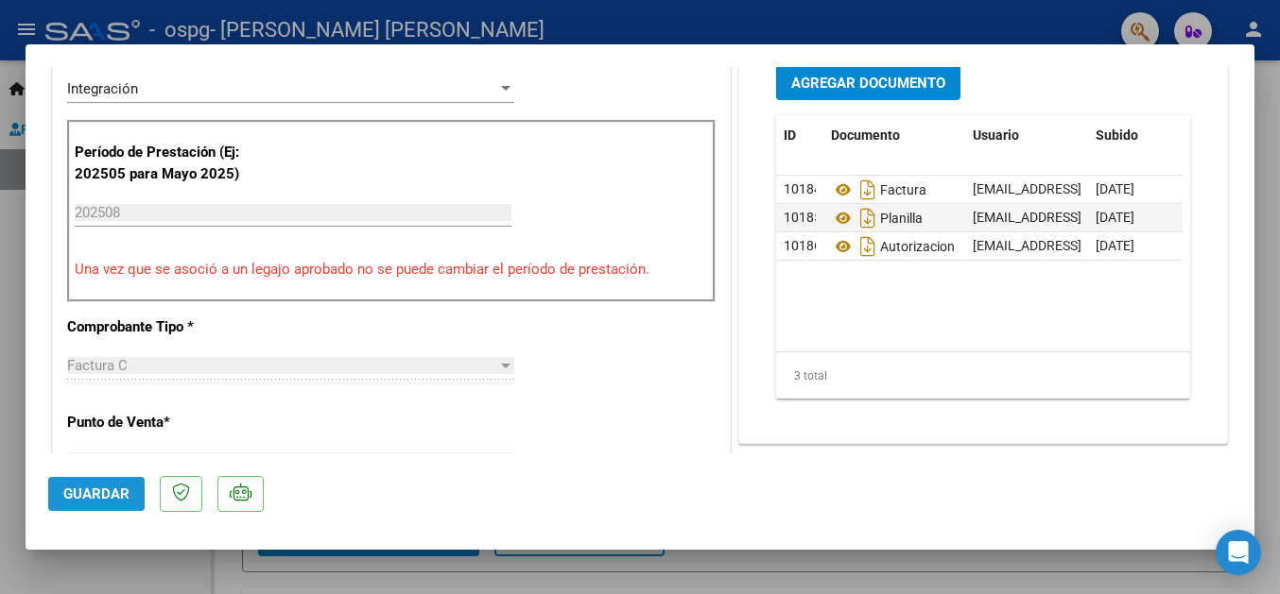
click at [118, 500] on span "Guardar" at bounding box center [96, 494] width 66 height 17
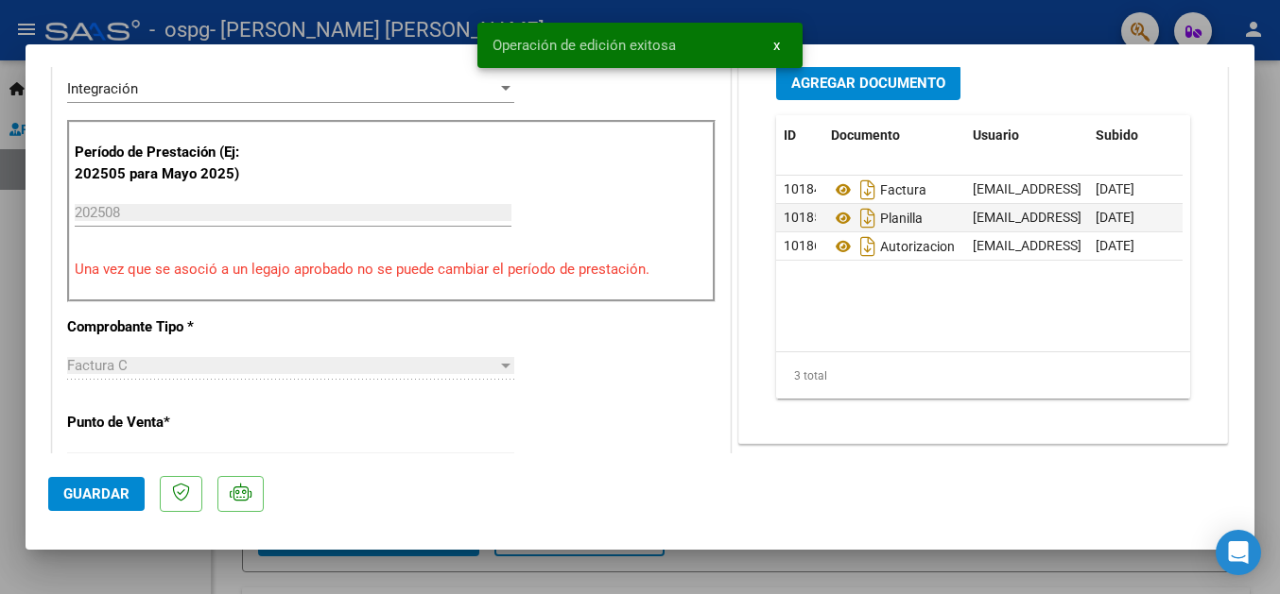
click at [1273, 267] on div at bounding box center [640, 297] width 1280 height 594
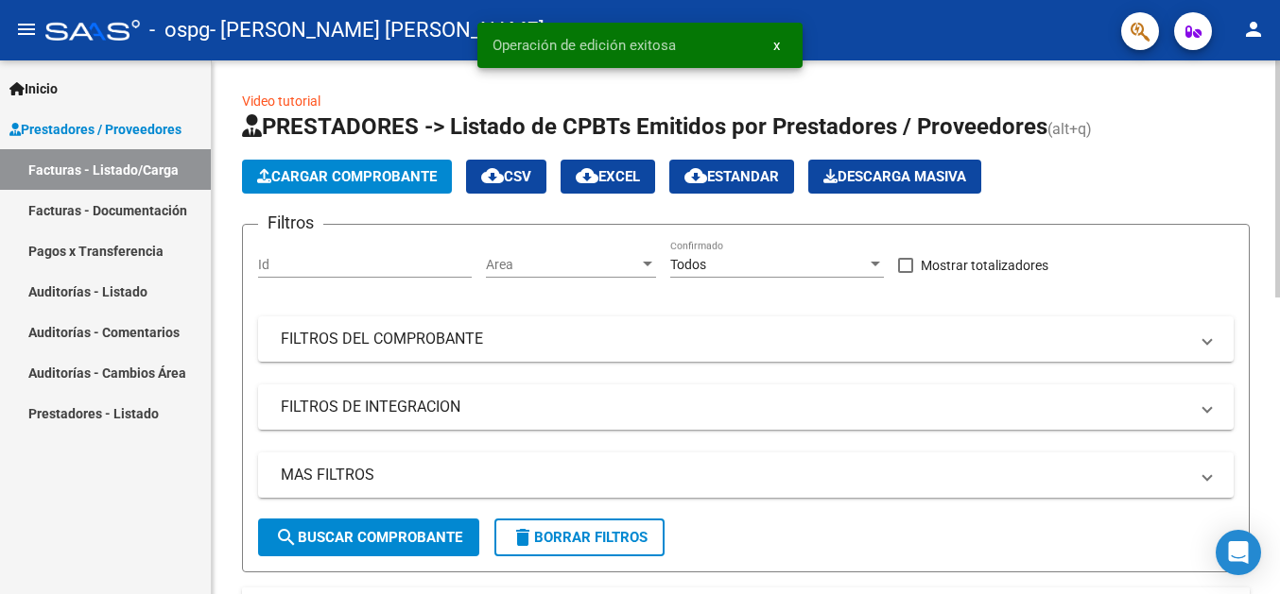
click at [353, 181] on span "Cargar Comprobante" at bounding box center [347, 176] width 180 height 17
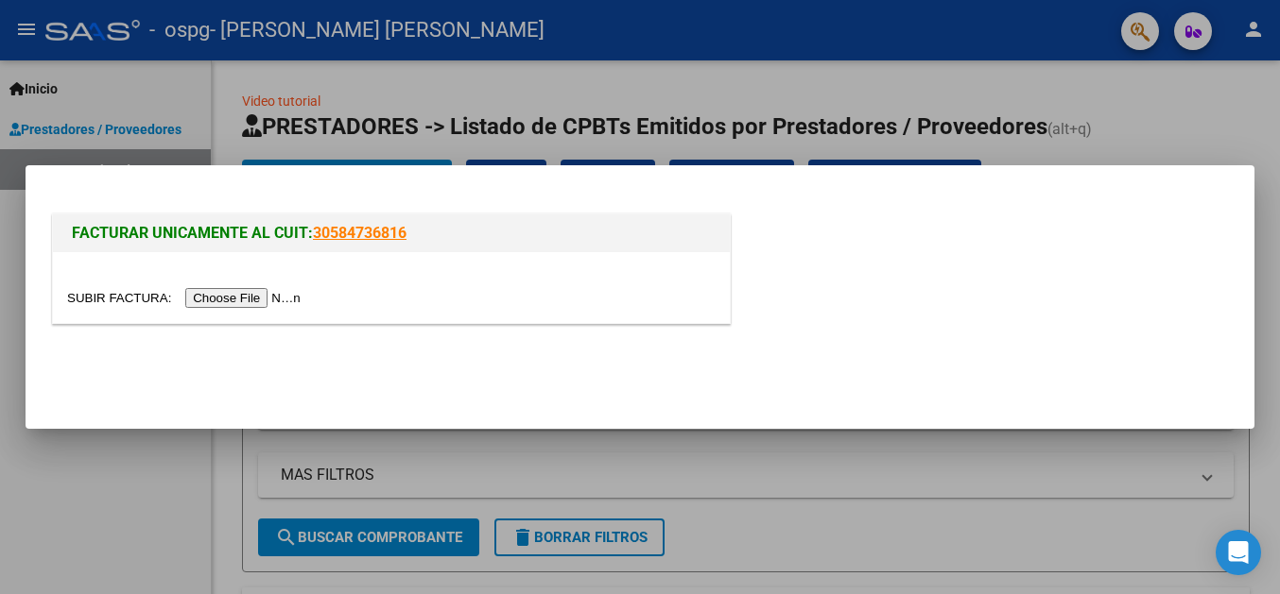
click at [85, 300] on input "file" at bounding box center [186, 298] width 239 height 20
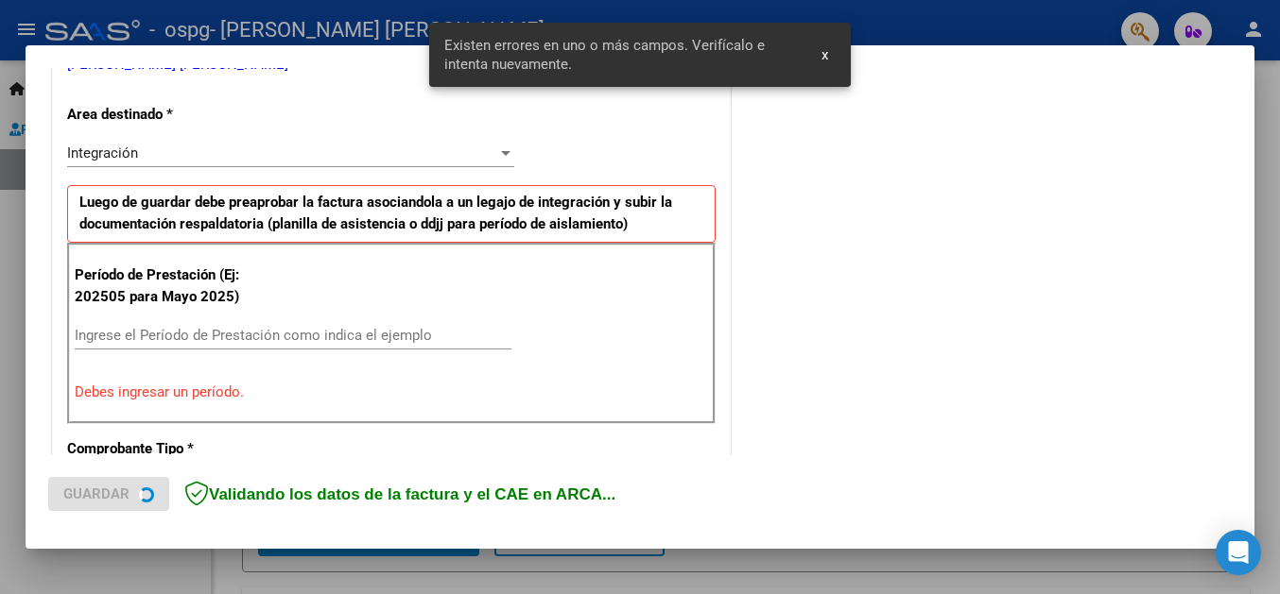
scroll to position [411, 0]
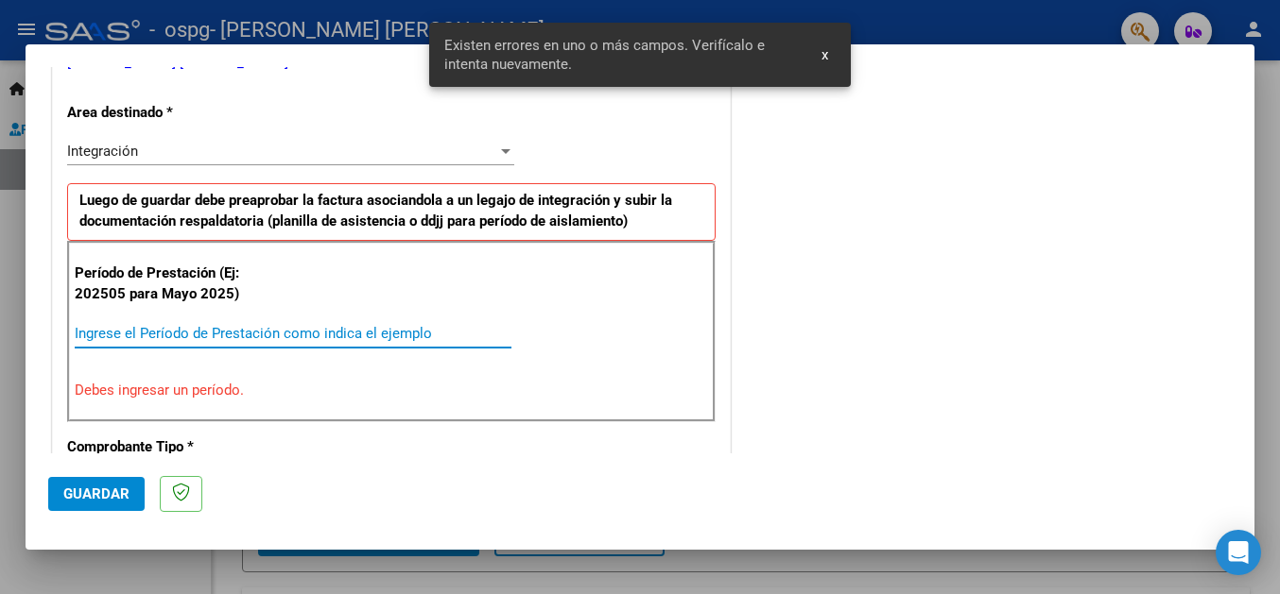
click at [106, 338] on input "Ingrese el Período de Prestación como indica el ejemplo" at bounding box center [293, 333] width 437 height 17
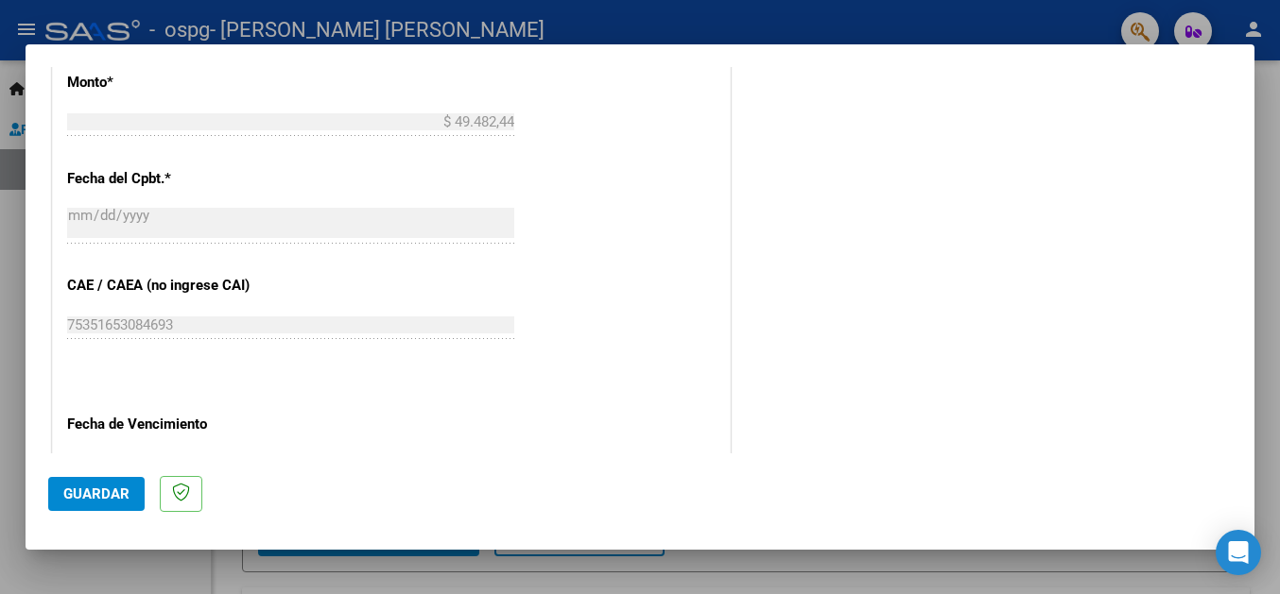
scroll to position [1024, 0]
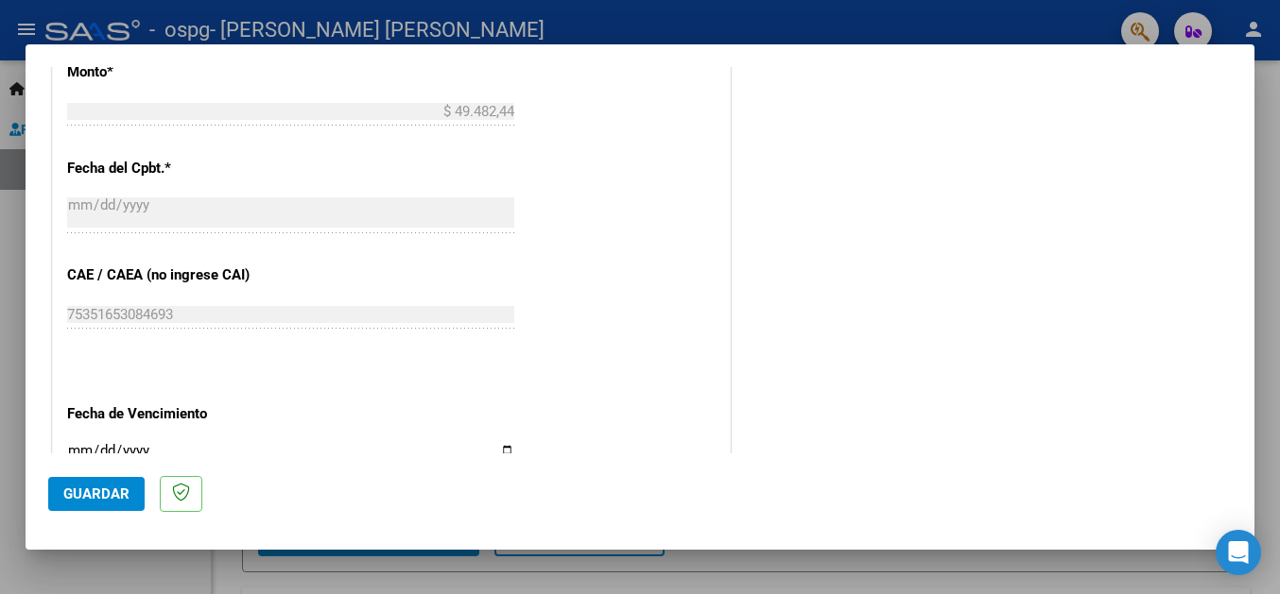
type input "202508"
click at [497, 443] on input "Ingresar la fecha" at bounding box center [290, 458] width 447 height 30
type input "[DATE]"
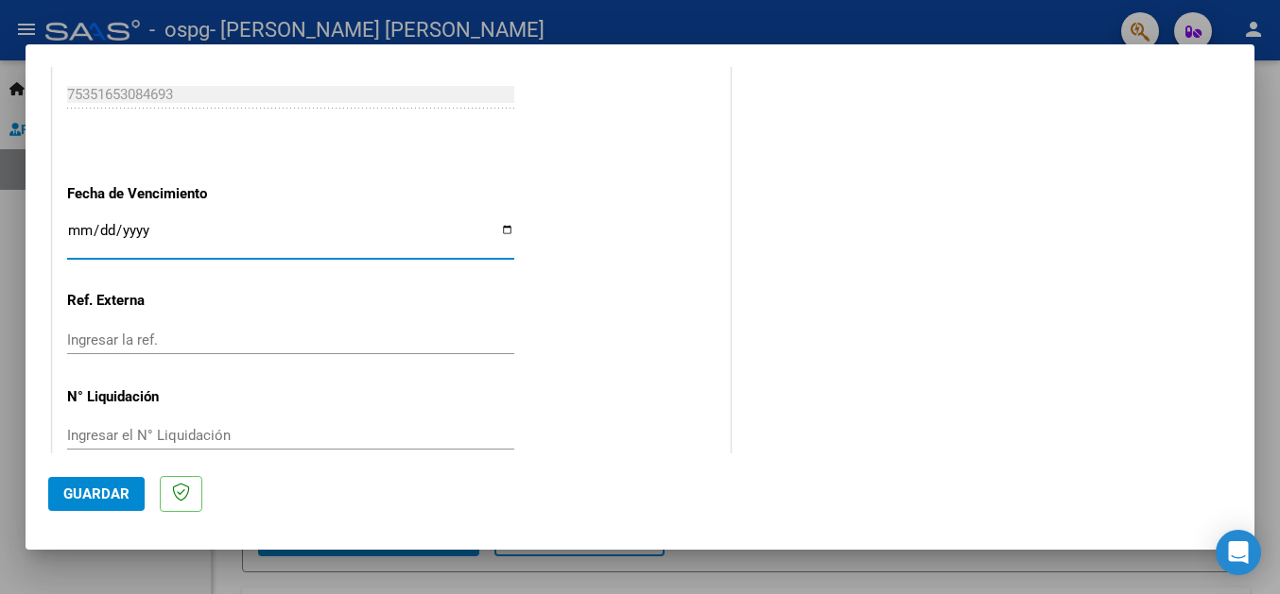
scroll to position [1253, 0]
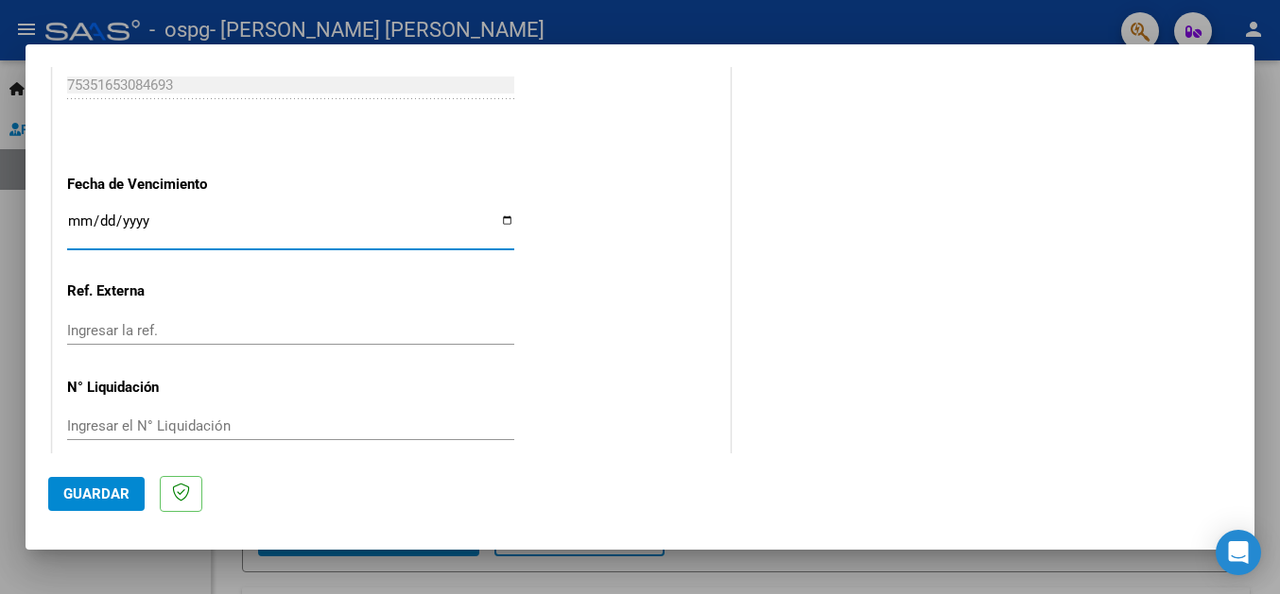
click at [96, 498] on span "Guardar" at bounding box center [96, 494] width 66 height 17
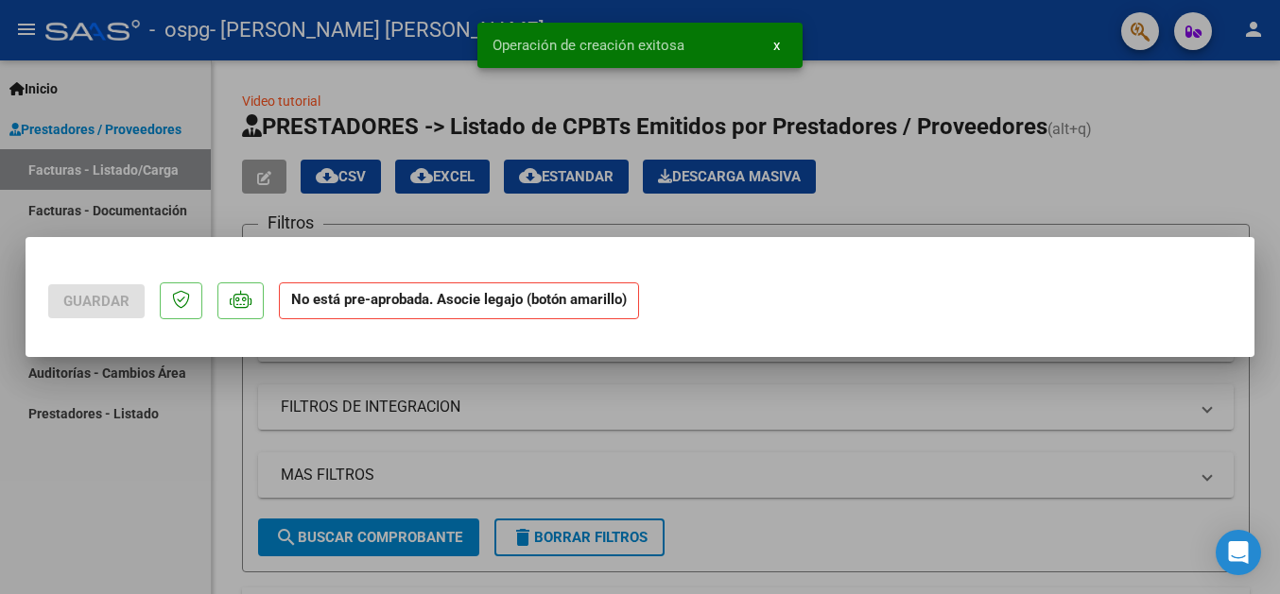
scroll to position [0, 0]
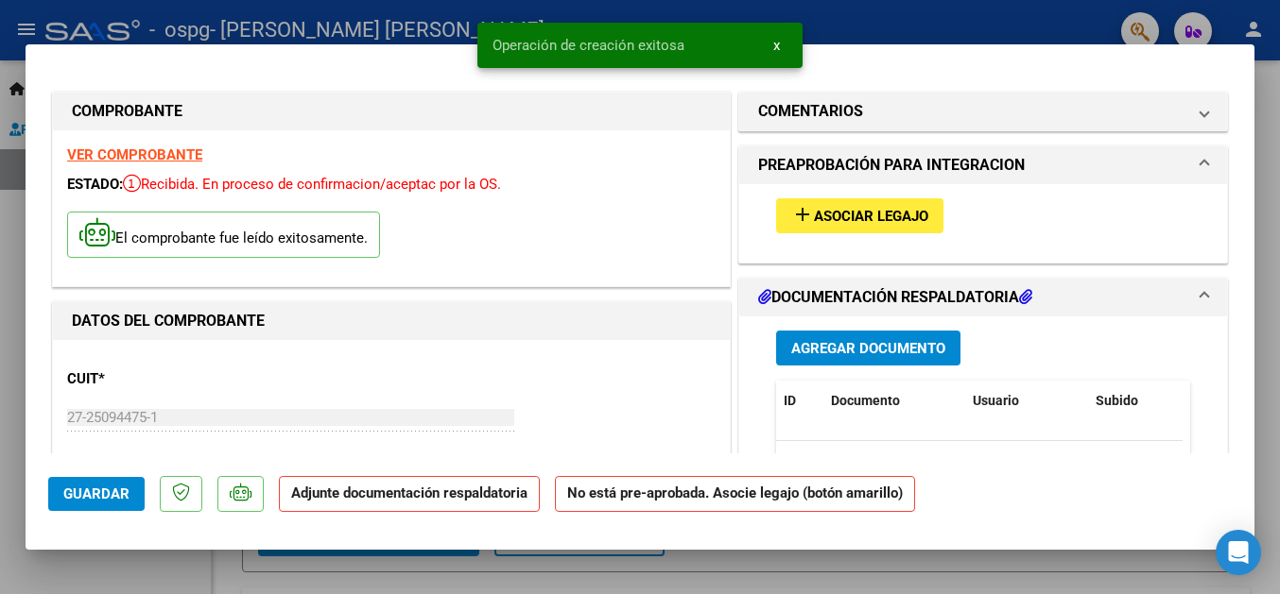
click at [793, 209] on mat-icon "add" at bounding box center [802, 214] width 23 height 23
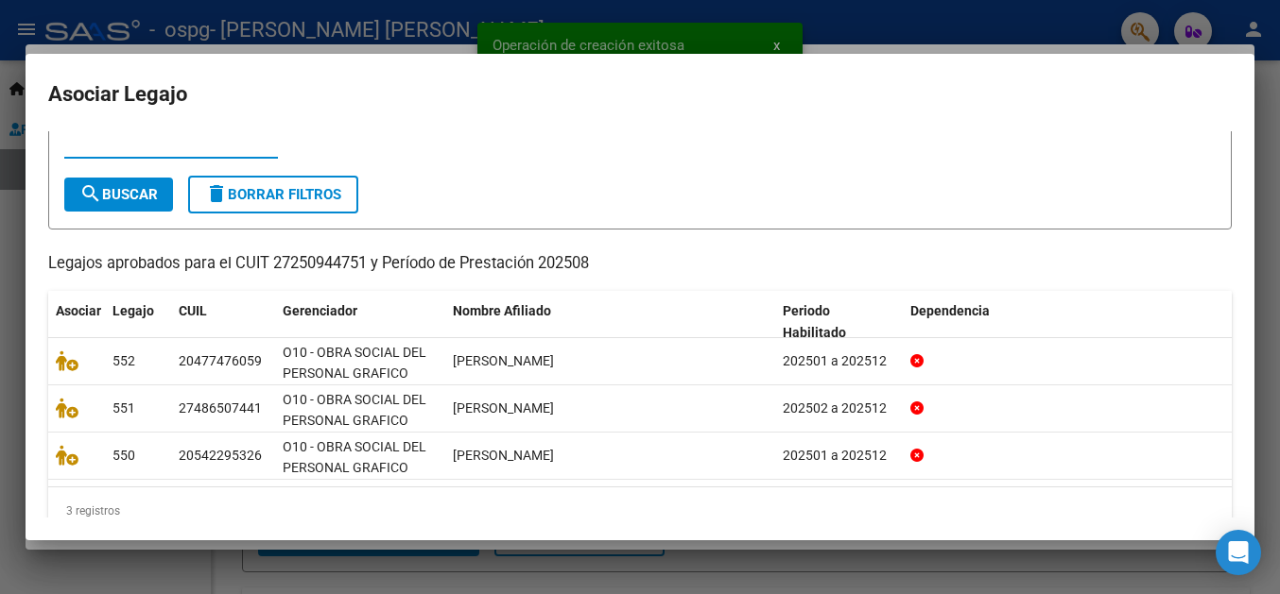
scroll to position [95, 0]
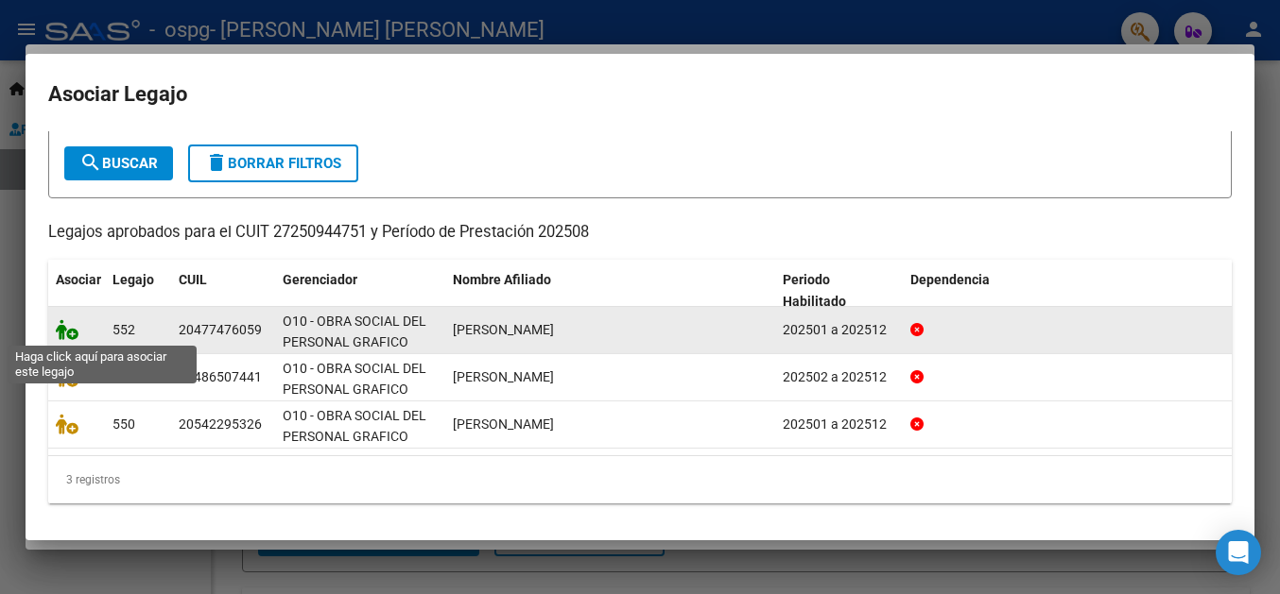
click at [70, 333] on icon at bounding box center [67, 329] width 23 height 21
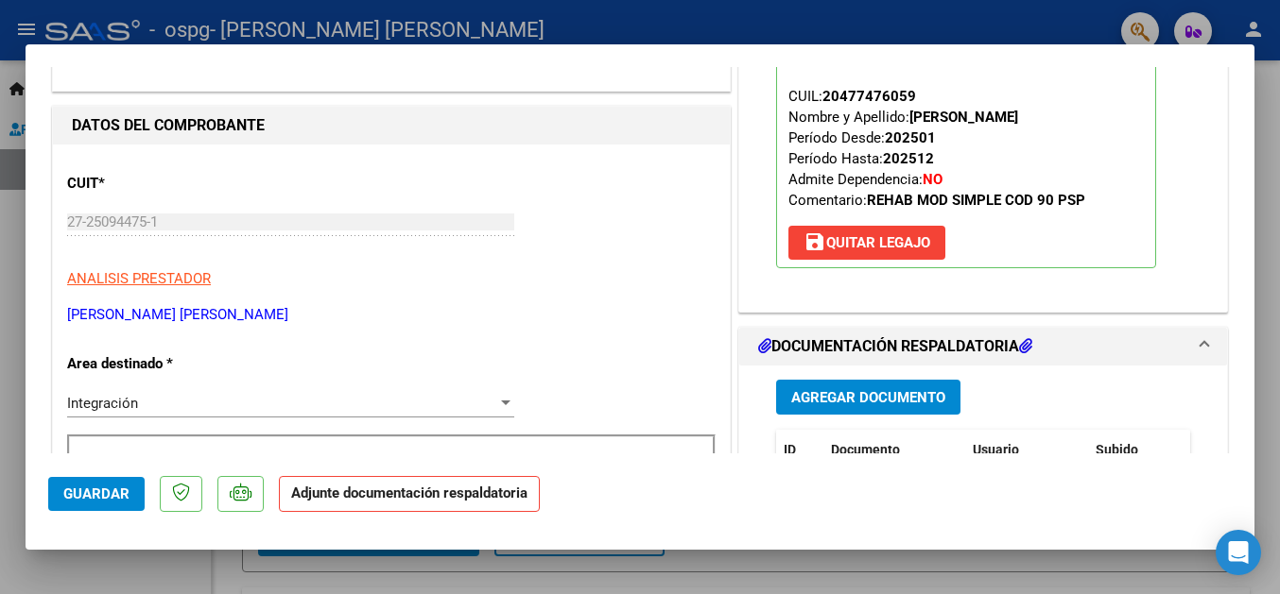
scroll to position [306, 0]
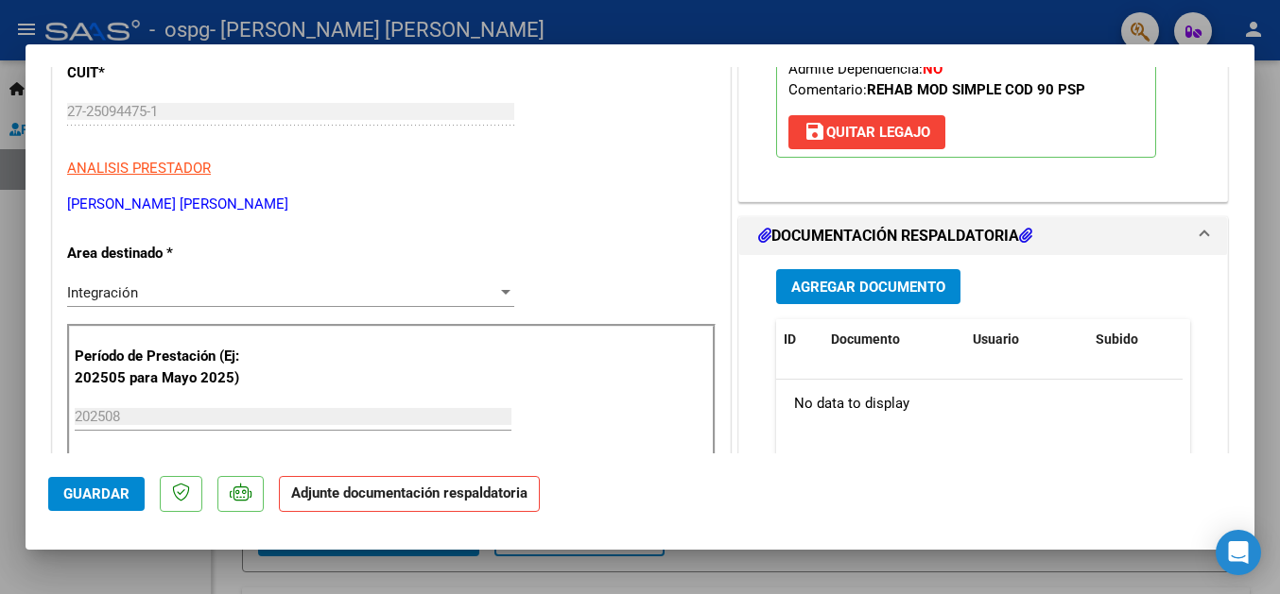
click at [887, 287] on span "Agregar Documento" at bounding box center [868, 287] width 154 height 17
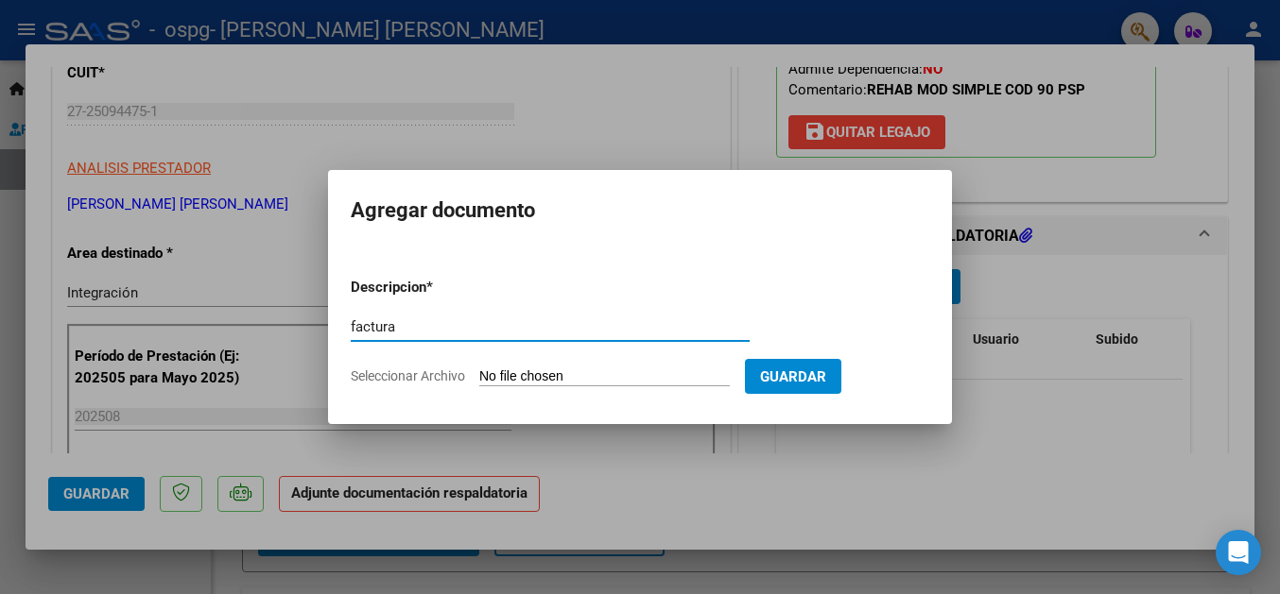
type input "factura"
click at [540, 370] on input "Seleccionar Archivo" at bounding box center [604, 378] width 250 height 18
type input "C:\fakepath\27250944751_011_00001_00000674.pdf"
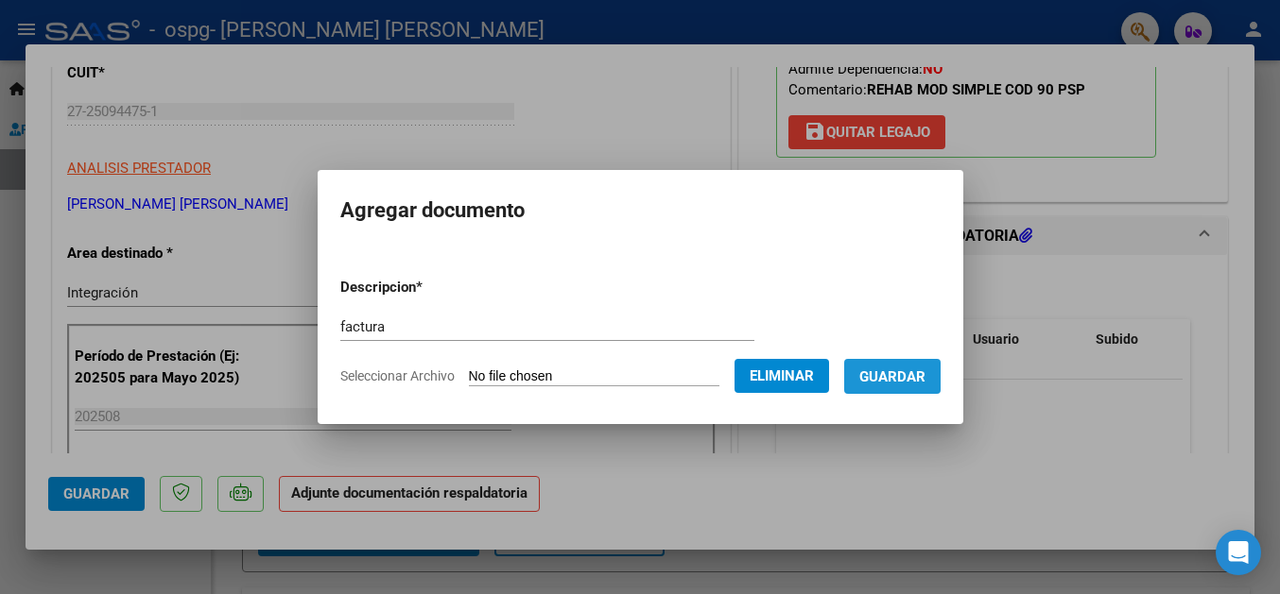
click at [925, 381] on span "Guardar" at bounding box center [892, 377] width 66 height 17
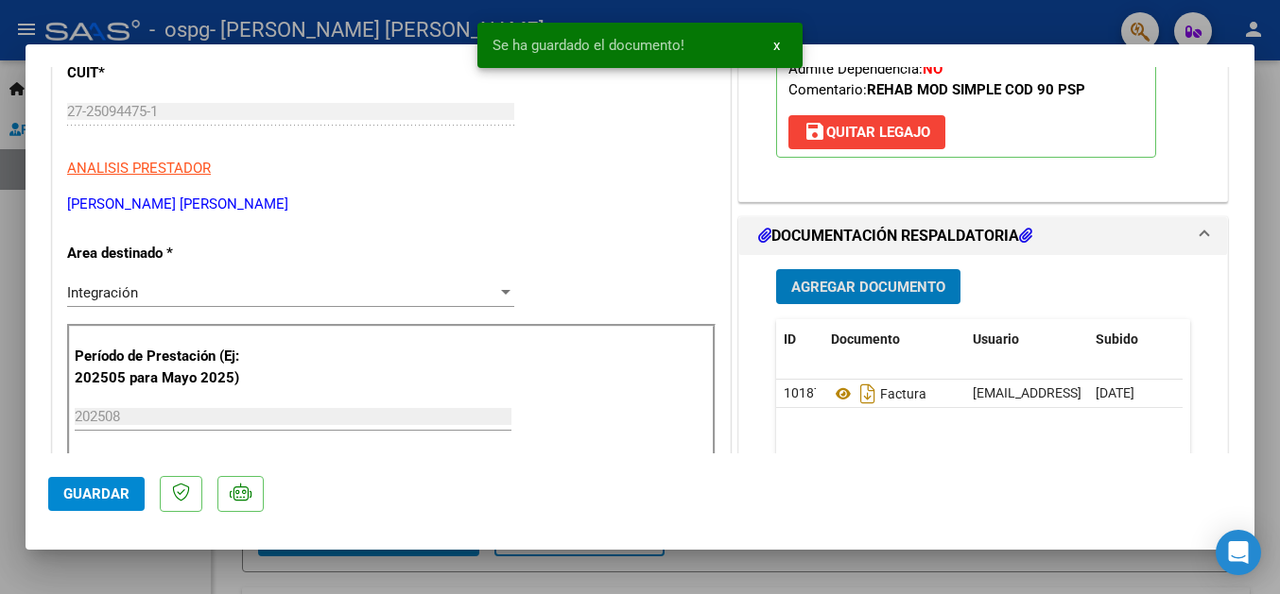
click at [889, 294] on span "Agregar Documento" at bounding box center [868, 287] width 154 height 17
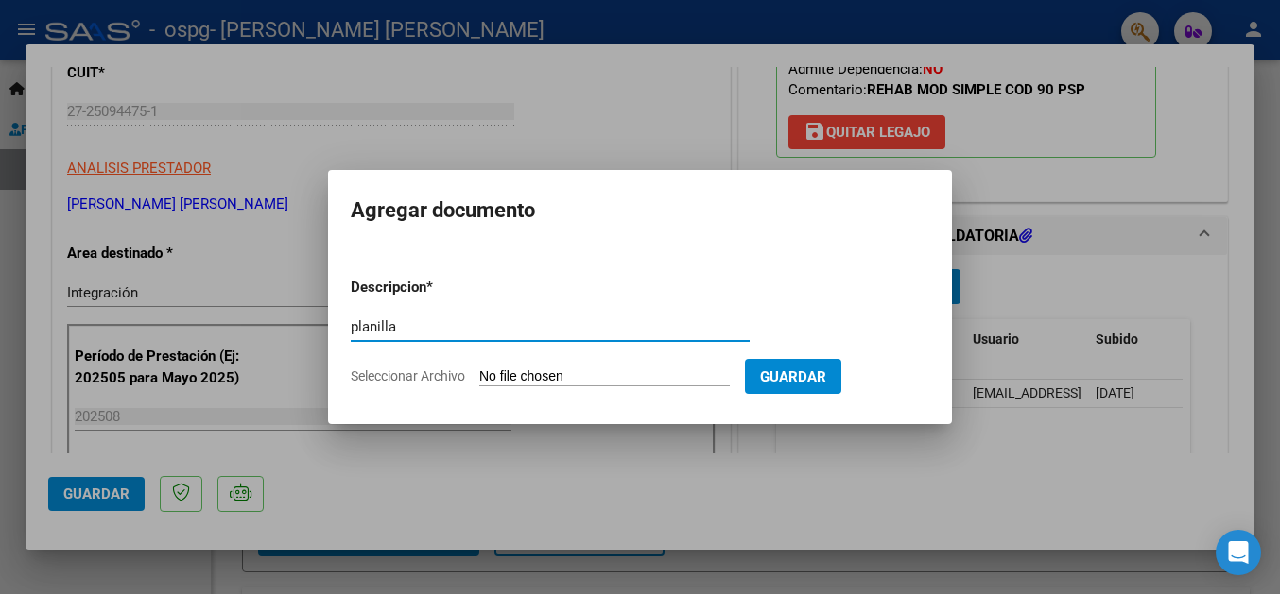
type input "planilla"
click at [531, 370] on input "Seleccionar Archivo" at bounding box center [604, 378] width 250 height 18
type input "C:\fakepath\planilla agosto 2025 lucas.pdf"
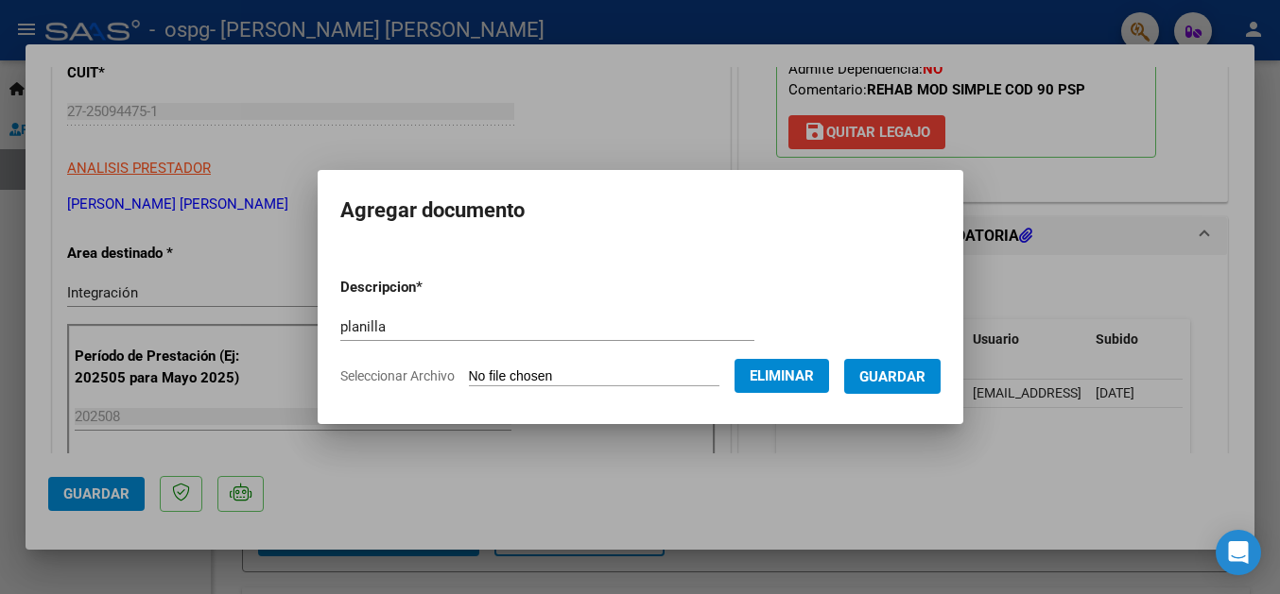
click at [900, 378] on span "Guardar" at bounding box center [892, 377] width 66 height 17
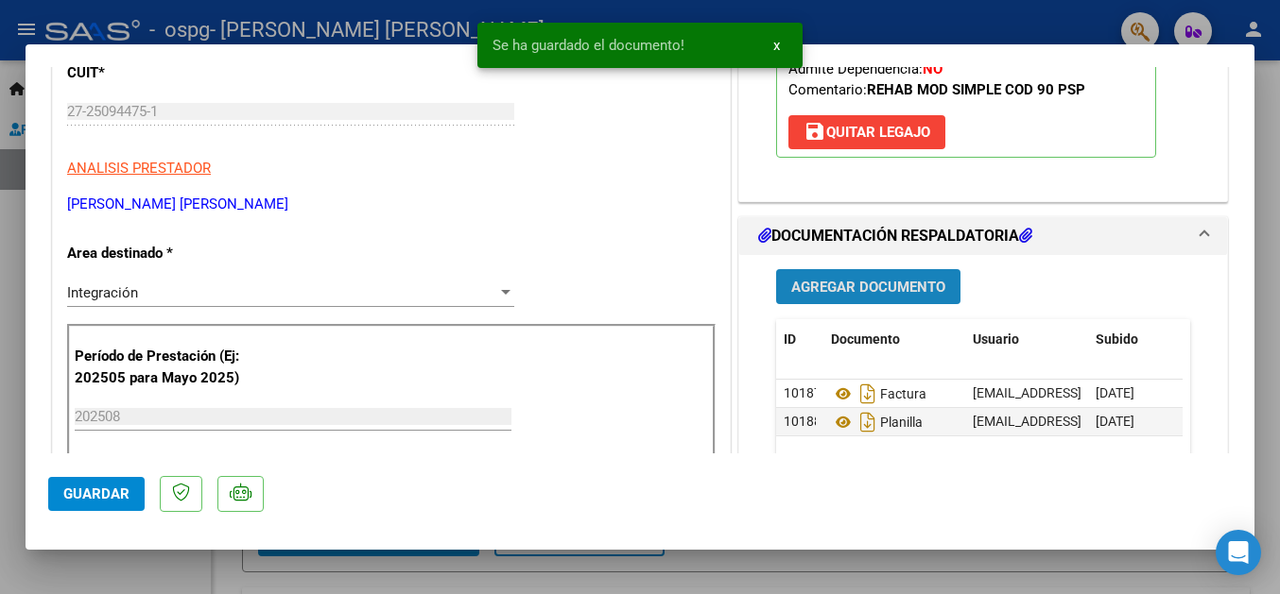
click at [911, 289] on span "Agregar Documento" at bounding box center [868, 287] width 154 height 17
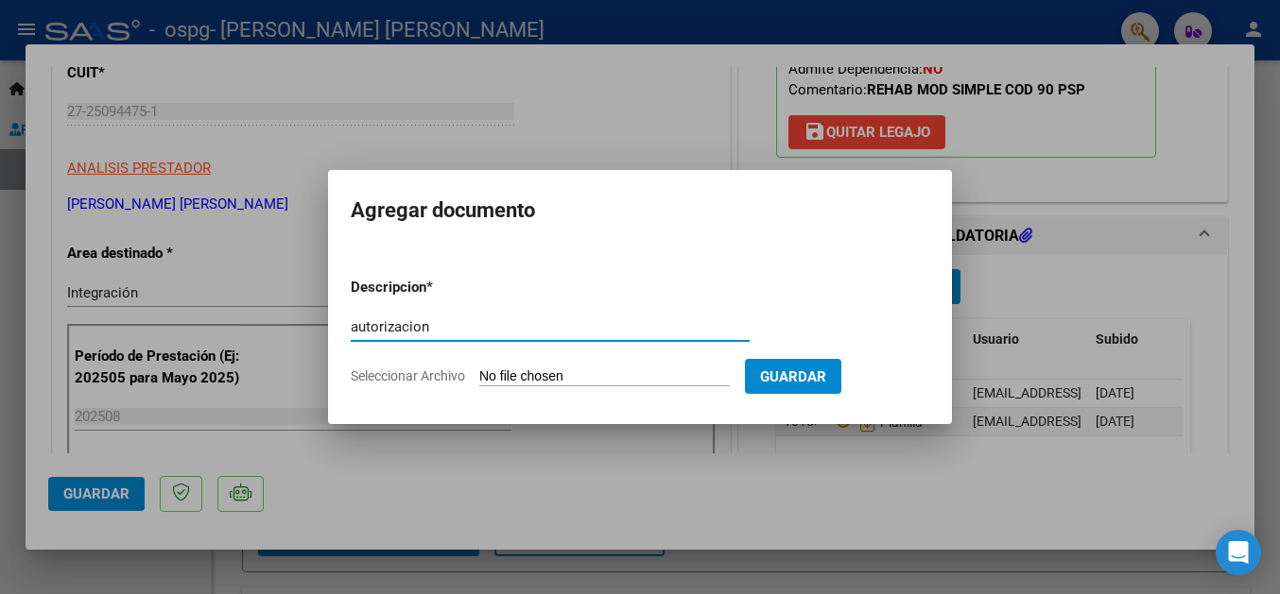
type input "autorizacion"
click at [519, 371] on input "Seleccionar Archivo" at bounding box center [604, 378] width 250 height 18
type input "C:\fakepath\AUTORIZACION 2025.odt"
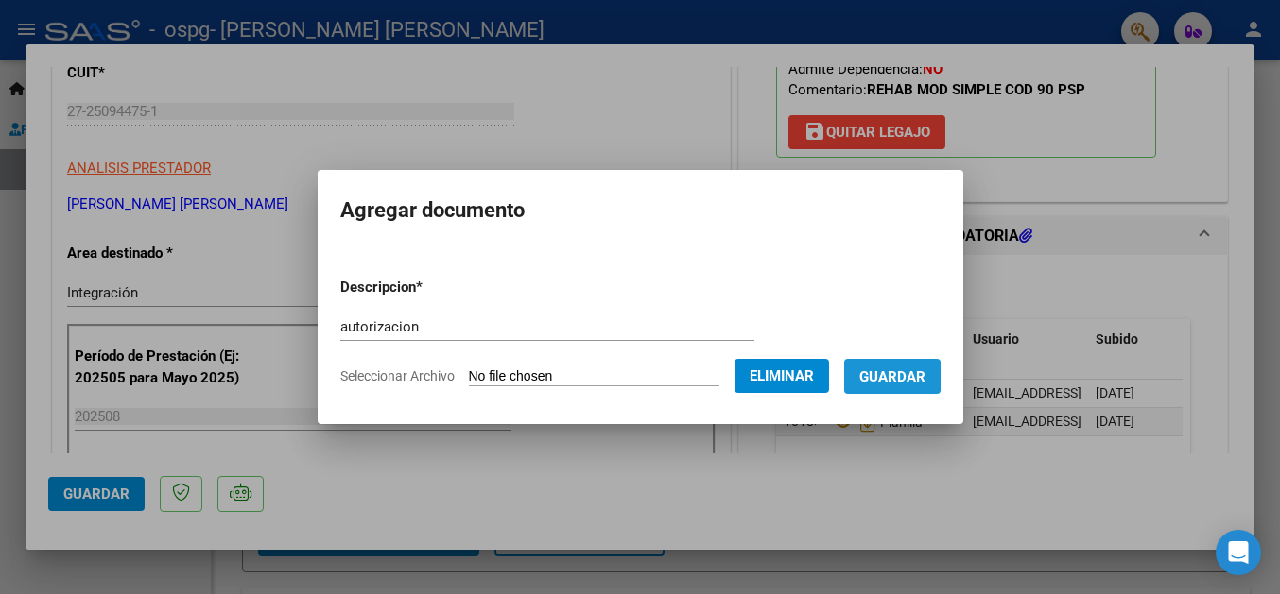
click at [888, 374] on span "Guardar" at bounding box center [892, 377] width 66 height 17
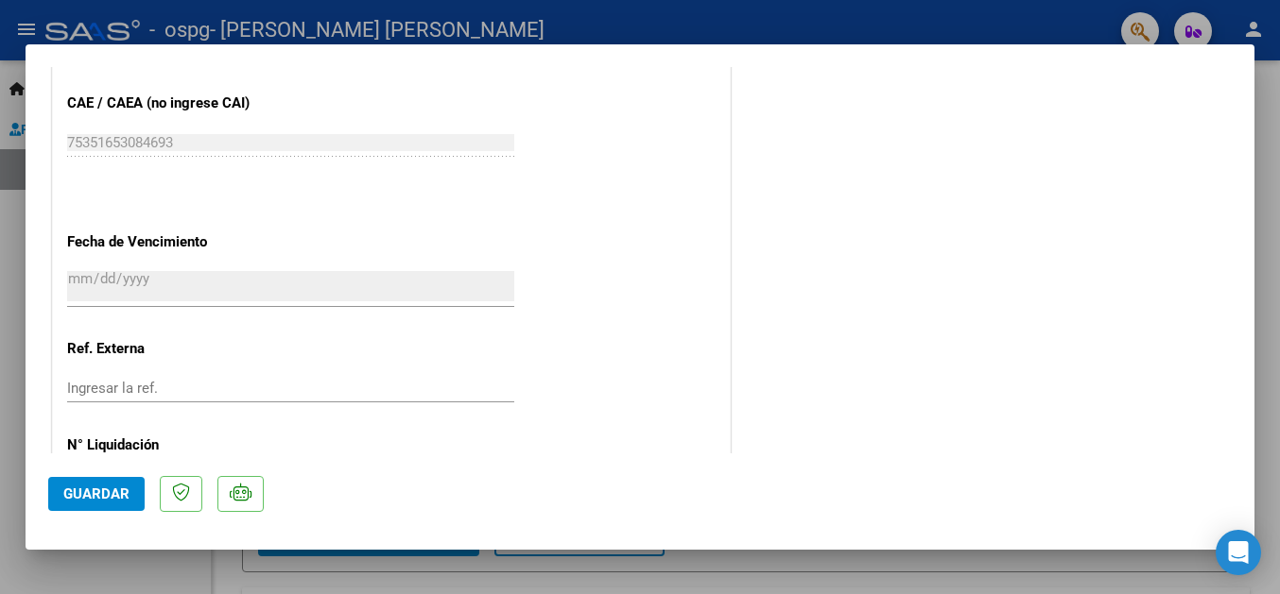
scroll to position [1225, 0]
click at [101, 491] on span "Guardar" at bounding box center [96, 494] width 66 height 17
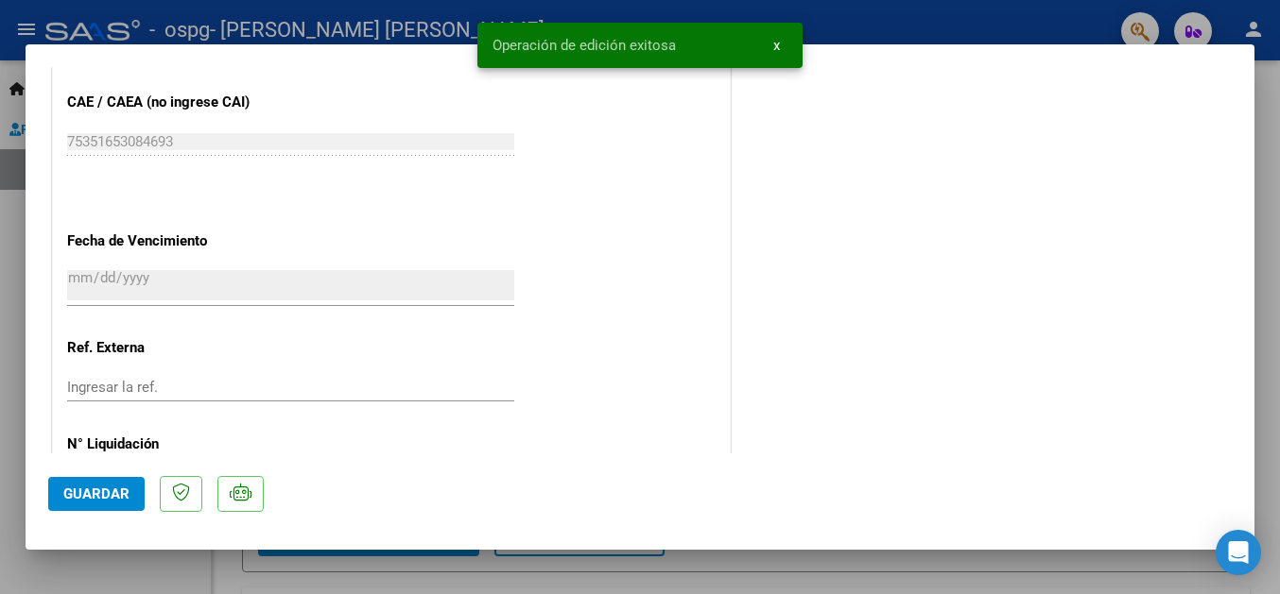
click at [1268, 192] on div at bounding box center [640, 297] width 1280 height 594
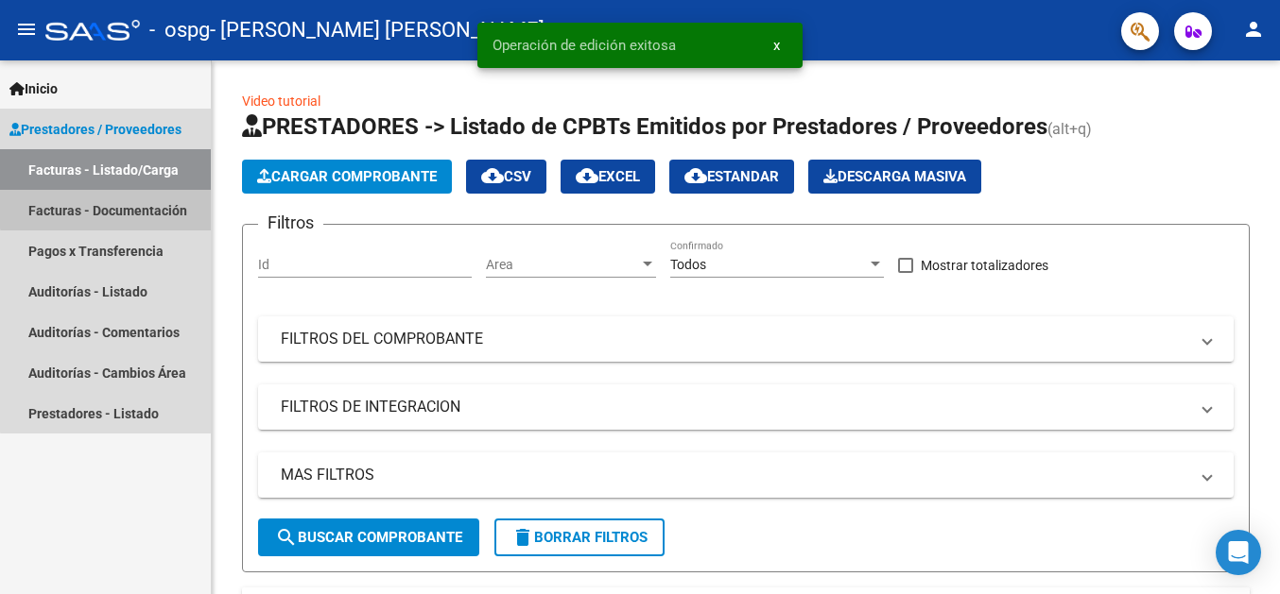
click at [131, 208] on link "Facturas - Documentación" at bounding box center [105, 210] width 211 height 41
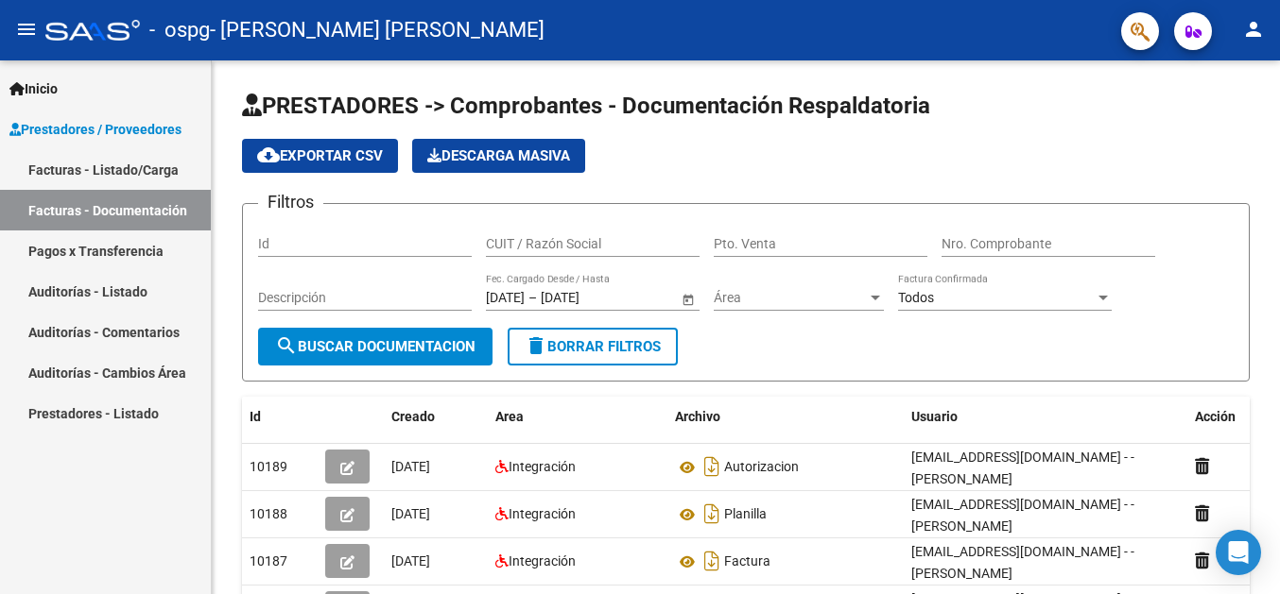
click at [1254, 26] on mat-icon "person" at bounding box center [1253, 29] width 23 height 23
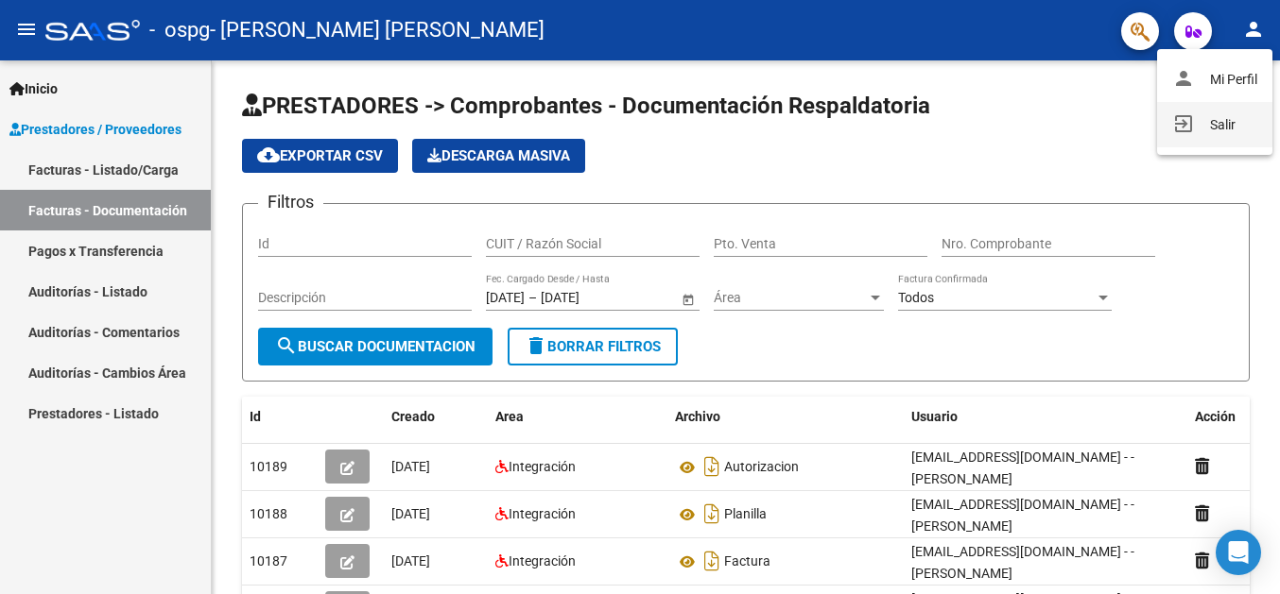
click at [1234, 118] on button "exit_to_app Salir" at bounding box center [1214, 124] width 115 height 45
